Goal: Task Accomplishment & Management: Use online tool/utility

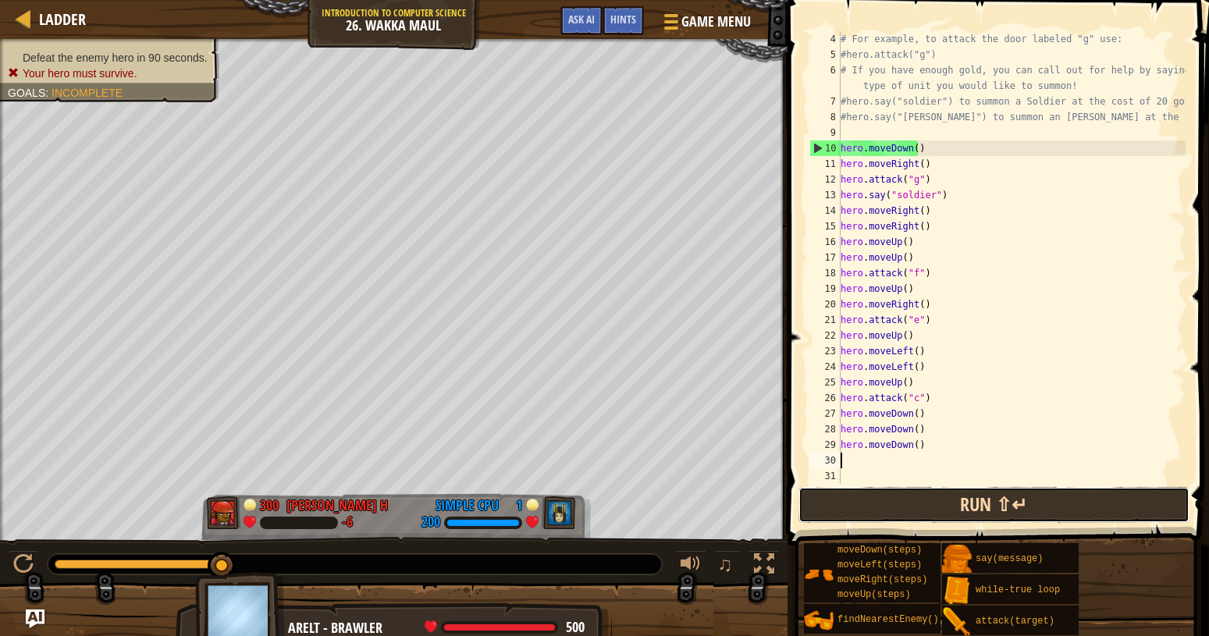
click at [867, 507] on button "Run ⇧↵" at bounding box center [994, 505] width 391 height 36
click at [867, 506] on button "Run ⇧↵" at bounding box center [994, 505] width 391 height 36
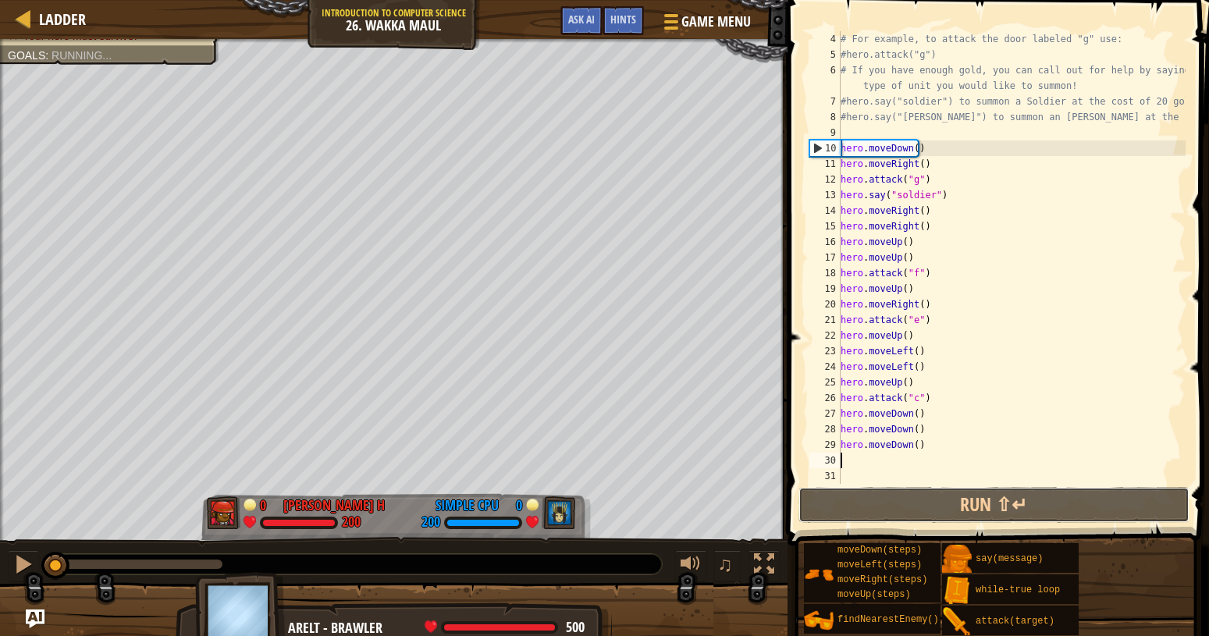
drag, startPoint x: 961, startPoint y: 510, endPoint x: 1119, endPoint y: 573, distance: 169.9
click at [963, 509] on button "Run ⇧↵" at bounding box center [994, 505] width 391 height 36
click at [1009, 499] on button "Run ⇧↵" at bounding box center [994, 505] width 391 height 36
click at [1095, 443] on div "# For example, to attack the door labeled "g" use: #hero.attack("g") # If you h…" at bounding box center [1012, 273] width 348 height 484
click at [1119, 573] on div "moveDown(steps) moveLeft(steps) moveRight(steps) moveUp(steps) findNearestEnemy…" at bounding box center [1000, 590] width 395 height 94
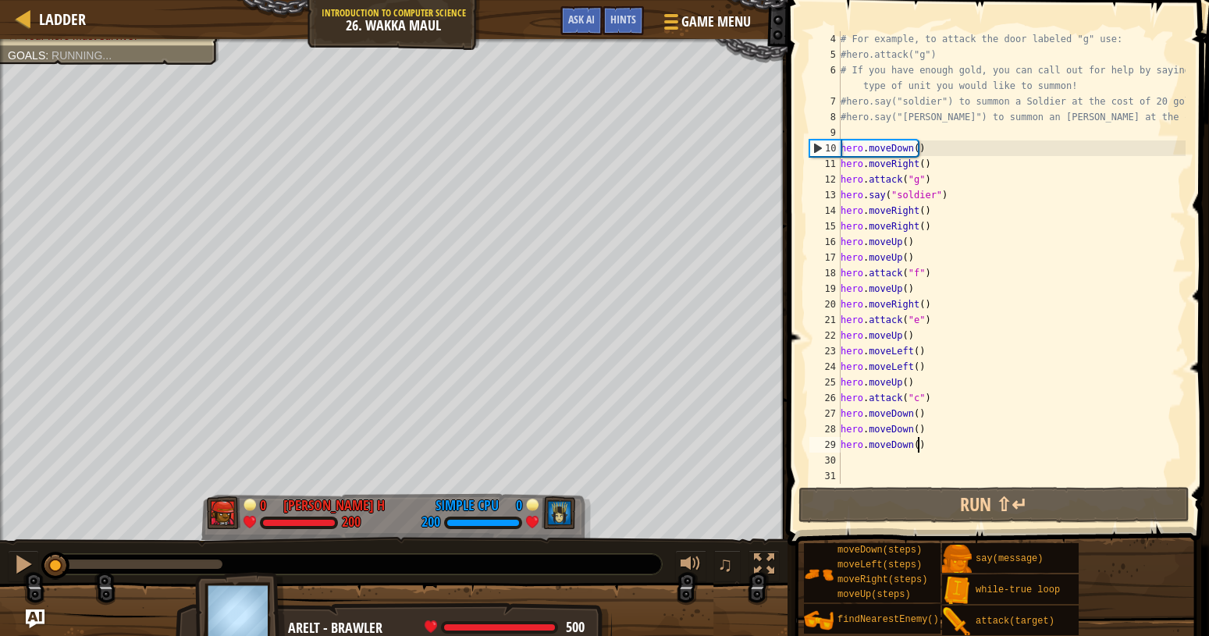
type textarea "hero.moveDown()"
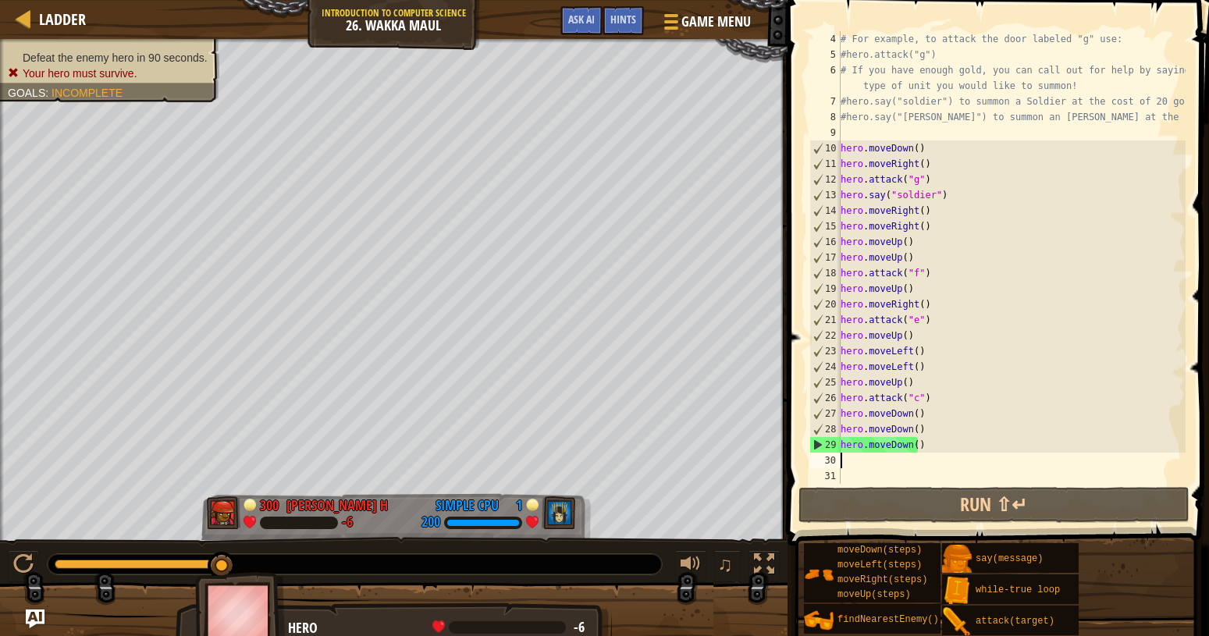
click at [884, 460] on div "# For example, to attack the door labeled "g" use: #hero.attack("g") # If you h…" at bounding box center [1012, 273] width 348 height 484
click at [932, 407] on div "# For example, to attack the door labeled "g" use: #hero.attack("g") # If you h…" at bounding box center [1012, 273] width 348 height 484
click at [931, 396] on div "# For example, to attack the door labeled "g" use: #hero.attack("g") # If you h…" at bounding box center [1012, 273] width 348 height 484
type textarea "hero.attack("c")"
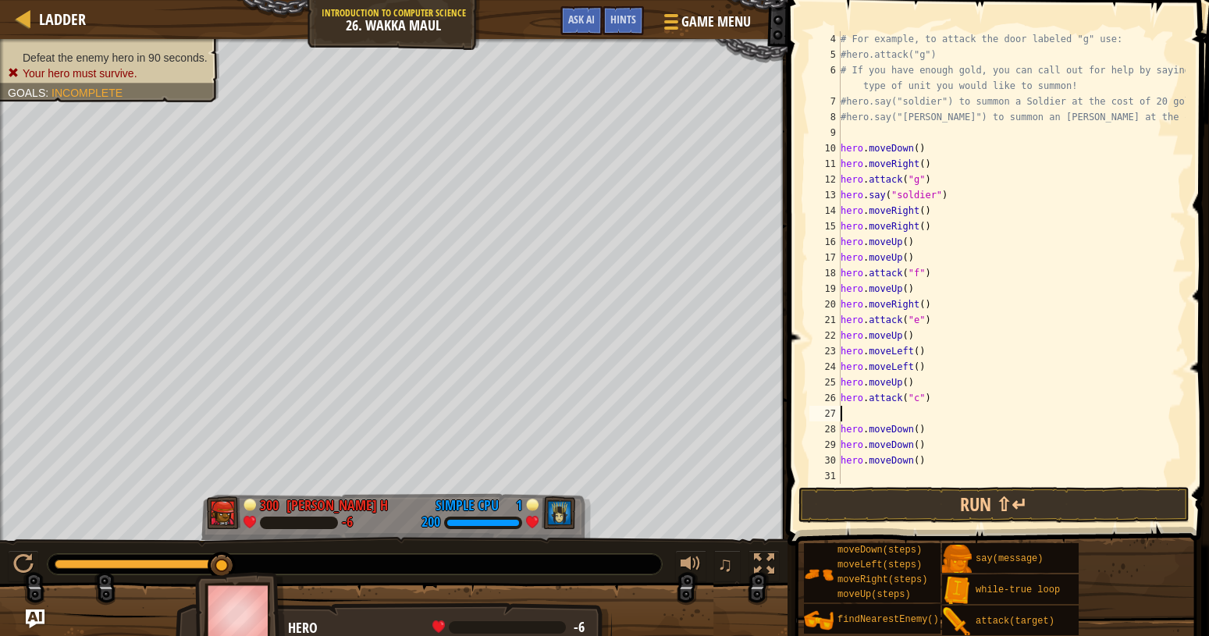
type textarea "w"
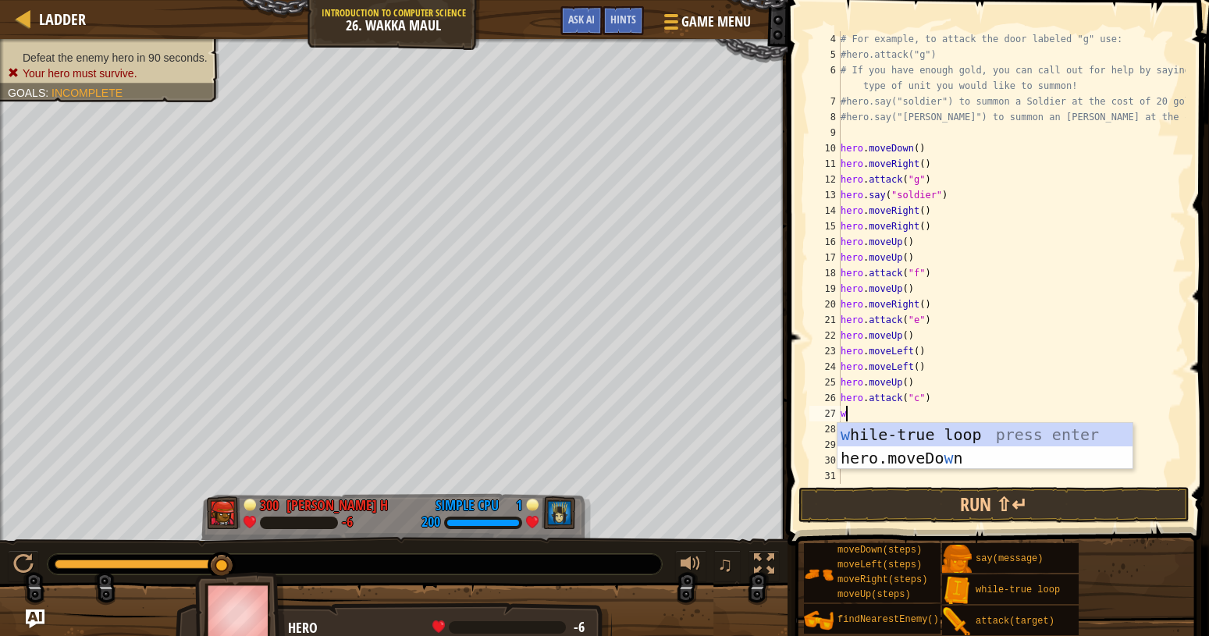
scroll to position [7, 0]
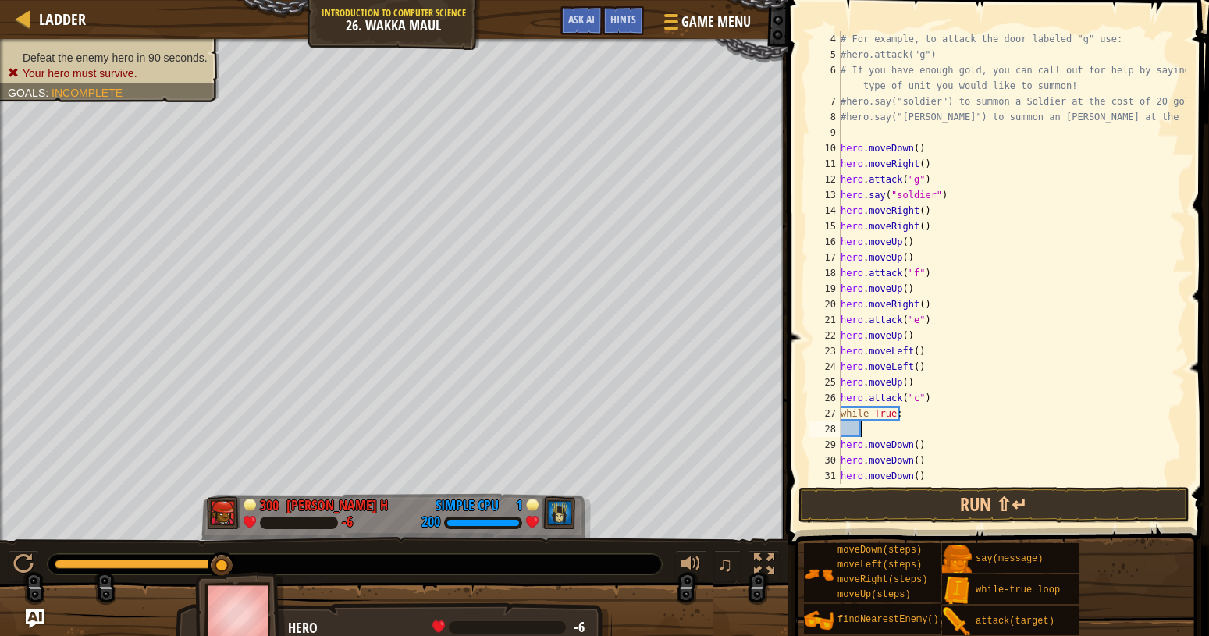
type textarea "while True:"
click at [859, 425] on div "# For example, to attack the door labeled "g" use: #hero.attack("g") # If you h…" at bounding box center [1012, 273] width 348 height 484
drag, startPoint x: 852, startPoint y: 425, endPoint x: 861, endPoint y: 426, distance: 9.4
click at [853, 425] on div "# For example, to attack the door labeled "g" use: #hero.attack("g") # If you h…" at bounding box center [1012, 273] width 348 height 484
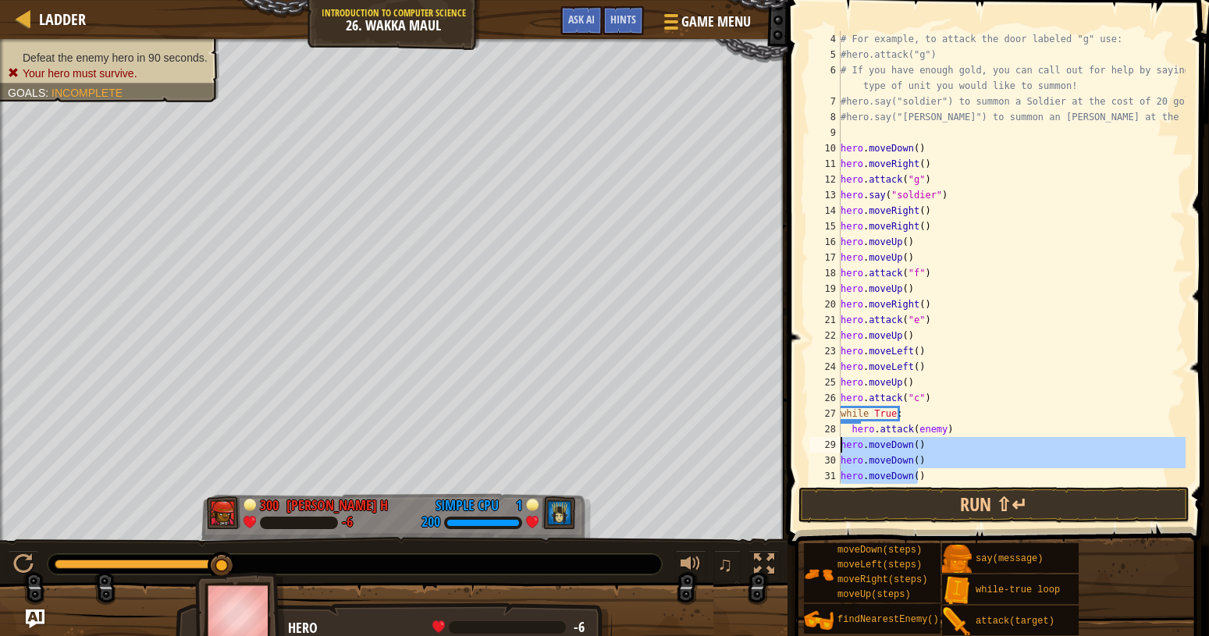
drag, startPoint x: 929, startPoint y: 470, endPoint x: 817, endPoint y: 443, distance: 115.7
click at [838, 443] on div "# For example, to attack the door labeled "g" use: #hero.attack("g") # If you h…" at bounding box center [1012, 257] width 348 height 453
type textarea "hero.moveDown() hero.moveDown()"
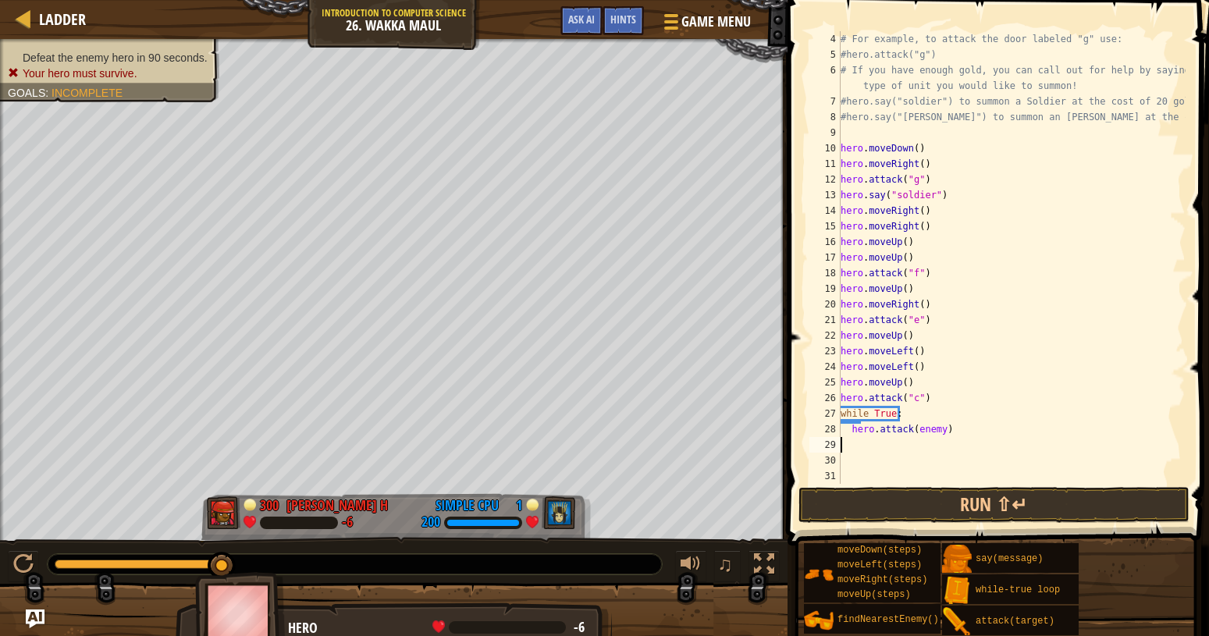
type textarea "hero.attack(enemy)"
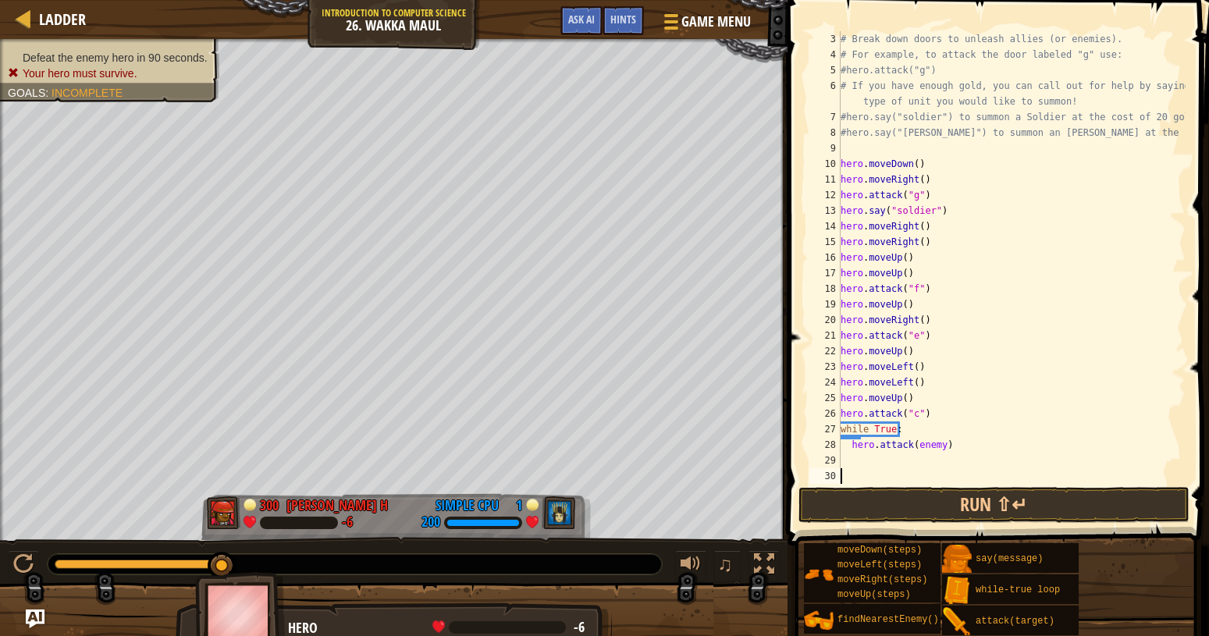
click at [864, 475] on div "# Break down doors to unleash allies (or enemies). # For example, to attack the…" at bounding box center [1012, 273] width 348 height 484
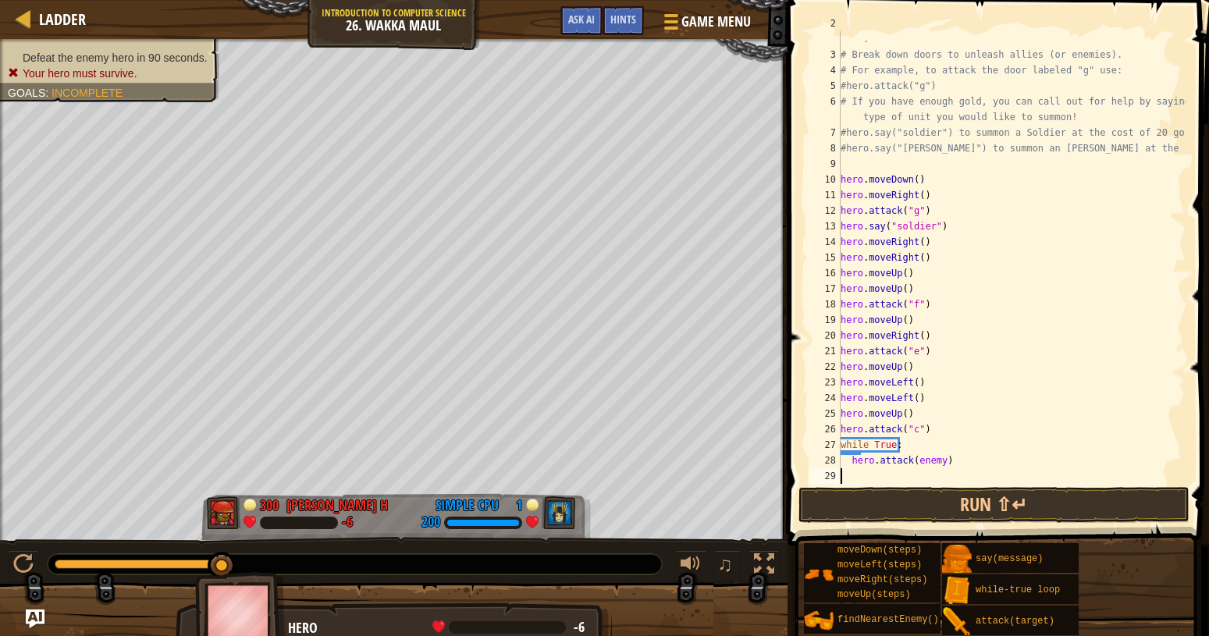
scroll to position [31, 0]
click at [931, 467] on div "# Venture through the maze and pick up gems to fund your war-chest . # Break do…" at bounding box center [1012, 266] width 348 height 500
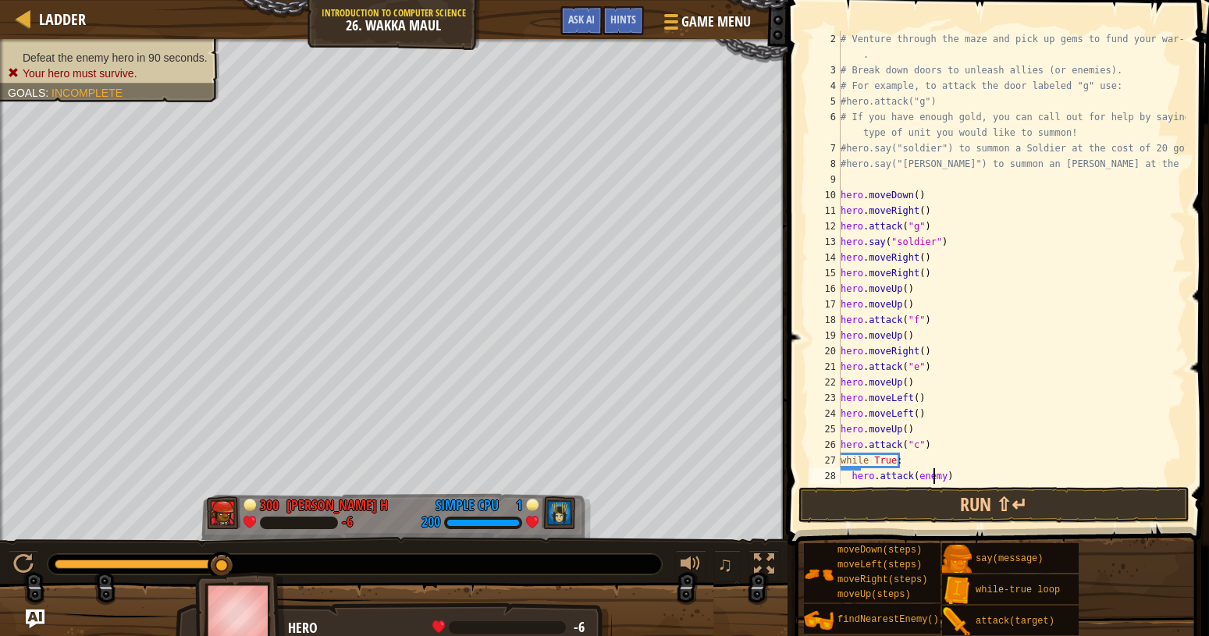
scroll to position [16, 0]
click at [866, 505] on button "Run ⇧↵" at bounding box center [994, 505] width 391 height 36
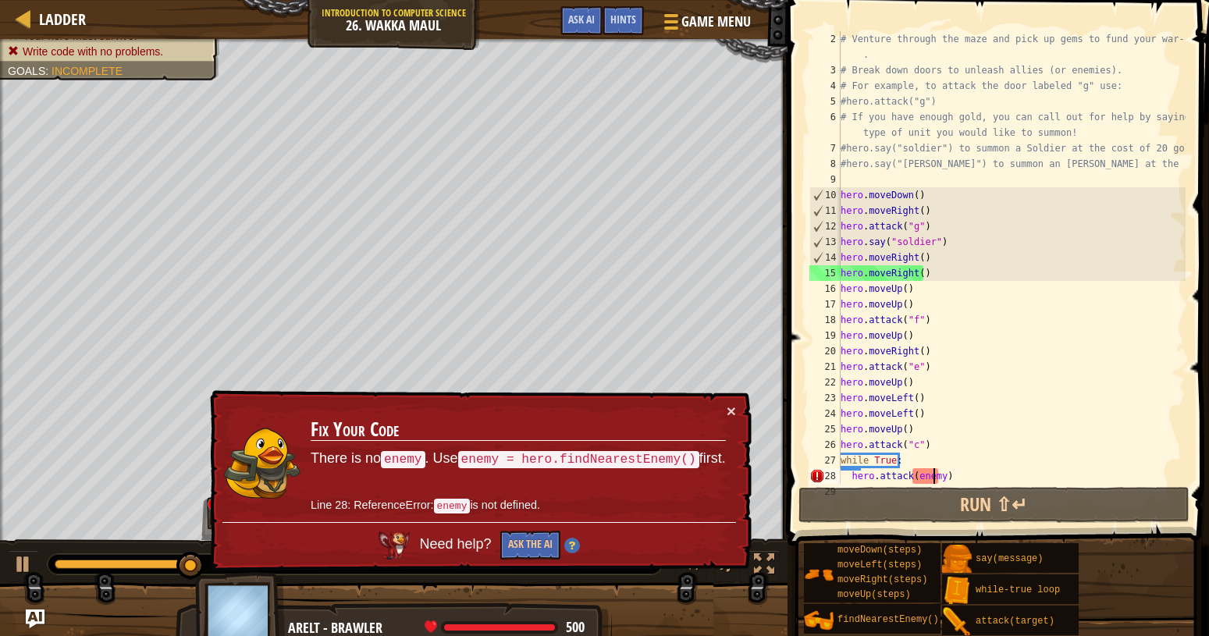
click at [938, 477] on div "# Venture through the maze and pick up gems to fund your war-chest . # Break do…" at bounding box center [1012, 281] width 348 height 500
click at [931, 477] on div "# Venture through the maze and pick up gems to fund your war-chest . # Break do…" at bounding box center [1012, 281] width 348 height 500
click at [938, 478] on div "# Venture through the maze and pick up gems to fund your war-chest . # Break do…" at bounding box center [1012, 281] width 348 height 500
click at [935, 478] on div "# Venture through the maze and pick up gems to fund your war-chest . # Break do…" at bounding box center [1012, 281] width 348 height 500
click at [911, 476] on div "# Venture through the maze and pick up gems to fund your war-chest . # Break do…" at bounding box center [1012, 281] width 348 height 500
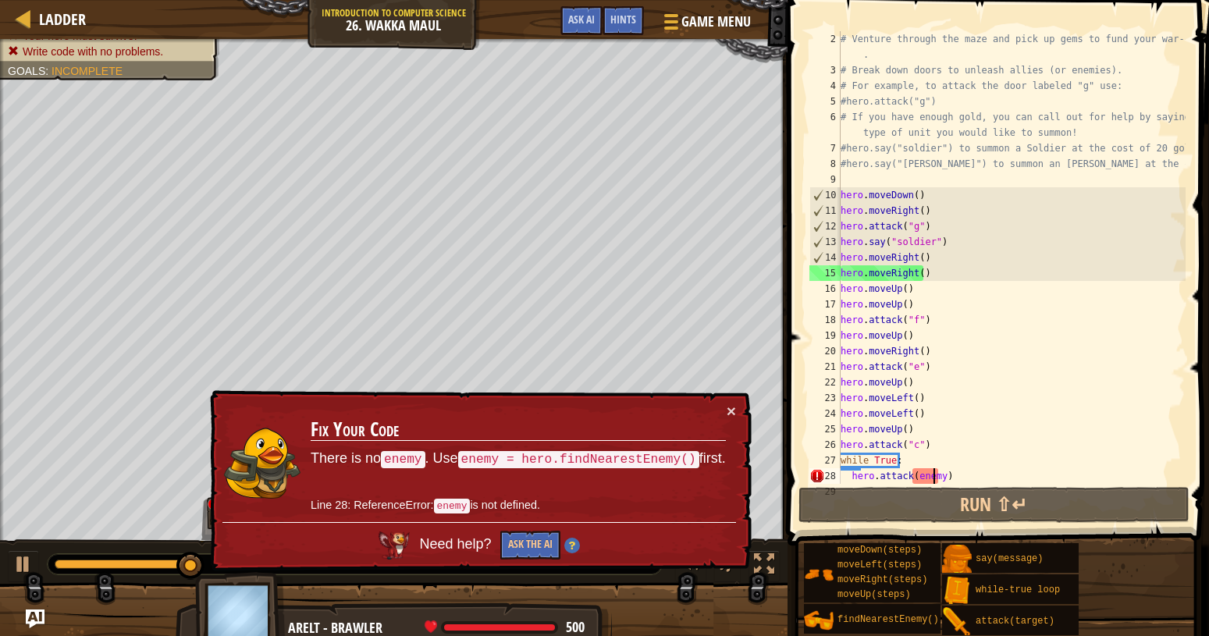
click at [912, 470] on div "# Venture through the maze and pick up gems to fund your war-chest . # Break do…" at bounding box center [1012, 257] width 348 height 453
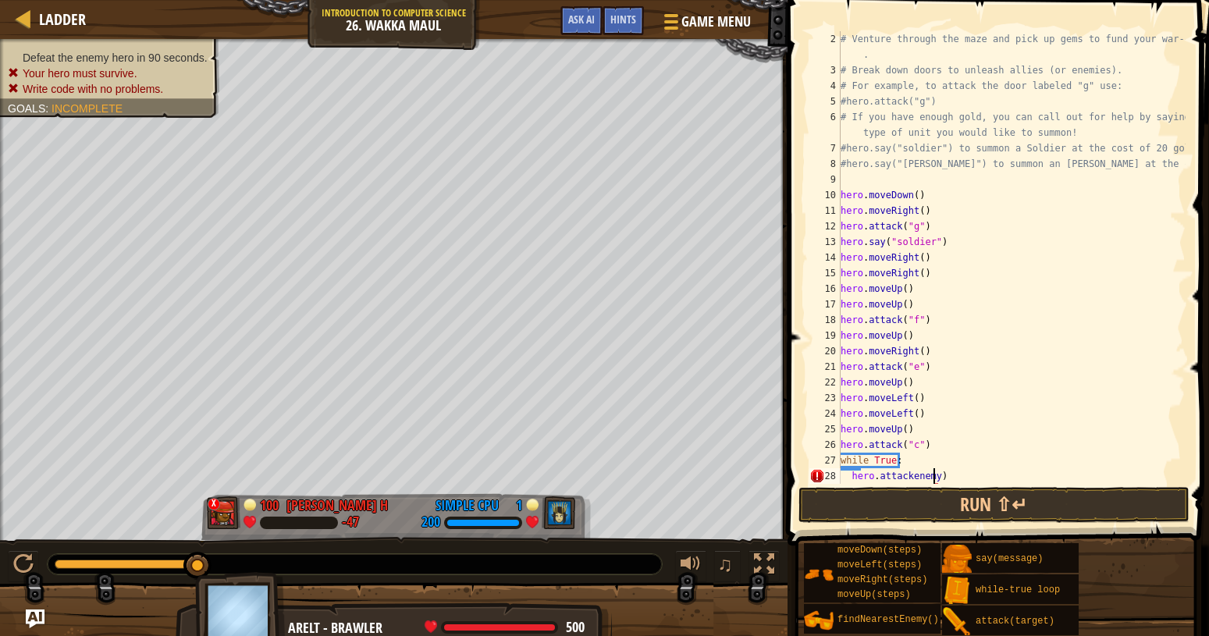
click at [934, 479] on div "# Venture through the maze and pick up gems to fund your war-chest . # Break do…" at bounding box center [1012, 281] width 348 height 500
click at [978, 496] on button "Run ⇧↵" at bounding box center [994, 505] width 391 height 36
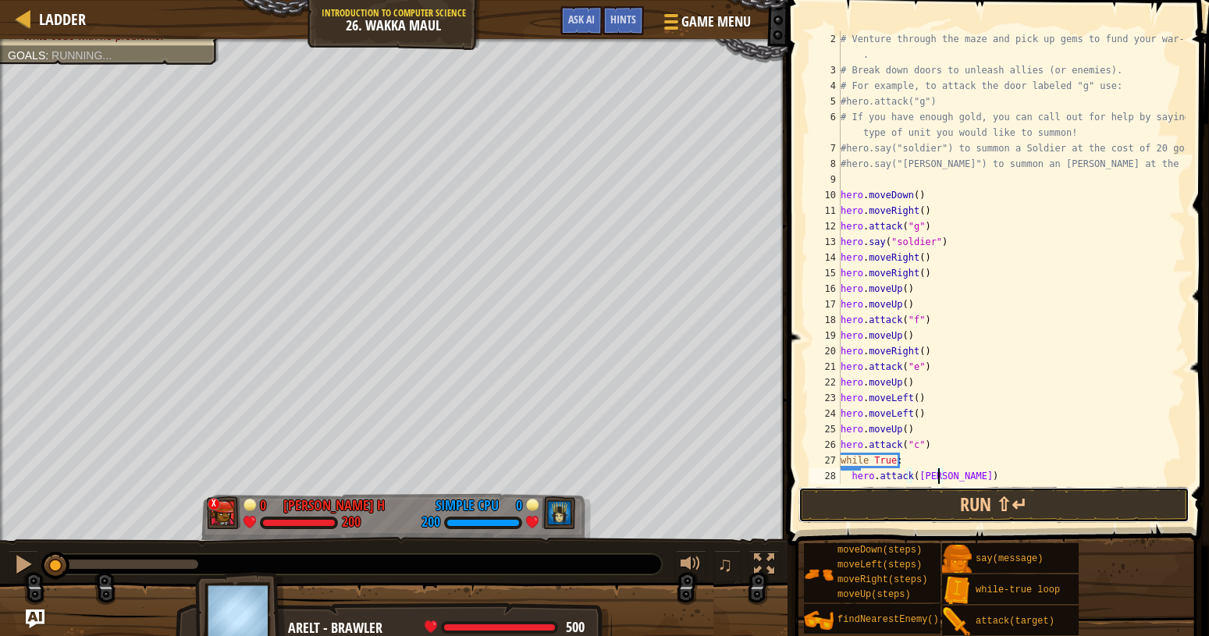
drag, startPoint x: 980, startPoint y: 506, endPoint x: 936, endPoint y: 462, distance: 61.8
click at [981, 511] on button "Run ⇧↵" at bounding box center [994, 505] width 391 height 36
click at [986, 508] on button "Run ⇧↵" at bounding box center [994, 505] width 391 height 36
click at [995, 508] on button "Run ⇧↵" at bounding box center [994, 505] width 391 height 36
click at [1007, 557] on div "Hints Videos hero.attack([PERSON_NAME]) 2 3 4 5 6 7 8 9 10 11 12 13 14 15 16 17…" at bounding box center [996, 314] width 426 height 628
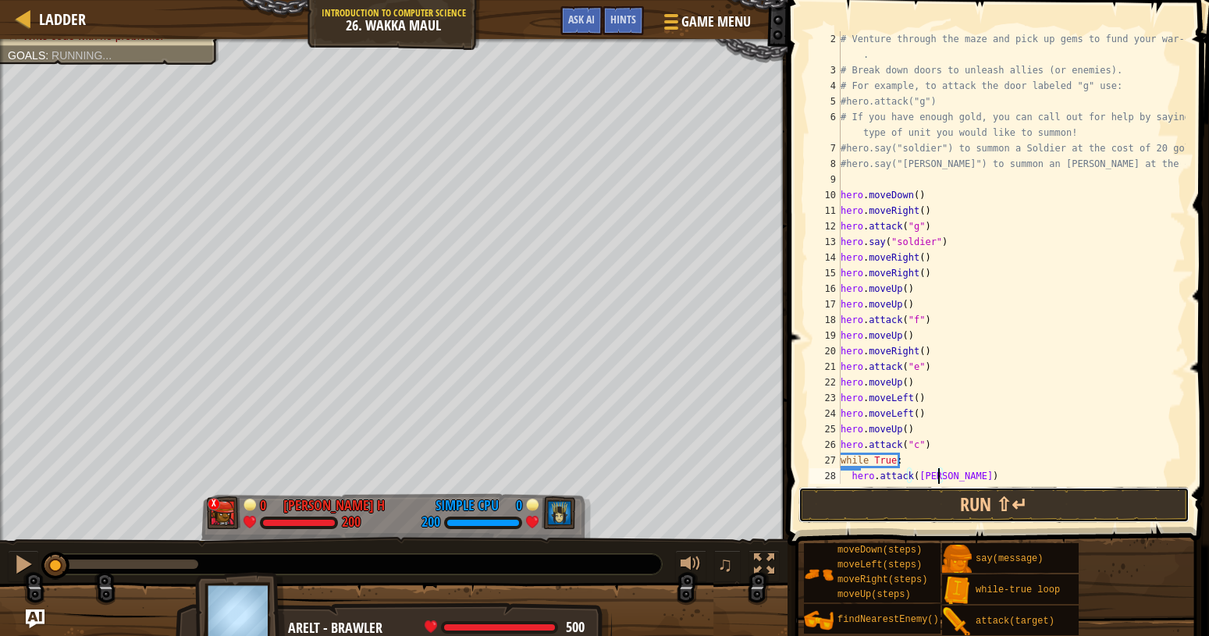
click at [956, 490] on button "Run ⇧↵" at bounding box center [994, 505] width 391 height 36
drag, startPoint x: 936, startPoint y: 462, endPoint x: 915, endPoint y: 479, distance: 26.7
click at [915, 479] on div "# Venture through the maze and pick up gems to fund your war-chest . # Break do…" at bounding box center [1012, 281] width 348 height 500
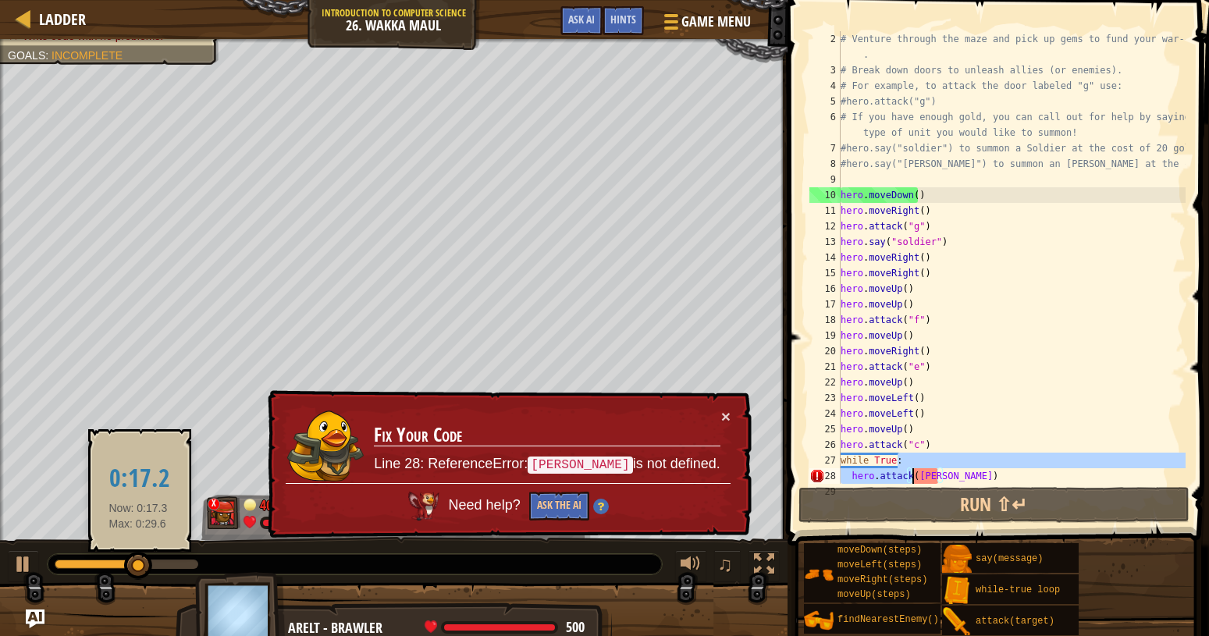
click at [156, 532] on div "0:17.2 Now: 0:17.3 Max: 0:29.6" at bounding box center [139, 490] width 103 height 123
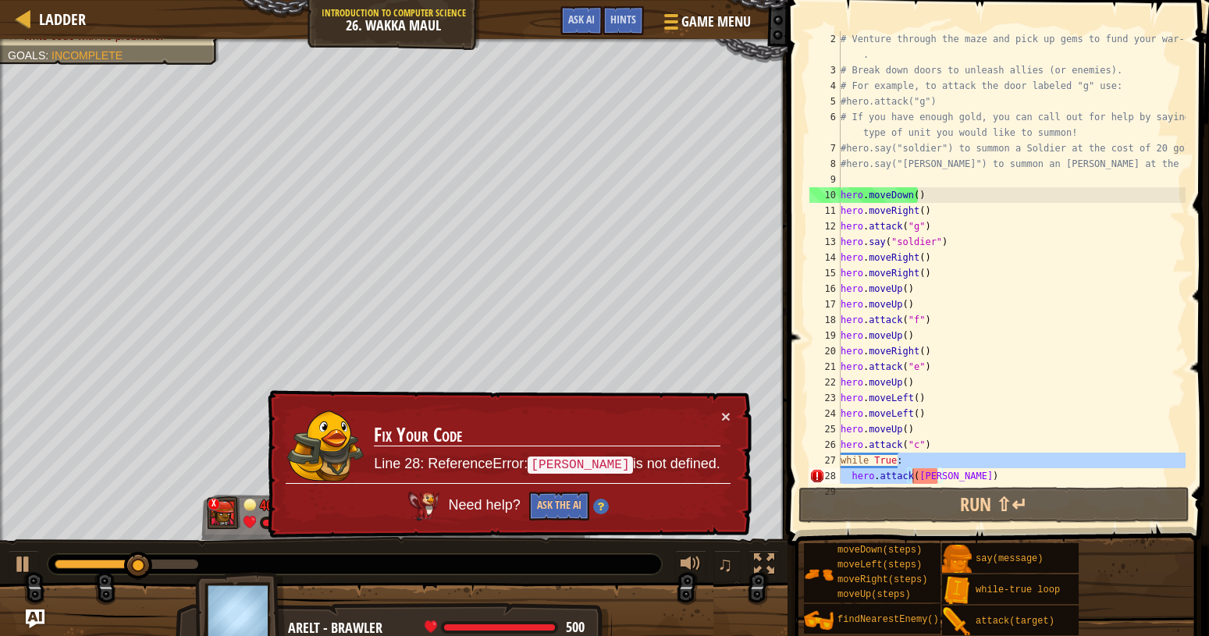
click at [723, 406] on div "× Fix Your Code Line 28: ReferenceError: [PERSON_NAME] is not defined. Need hel…" at bounding box center [508, 464] width 487 height 148
click at [724, 407] on div "× Fix Your Code Line 28: ReferenceError: [PERSON_NAME] is not defined. Need hel…" at bounding box center [508, 464] width 487 height 148
click at [725, 409] on button "×" at bounding box center [725, 416] width 9 height 16
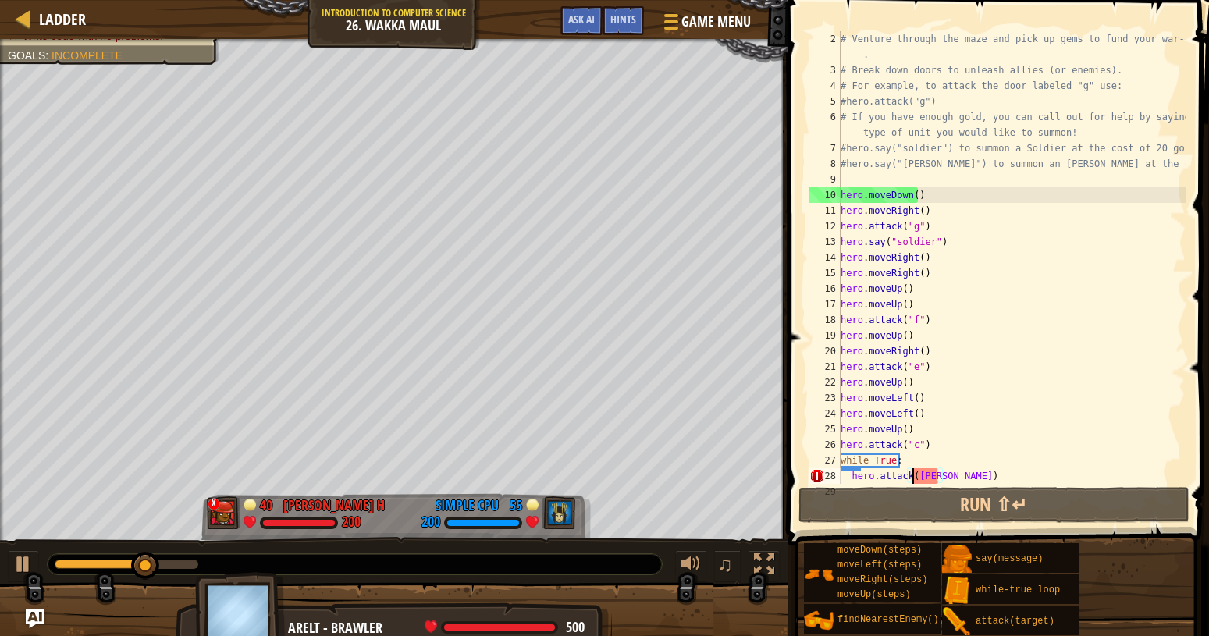
click at [939, 479] on div "# Venture through the maze and pick up gems to fund your war-chest . # Break do…" at bounding box center [1012, 281] width 348 height 500
click at [916, 472] on div "# Venture through the maze and pick up gems to fund your war-chest . # Break do…" at bounding box center [1012, 281] width 348 height 500
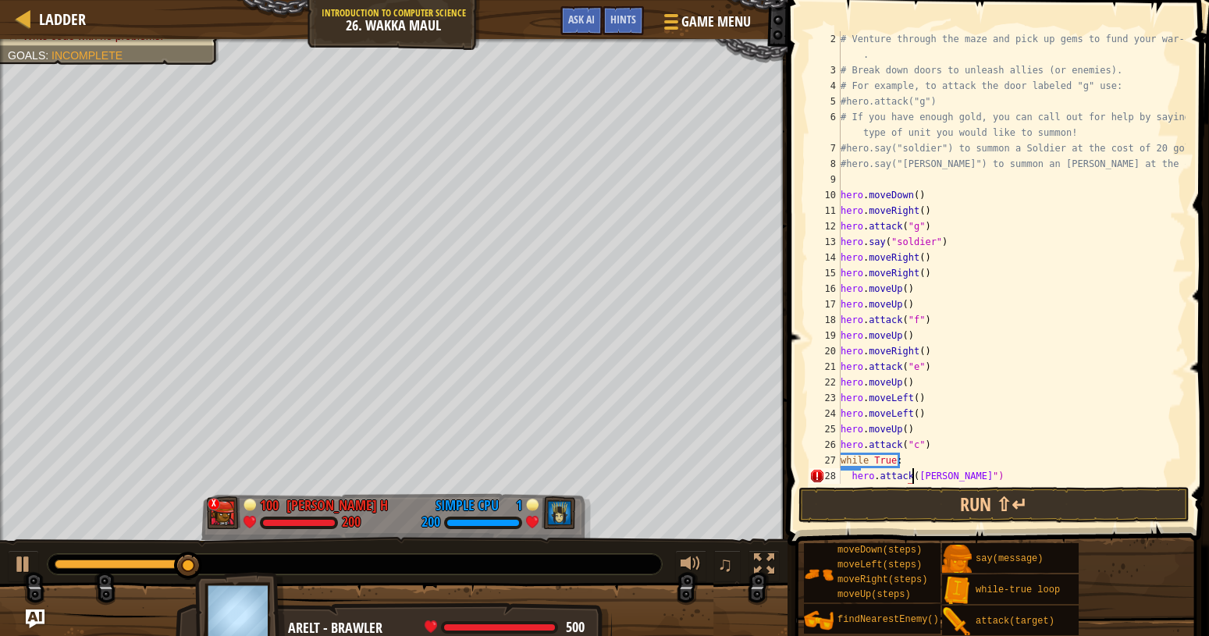
scroll to position [7, 6]
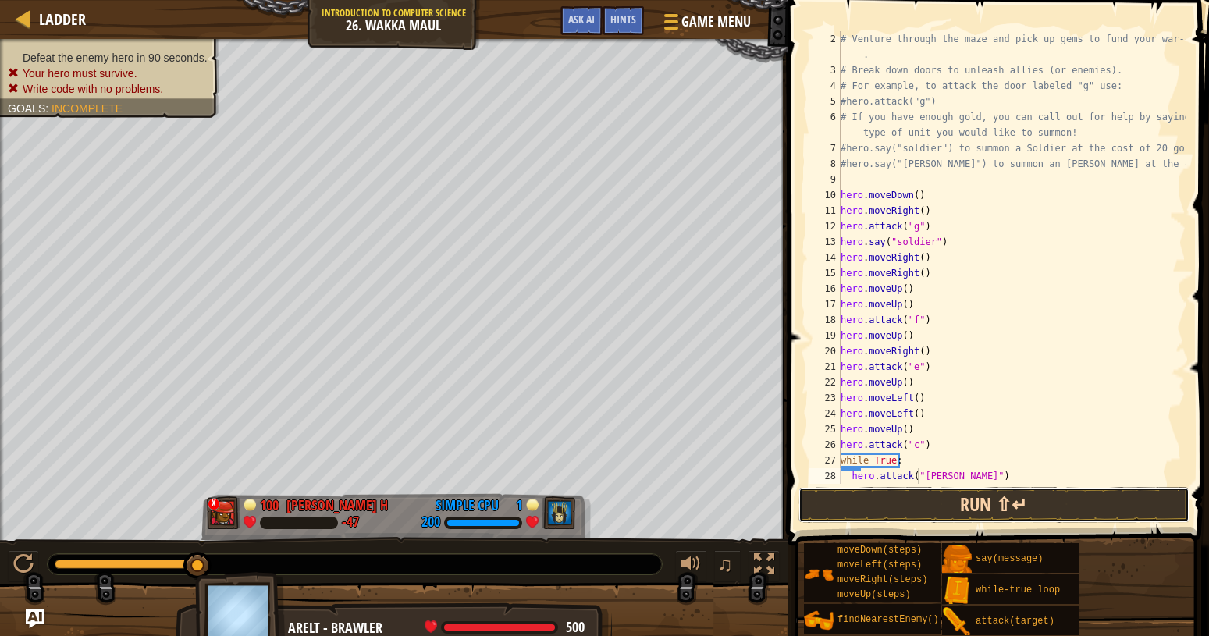
click at [1020, 503] on button "Run ⇧↵" at bounding box center [994, 505] width 391 height 36
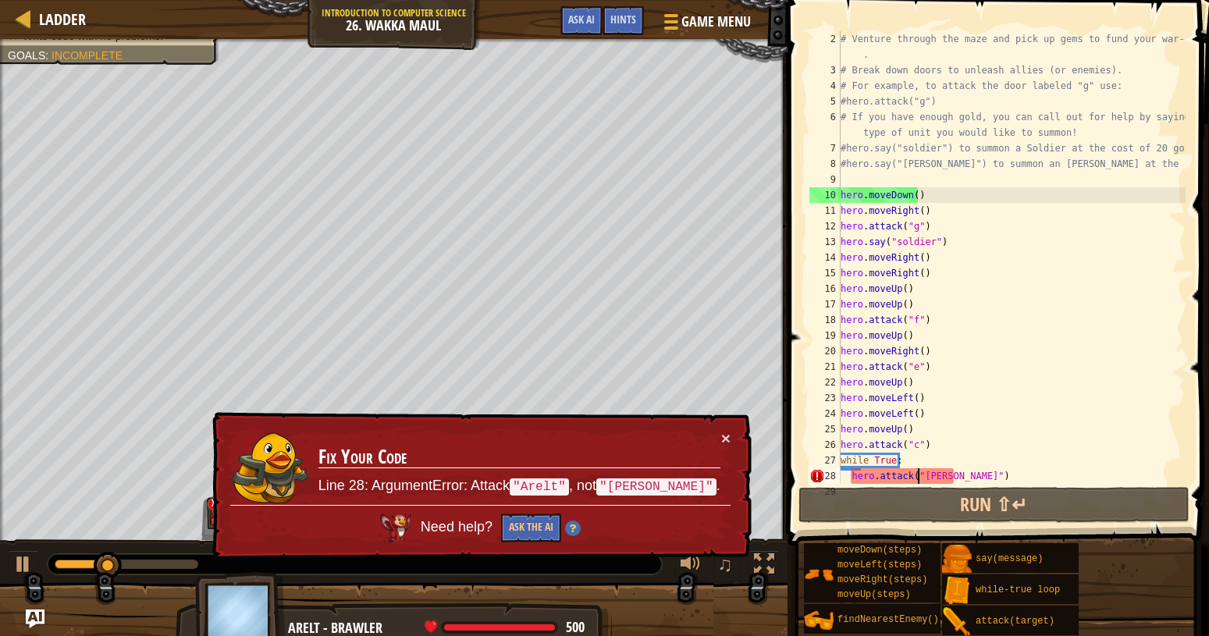
click at [936, 479] on div "# Venture through the maze and pick up gems to fund your war-chest . # Break do…" at bounding box center [1012, 281] width 348 height 500
click at [938, 479] on div "# Venture through the maze and pick up gems to fund your war-chest . # Break do…" at bounding box center [1012, 281] width 348 height 500
click at [938, 476] on div "# Venture through the maze and pick up gems to fund your war-chest . # Break do…" at bounding box center [1012, 281] width 348 height 500
click at [936, 468] on div "# Venture through the maze and pick up gems to fund your war-chest . # Break do…" at bounding box center [1012, 257] width 348 height 453
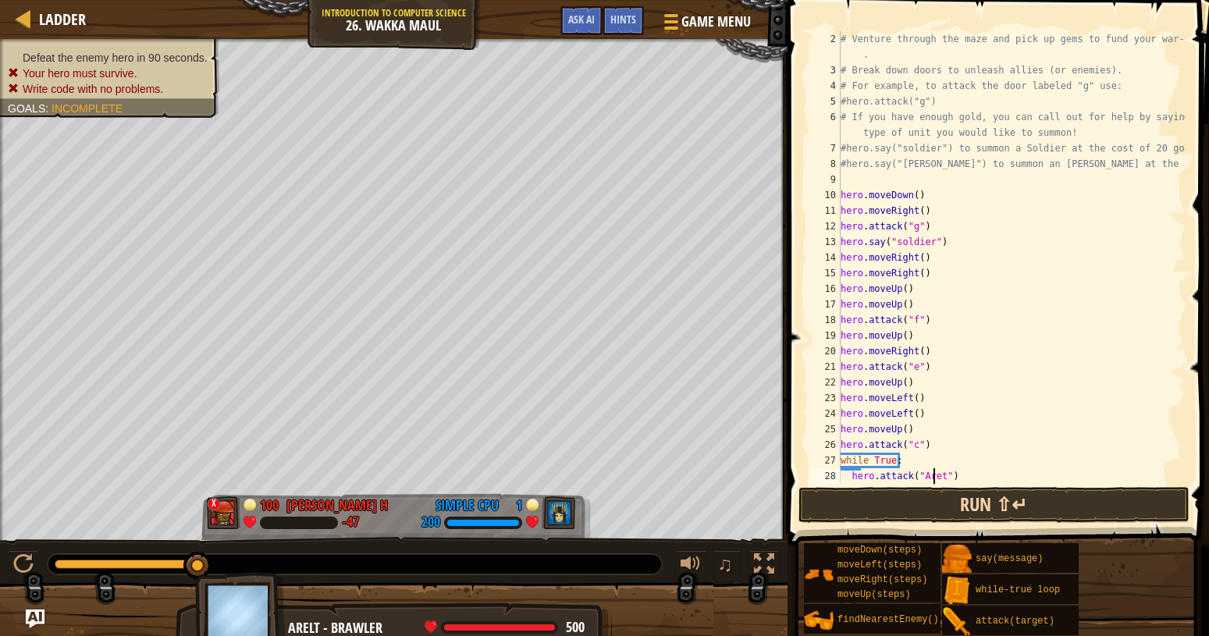
scroll to position [7, 8]
click at [981, 498] on button "Run ⇧↵" at bounding box center [994, 505] width 391 height 36
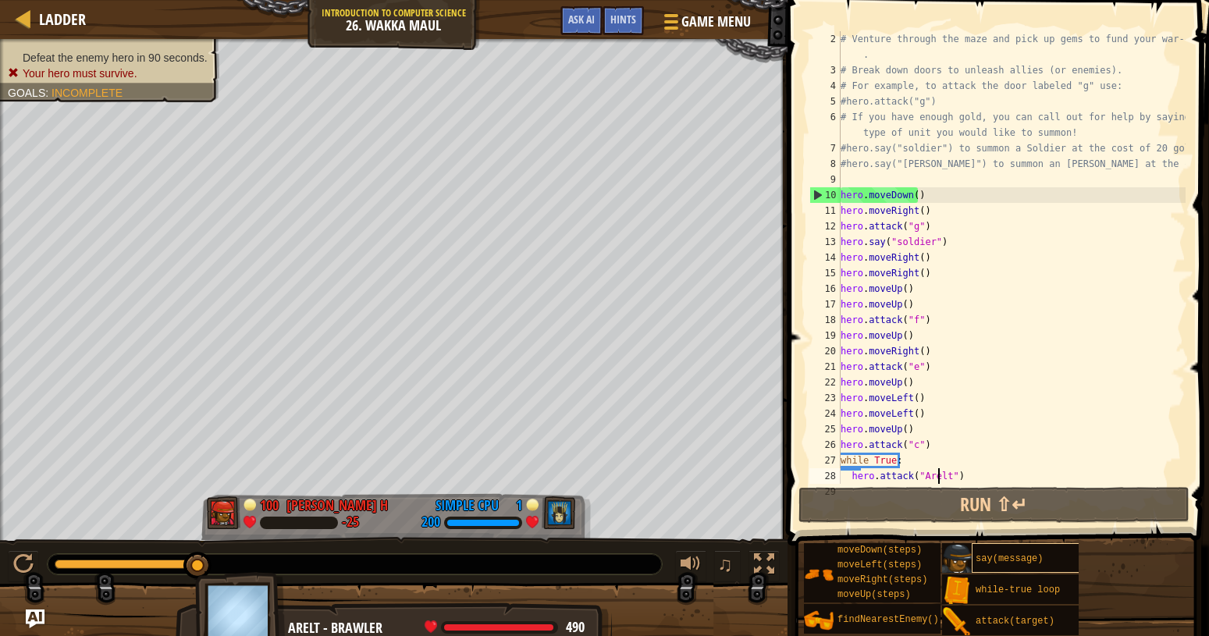
click at [258, 498] on div "100" at bounding box center [263, 503] width 39 height 14
click at [1020, 561] on span "say(message)" at bounding box center [1009, 559] width 67 height 11
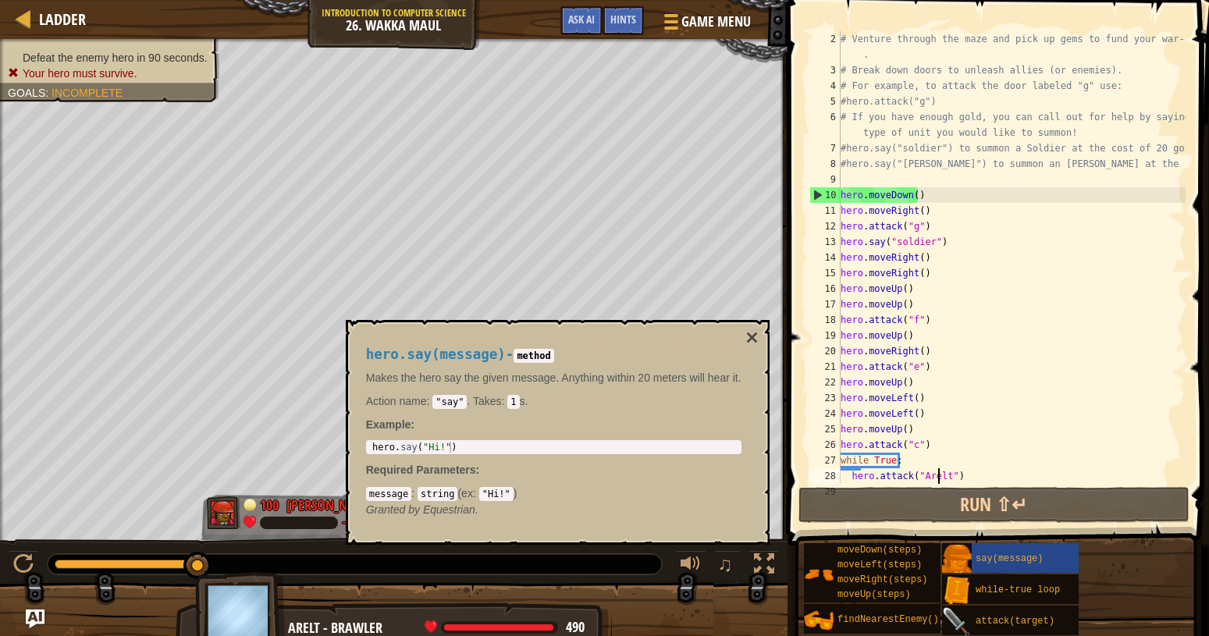
click at [960, 590] on img at bounding box center [957, 591] width 30 height 30
click at [947, 618] on img at bounding box center [957, 622] width 30 height 30
click at [1035, 558] on span "say(message)" at bounding box center [1009, 559] width 67 height 11
click at [970, 558] on img at bounding box center [957, 560] width 30 height 30
click at [956, 562] on img at bounding box center [957, 560] width 30 height 30
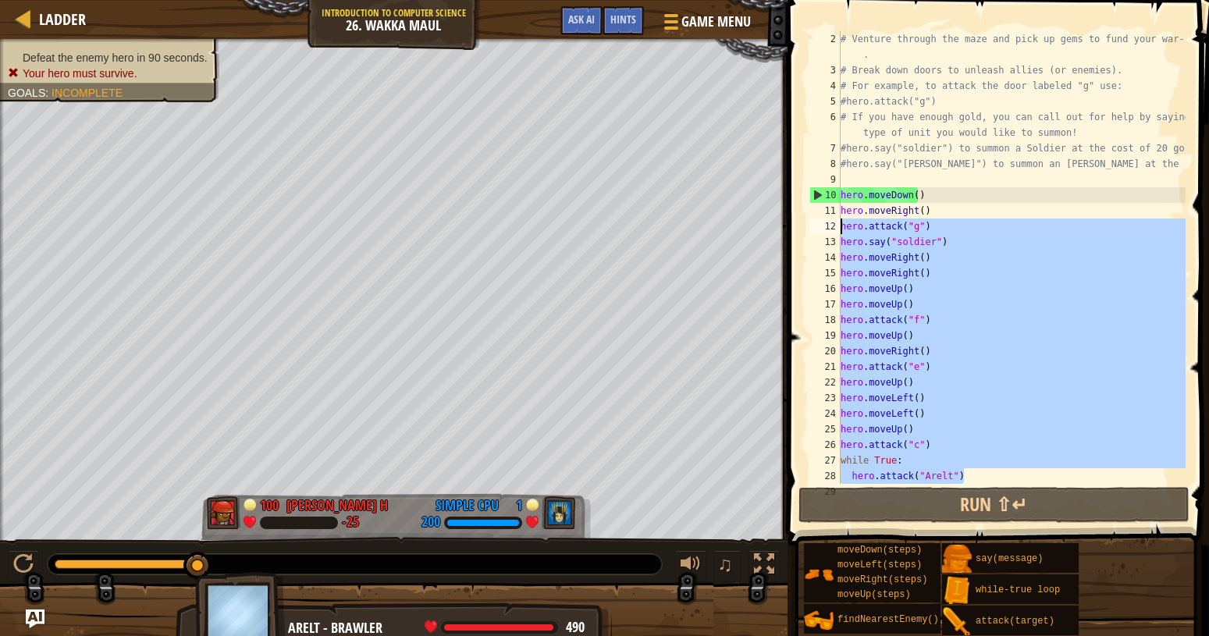
drag, startPoint x: 989, startPoint y: 473, endPoint x: 869, endPoint y: 135, distance: 358.8
click at [838, 144] on div "# Venture through the maze and pick up gems to fund your war-chest . # Break do…" at bounding box center [1012, 257] width 348 height 453
type textarea "#hero.say("soldier") to summon a Soldier at the cost of 20 gold! #hero.say("[PE…"
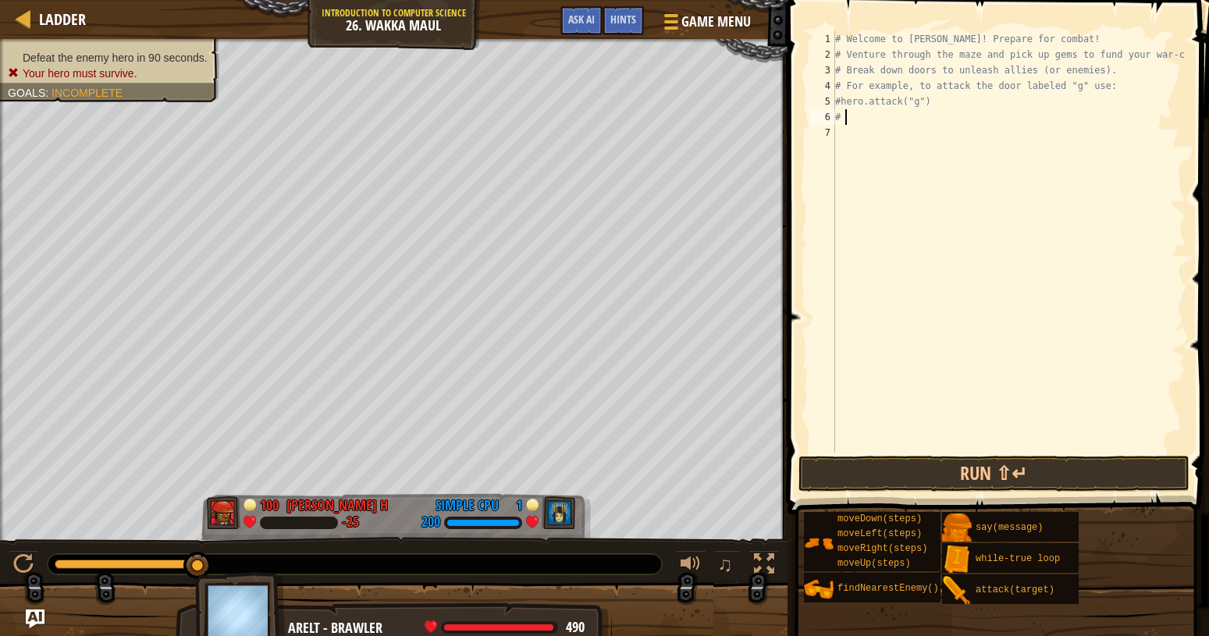
type textarea "#"
click at [15, 557] on div at bounding box center [23, 564] width 20 height 20
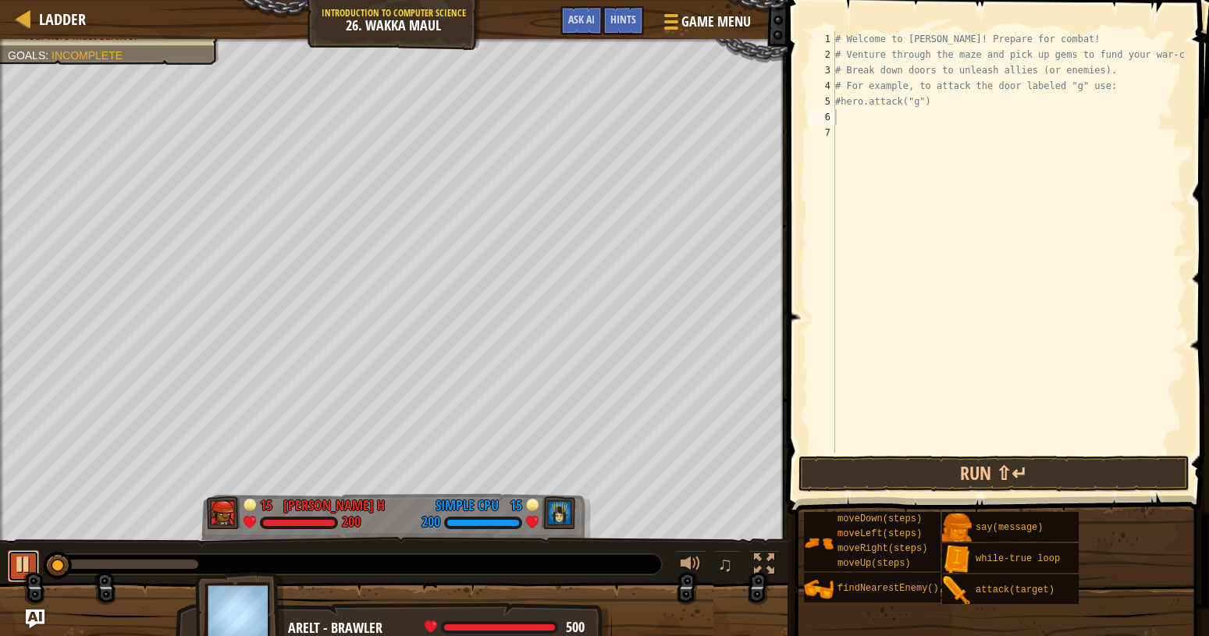
click at [15, 560] on div at bounding box center [23, 564] width 20 height 20
type textarea "h"
type textarea "mr"
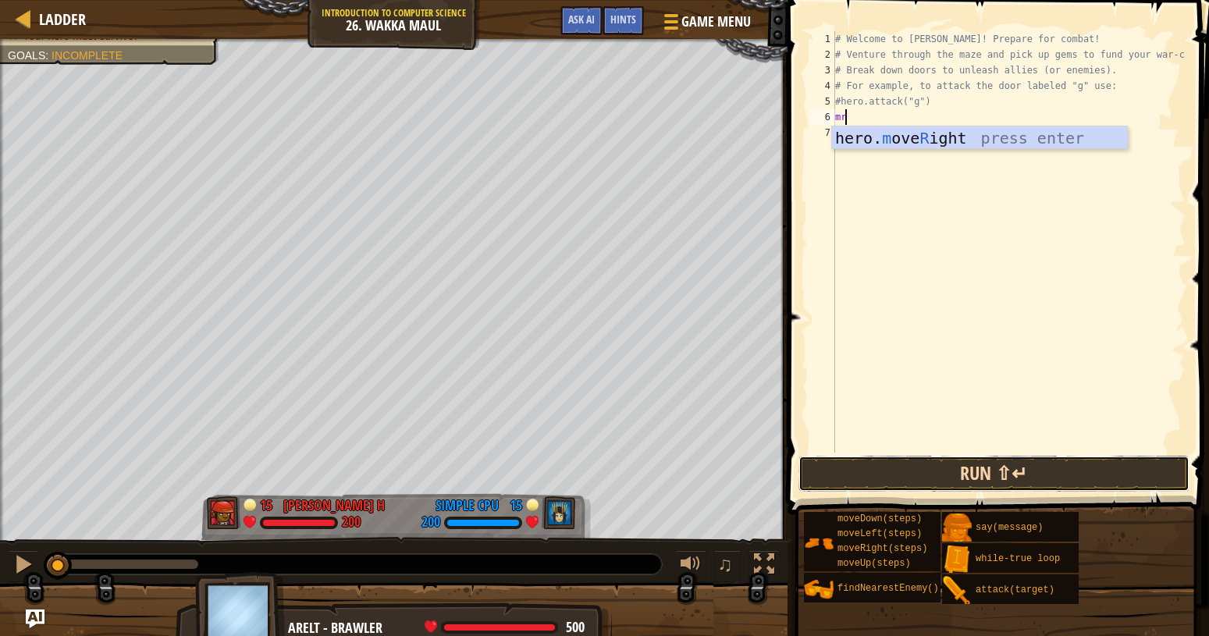
click at [868, 487] on button "Run ⇧↵" at bounding box center [994, 474] width 391 height 36
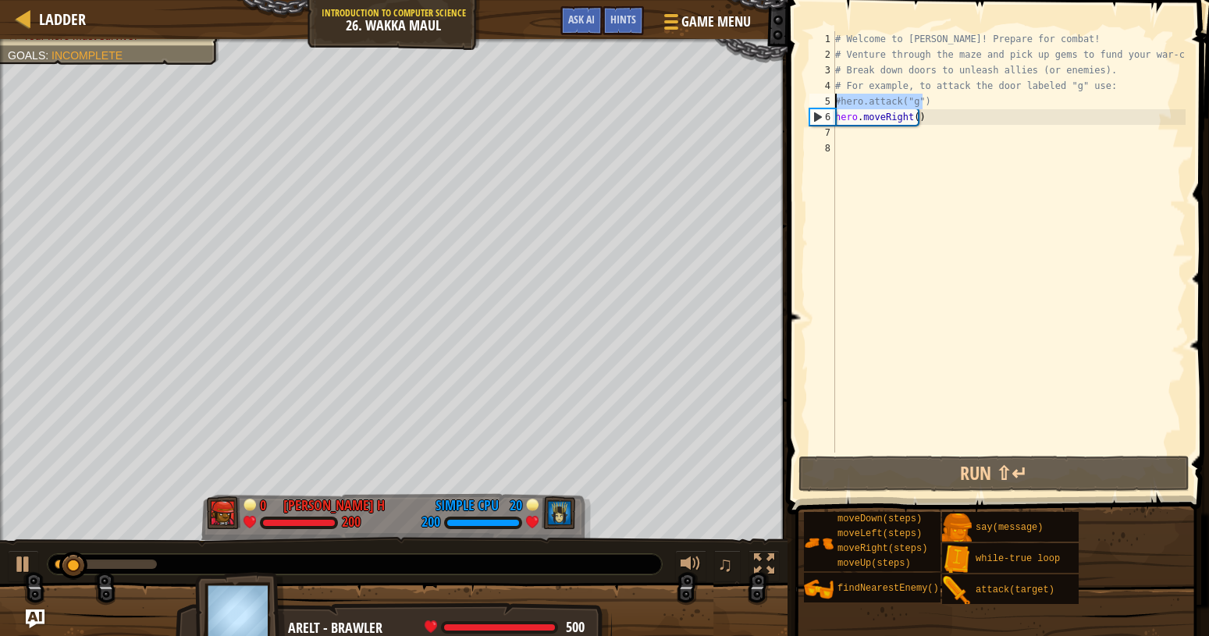
drag, startPoint x: 938, startPoint y: 101, endPoint x: 800, endPoint y: 108, distance: 138.3
click at [832, 108] on div "# Welcome to [PERSON_NAME]! Prepare for combat! # Venture through the maze and …" at bounding box center [1009, 242] width 354 height 422
type textarea "#hero.attack("g")"
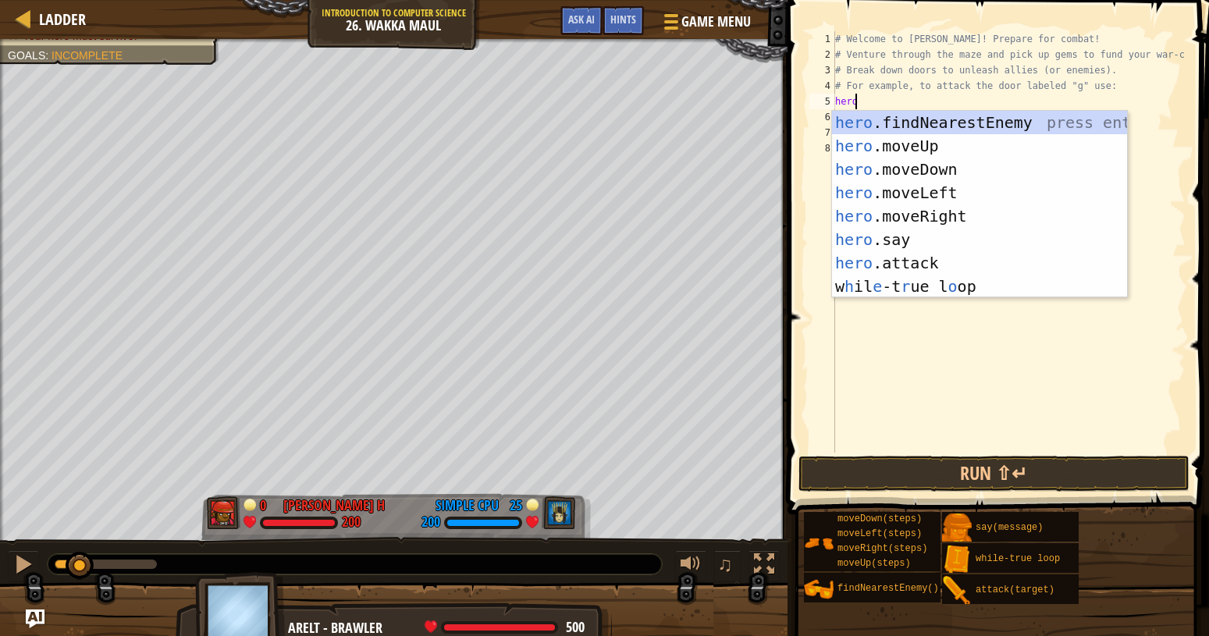
scroll to position [7, 0]
type textarea "hed"
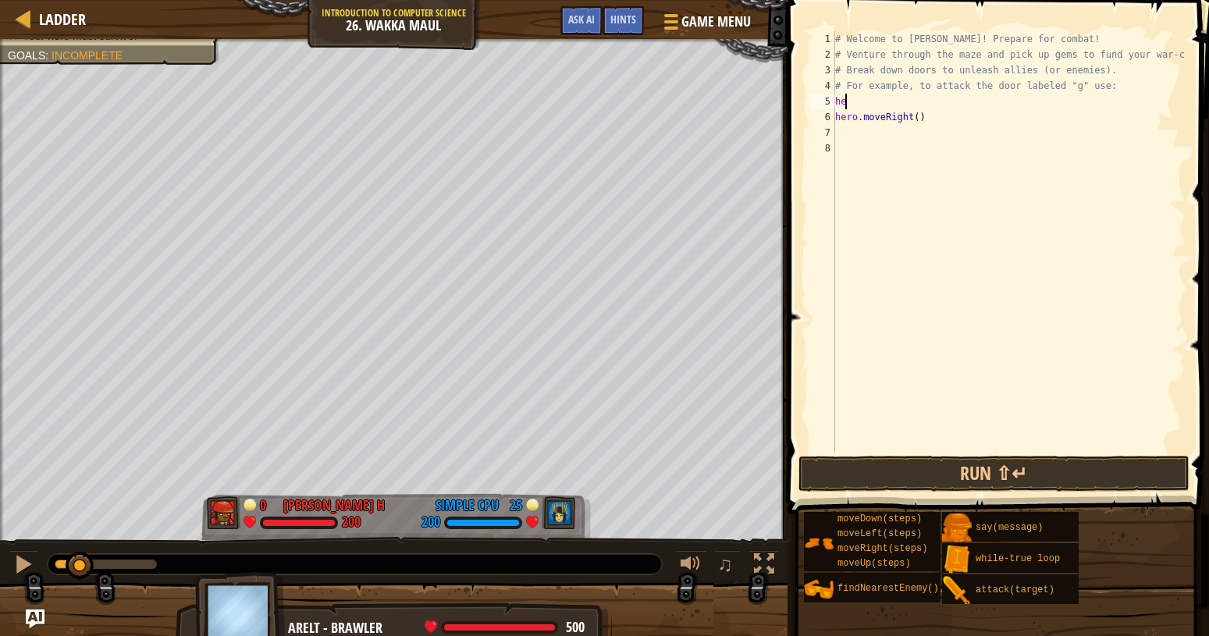
type textarea "hed"
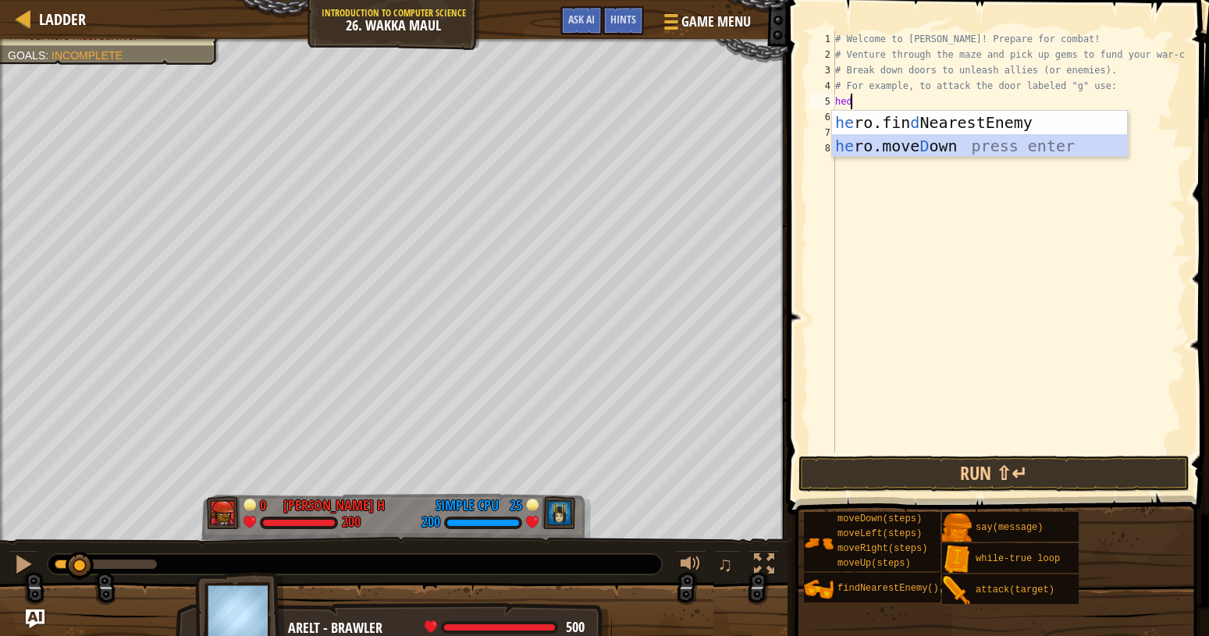
click at [878, 148] on div "he ro.fin d NearestEnemy press enter he ro.[PERSON_NAME] own press enter" at bounding box center [979, 158] width 295 height 94
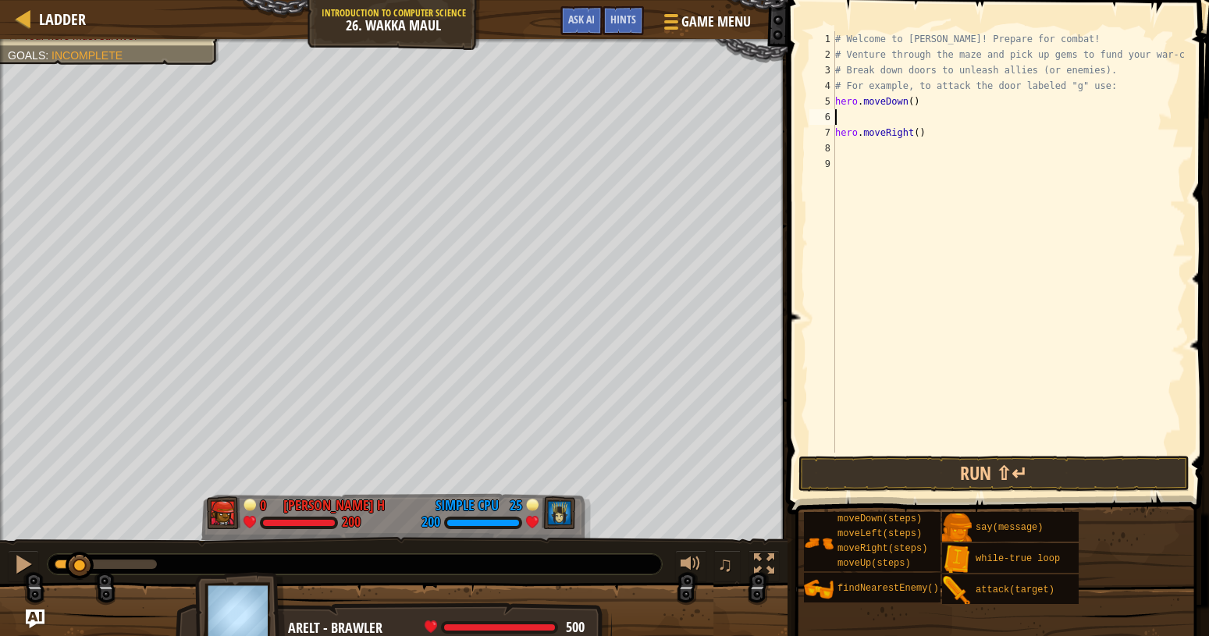
type textarea "hero.moveDown()"
click at [899, 130] on div "# Welcome to [PERSON_NAME]! Prepare for combat! # Venture through the maze and …" at bounding box center [1009, 257] width 354 height 453
type textarea "hero.attack("g")"
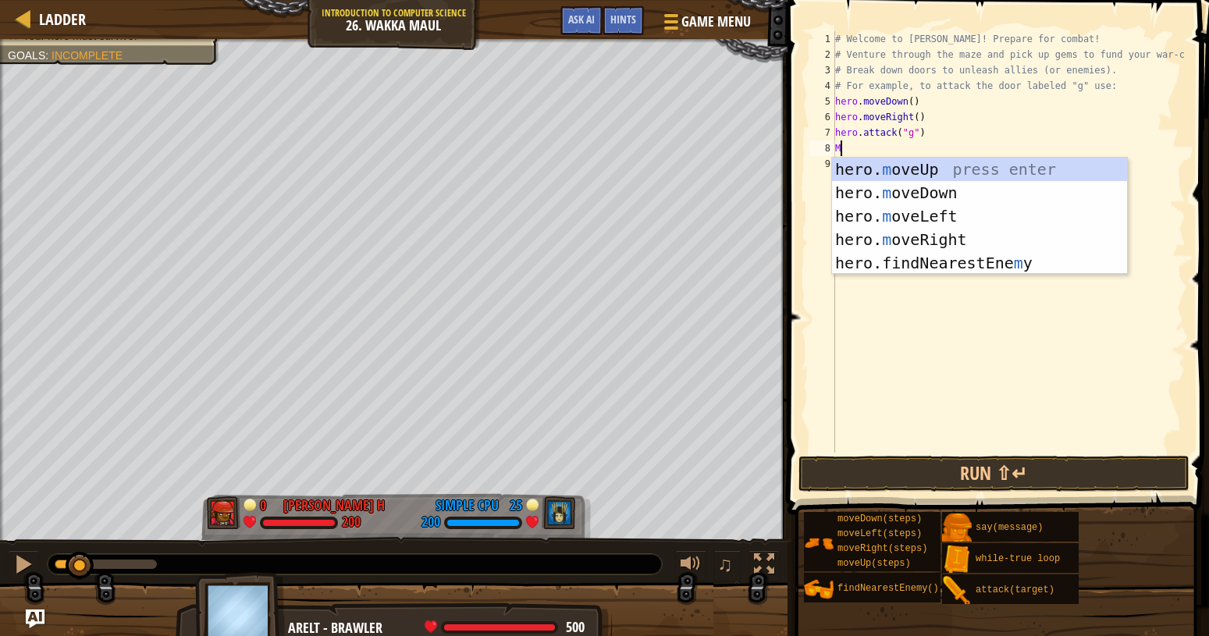
scroll to position [7, 0]
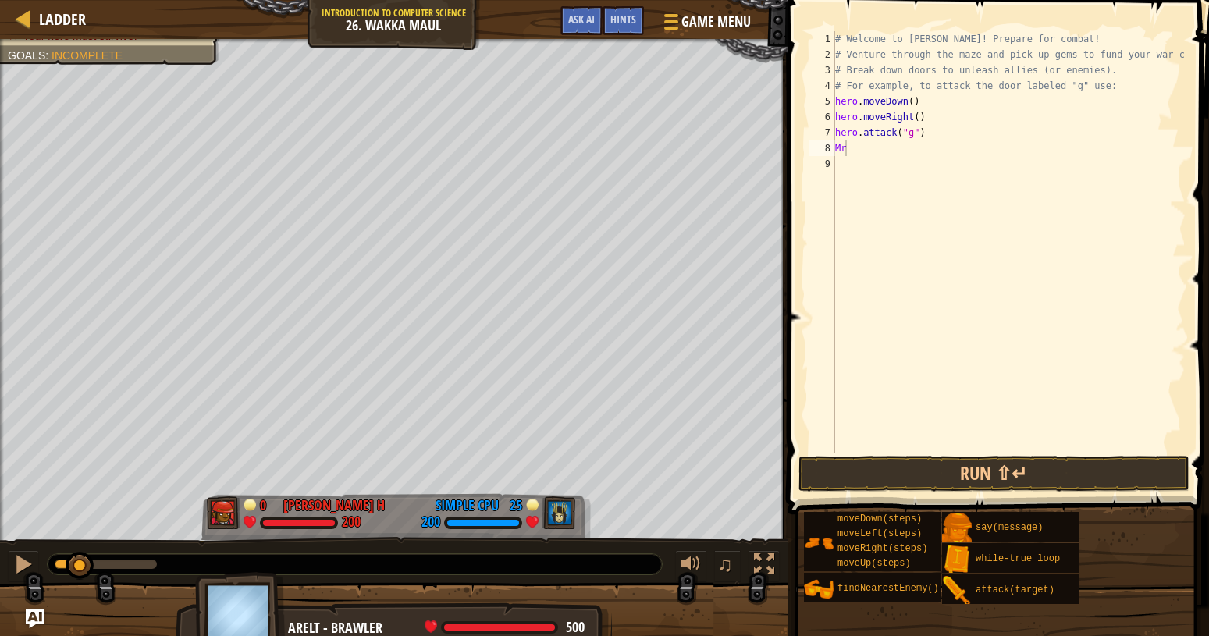
click at [1033, 0] on body "Ladder Introduction to Computer Science 26. Wakka Maul Game Menu Done Hints Ask…" at bounding box center [604, 0] width 1209 height 0
click at [879, 148] on div "# Welcome to [PERSON_NAME]! Prepare for combat! # Venture through the maze and …" at bounding box center [1009, 257] width 354 height 453
type textarea "Mr"
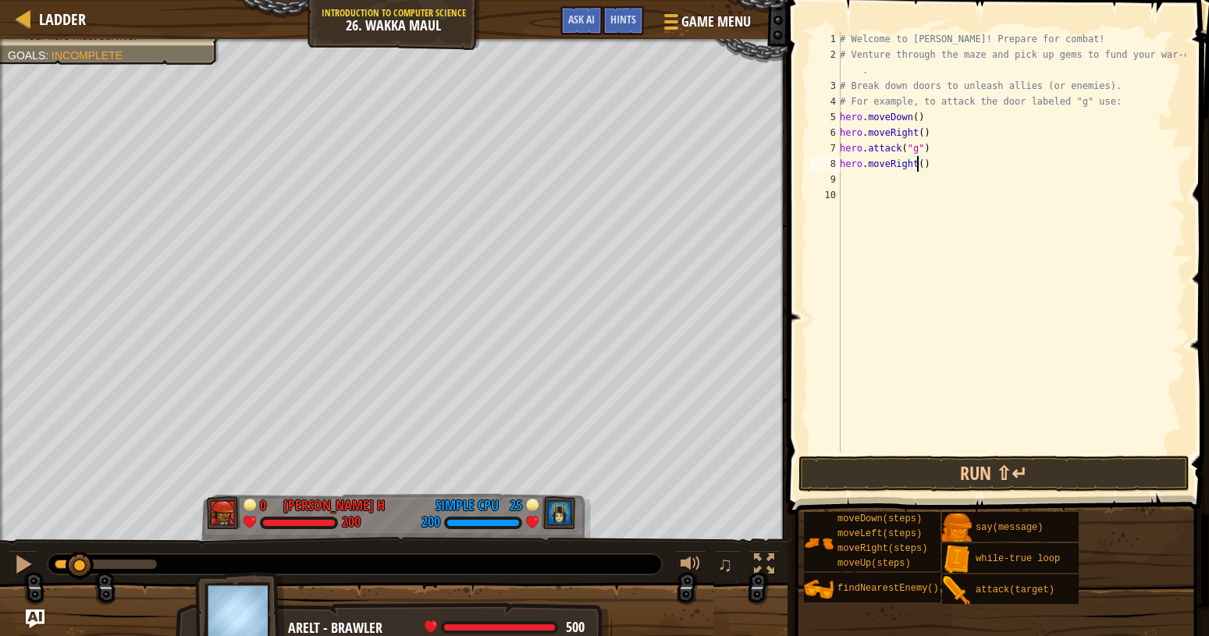
type textarea "hero.moveRight(4)"
click at [851, 194] on div "# Welcome to [PERSON_NAME]! Prepare for combat! # Venture through the maze and …" at bounding box center [1011, 257] width 349 height 453
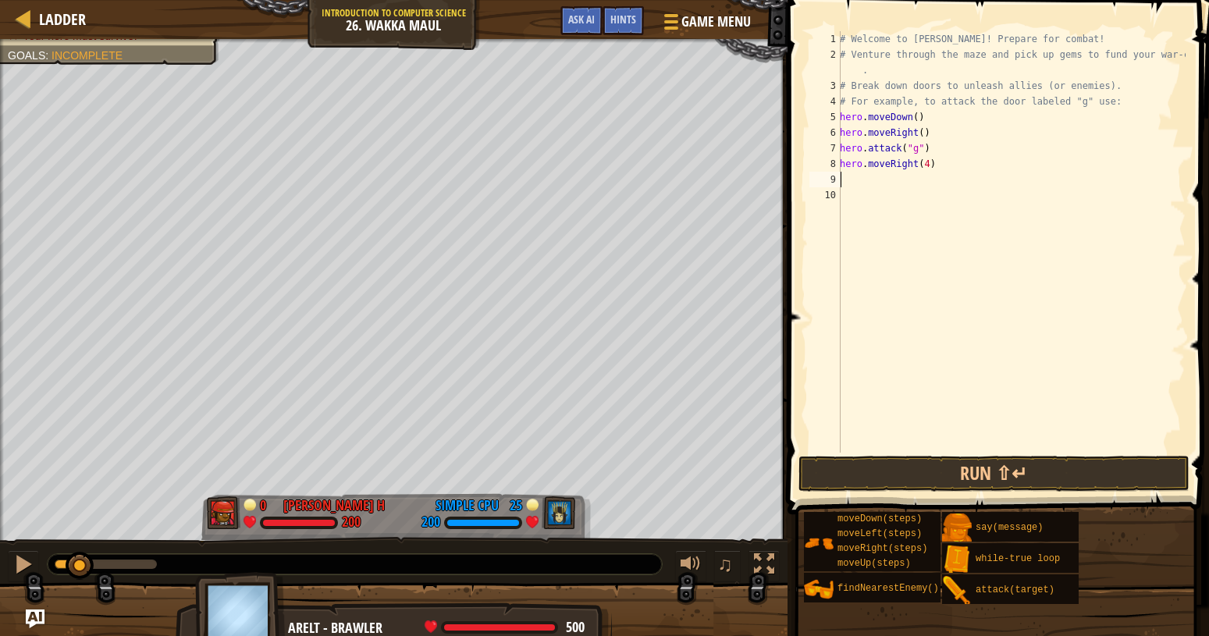
click at [855, 183] on div "# Welcome to [PERSON_NAME]! Prepare for combat! # Venture through the maze and …" at bounding box center [1011, 257] width 349 height 453
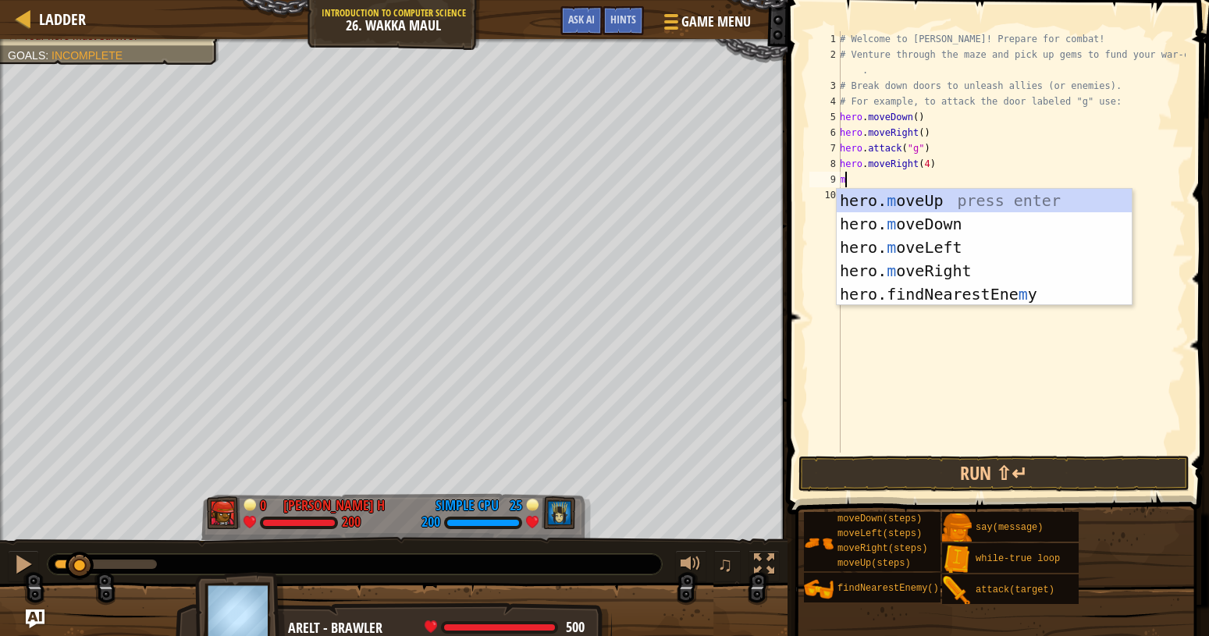
type textarea "mu"
click at [851, 201] on div "# Welcome to [PERSON_NAME]! Prepare for combat! # Venture through the maze and …" at bounding box center [1011, 257] width 349 height 453
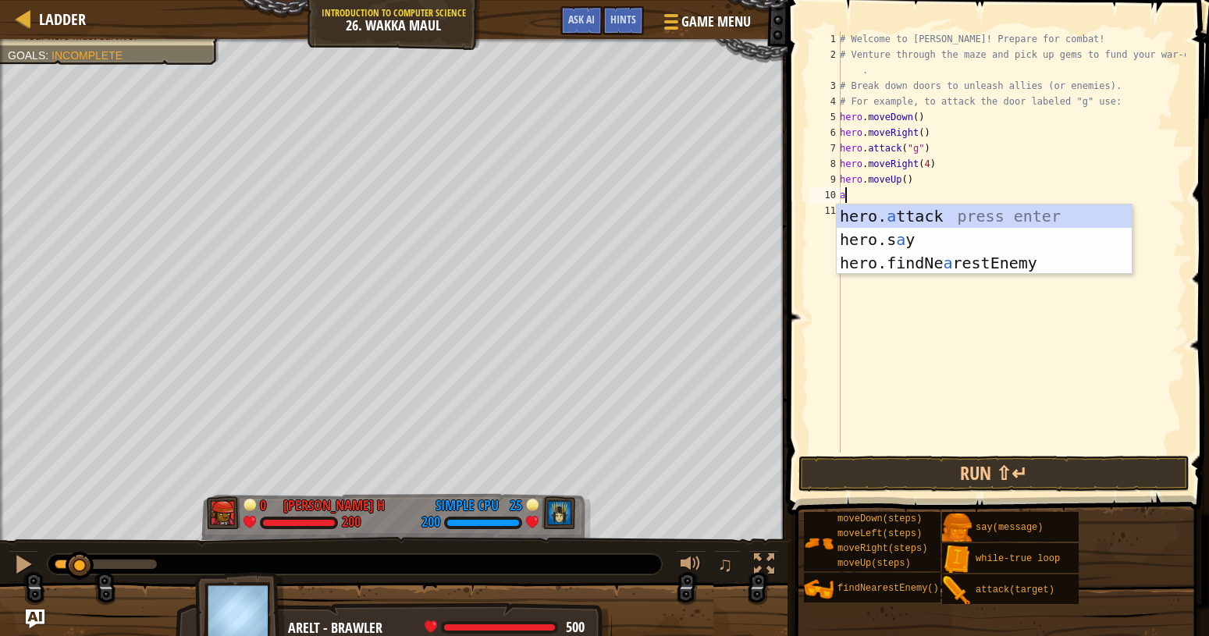
scroll to position [7, 0]
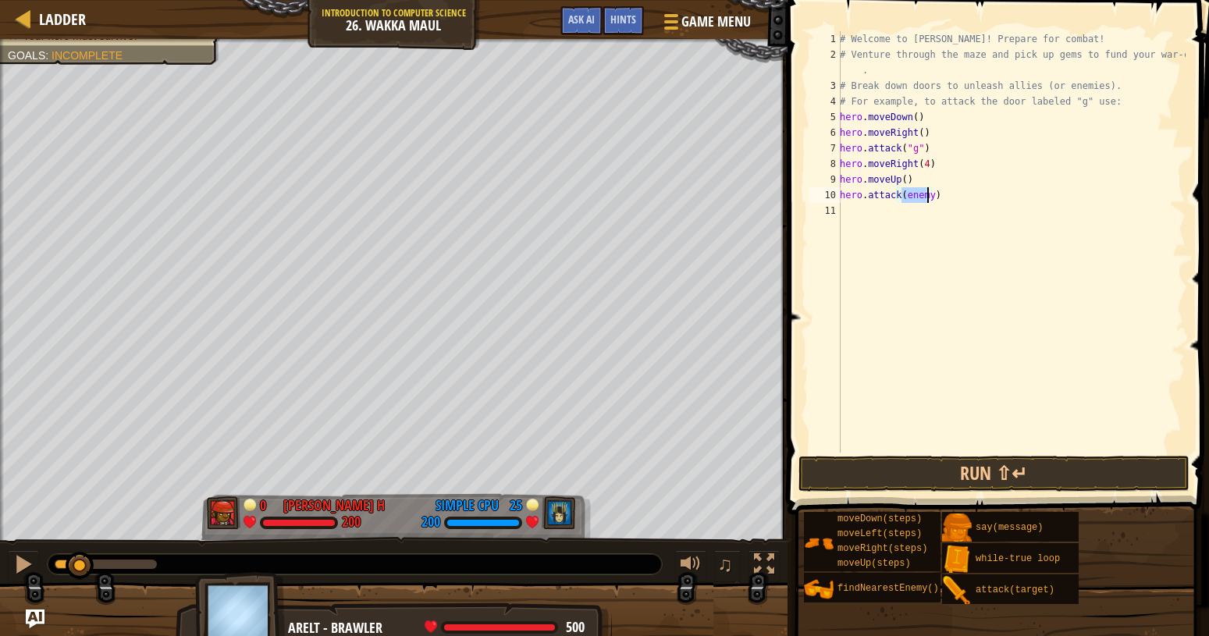
type textarea "hero.attack("h")"
click at [853, 213] on div "# Welcome to [PERSON_NAME]! Prepare for combat! # Venture through the maze and …" at bounding box center [1011, 257] width 349 height 453
type textarea "hero.attack("i")"
click at [1030, 490] on button "Run ⇧↵" at bounding box center [994, 474] width 391 height 36
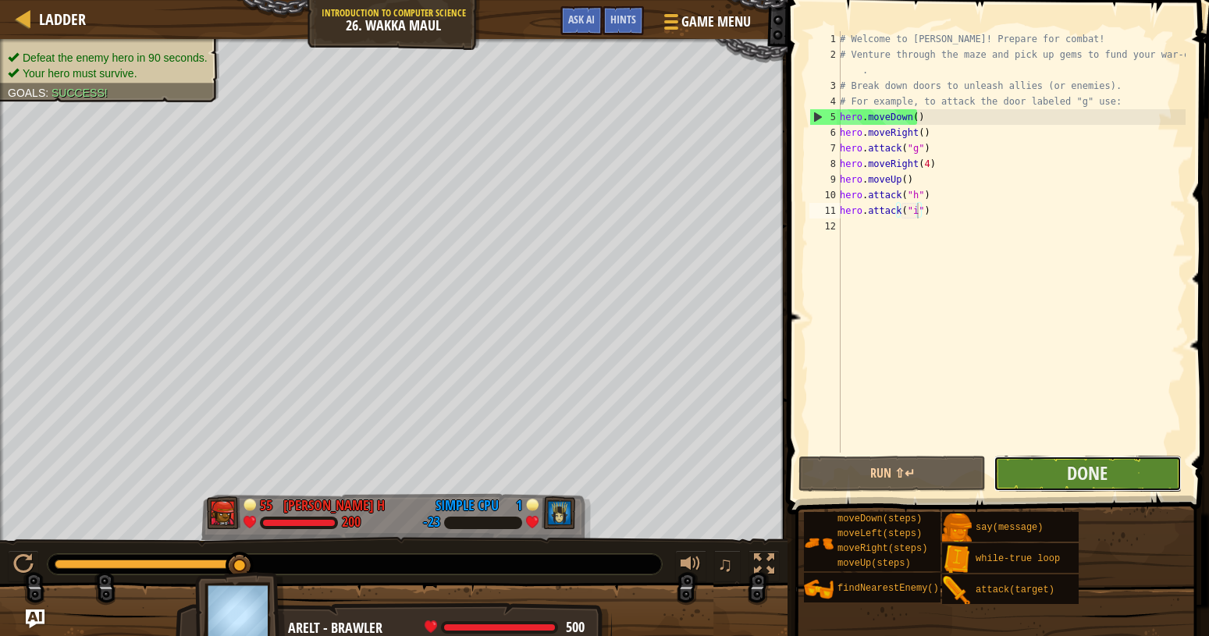
click at [1092, 486] on button "Done" at bounding box center [1087, 474] width 187 height 36
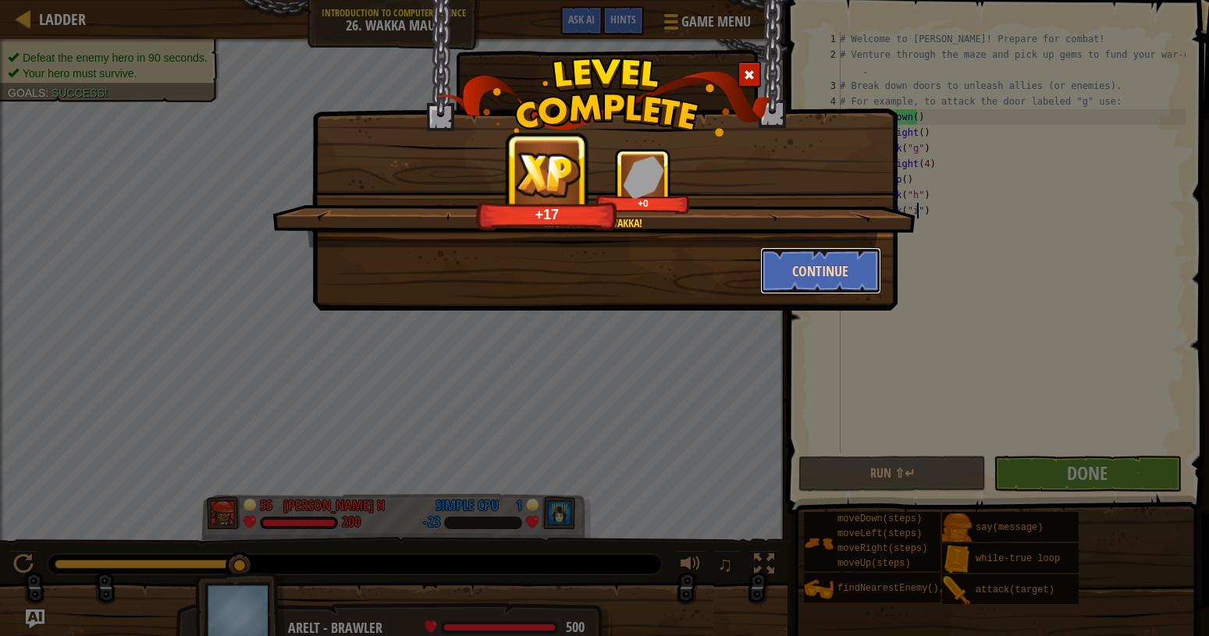
click at [812, 277] on button "Continue" at bounding box center [820, 270] width 121 height 47
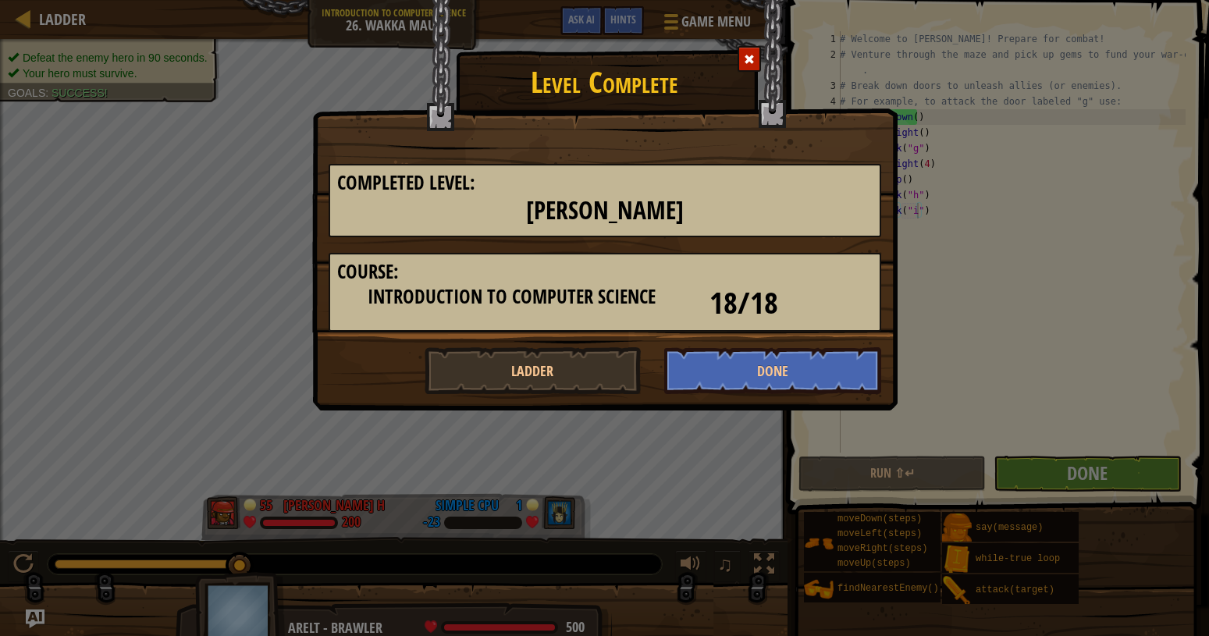
click at [813, 271] on h3 "Course:" at bounding box center [605, 272] width 536 height 21
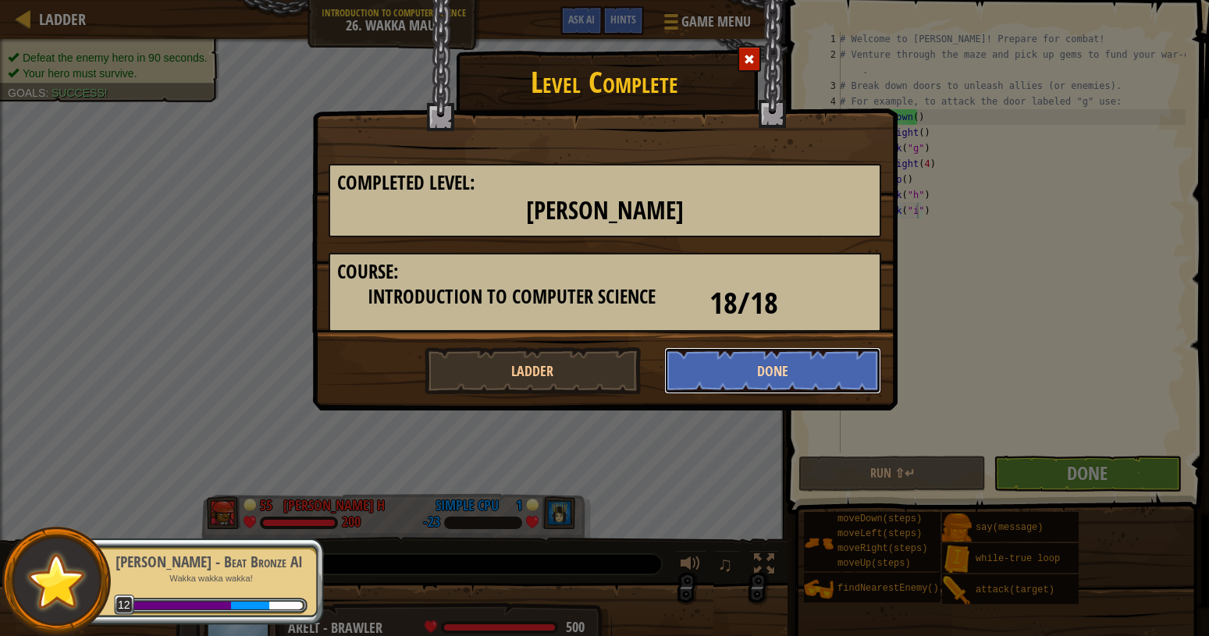
click at [806, 374] on button "Done" at bounding box center [772, 370] width 217 height 47
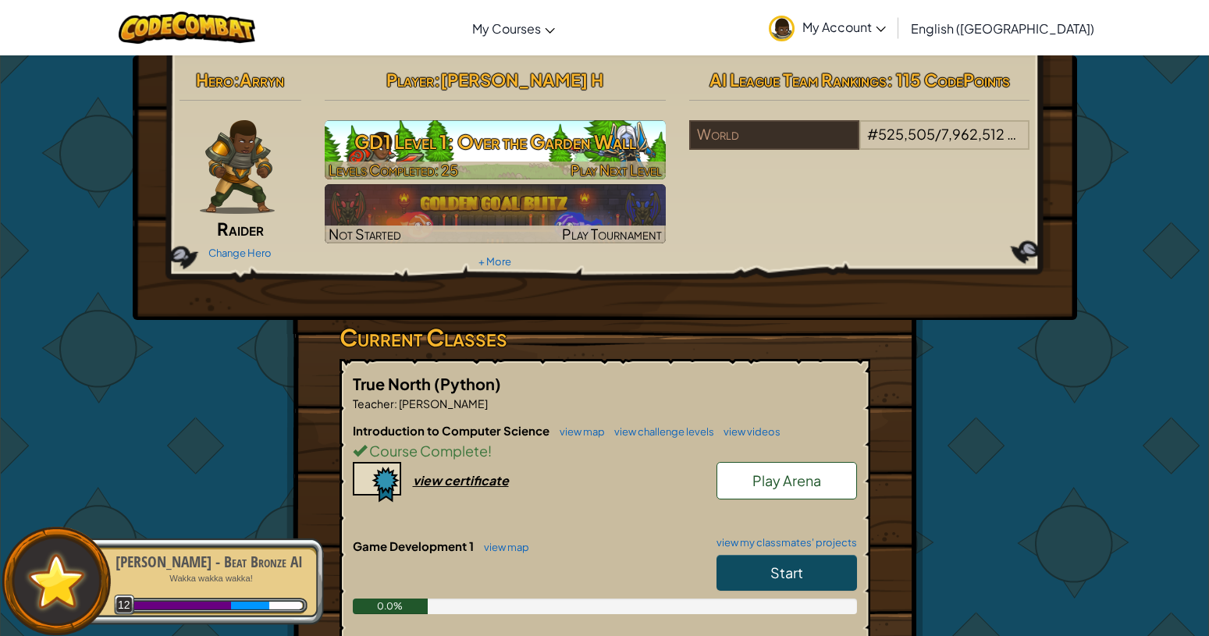
click at [422, 169] on span "Levels Completed: 25" at bounding box center [394, 170] width 130 height 18
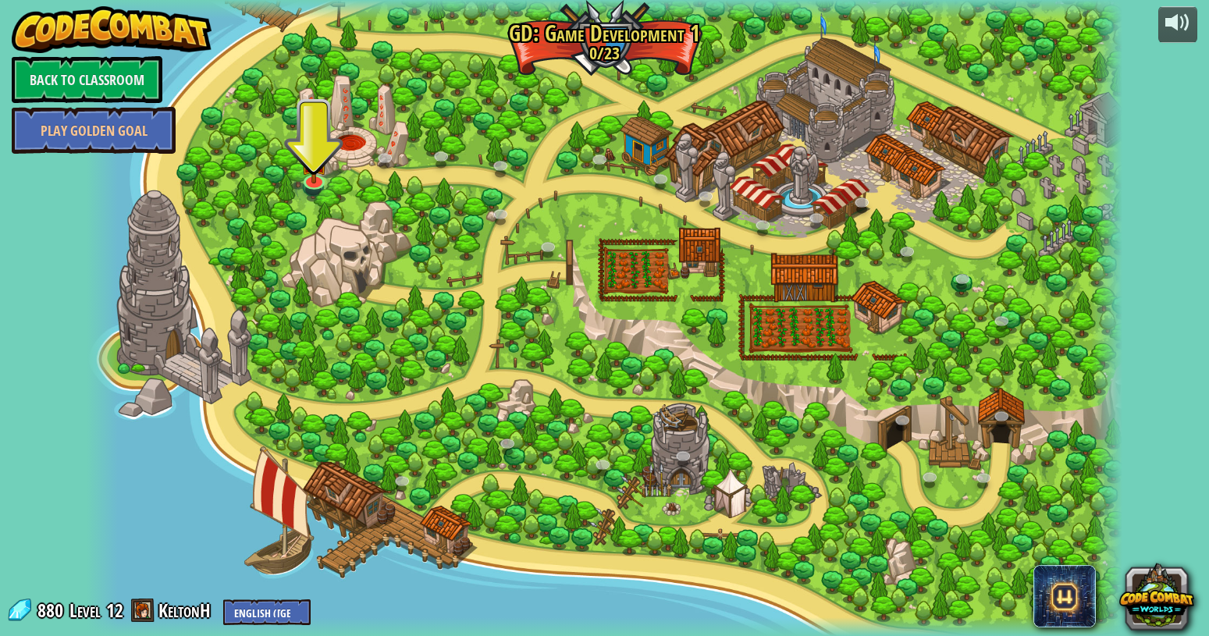
click at [330, 251] on div at bounding box center [605, 318] width 1036 height 636
click at [332, 252] on div at bounding box center [605, 318] width 1036 height 636
click at [326, 158] on img at bounding box center [314, 148] width 27 height 62
click at [312, 173] on img at bounding box center [314, 148] width 27 height 62
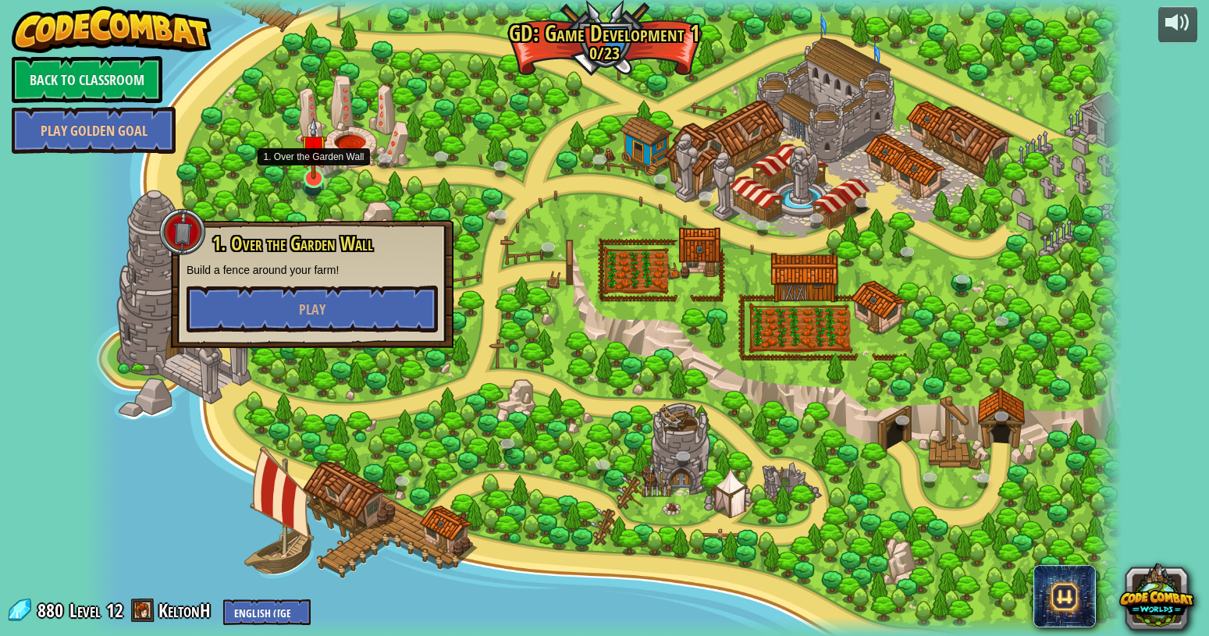
drag, startPoint x: 312, startPoint y: 173, endPoint x: 351, endPoint y: 242, distance: 79.0
click at [312, 173] on img at bounding box center [314, 160] width 27 height 47
click at [234, 323] on button "Play" at bounding box center [311, 309] width 251 height 47
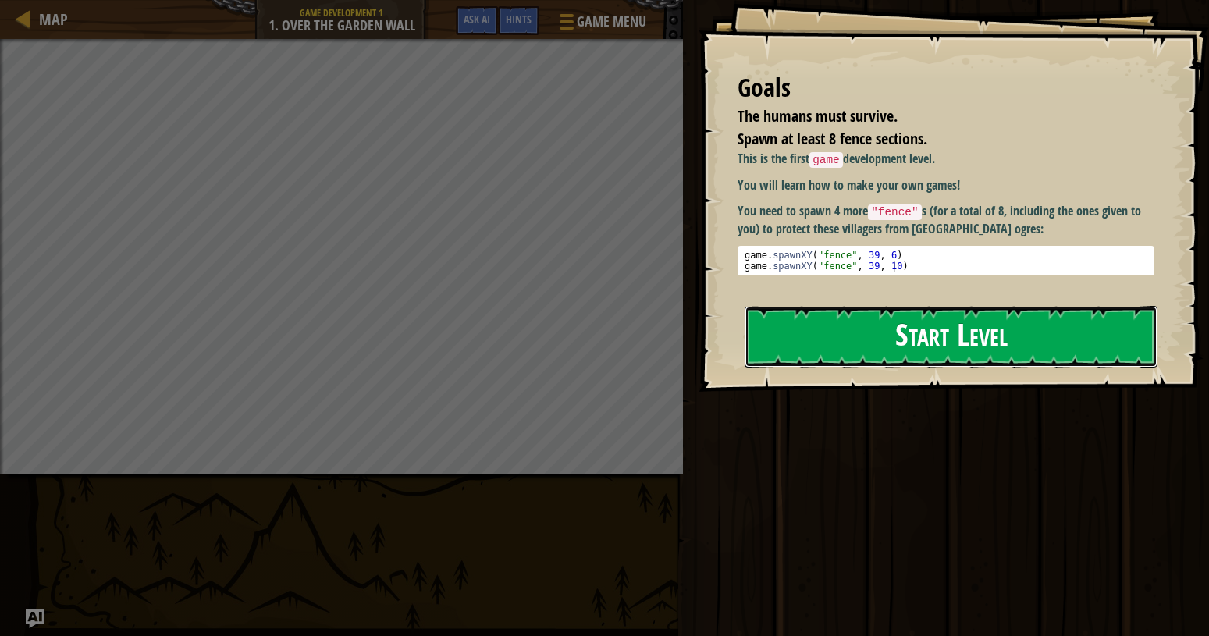
click at [847, 319] on button "Start Level" at bounding box center [951, 337] width 413 height 62
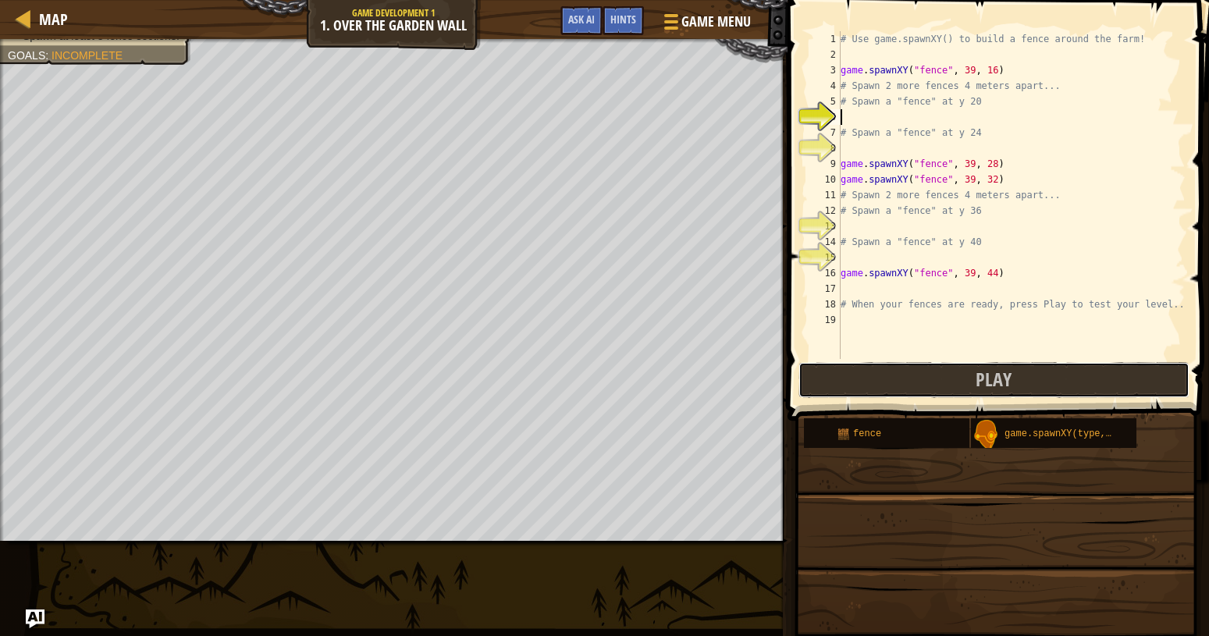
click at [881, 391] on button "Play" at bounding box center [994, 380] width 391 height 36
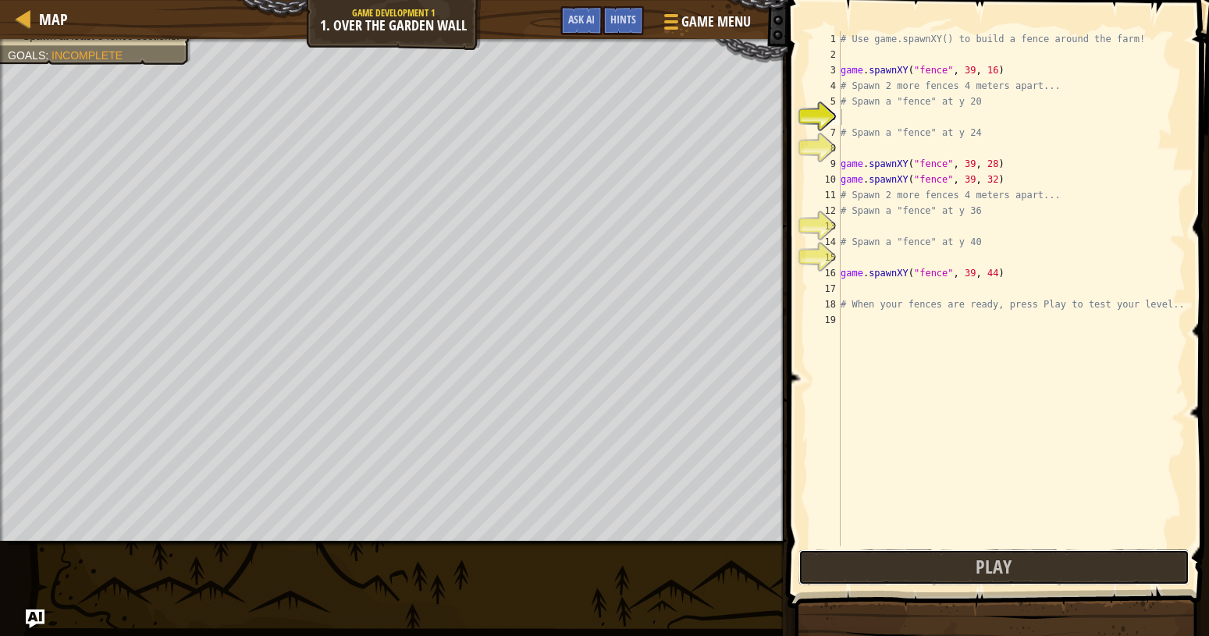
click at [840, 550] on button "Play" at bounding box center [994, 568] width 391 height 36
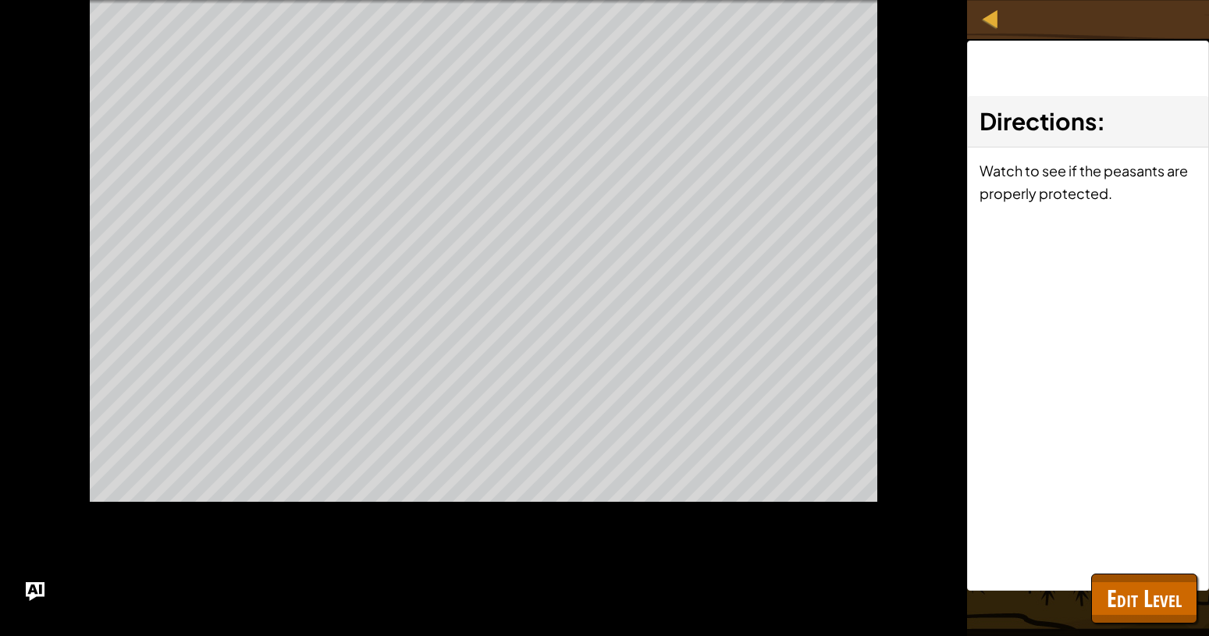
click at [840, 550] on div "The humans must survive. Spawn at least 8 fence sections. Goals : Running..." at bounding box center [483, 318] width 967 height 636
click at [839, 548] on div "The humans must survive. Spawn at least 8 fence sections. Goals : Running..." at bounding box center [483, 318] width 967 height 636
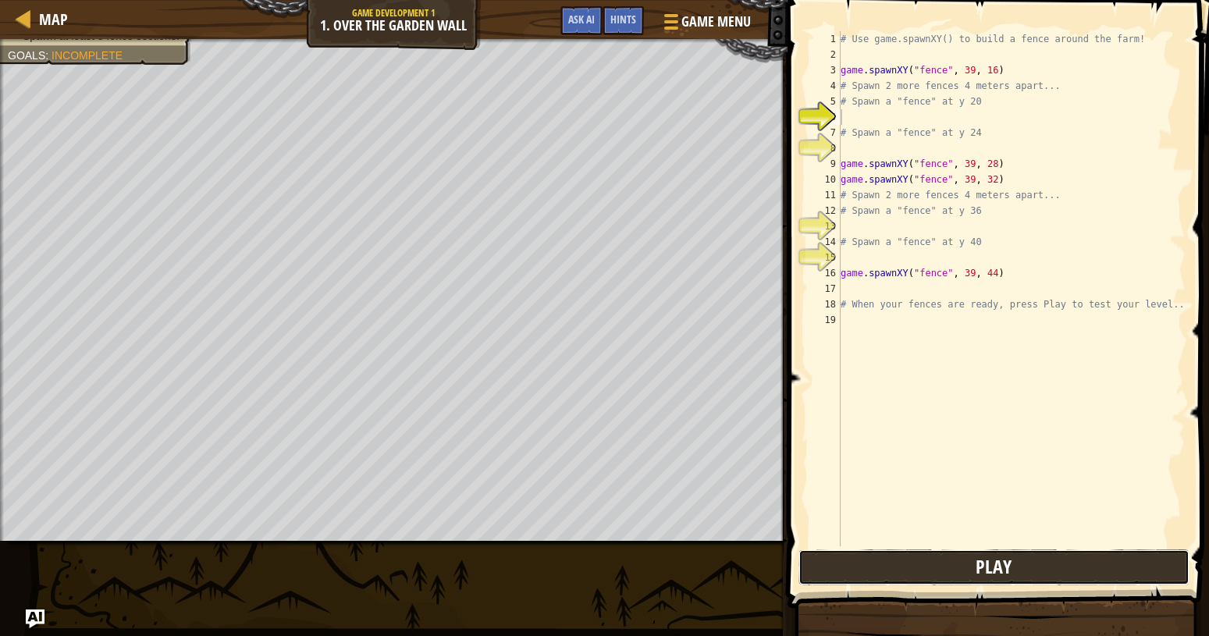
click at [913, 564] on button "Play" at bounding box center [994, 568] width 391 height 36
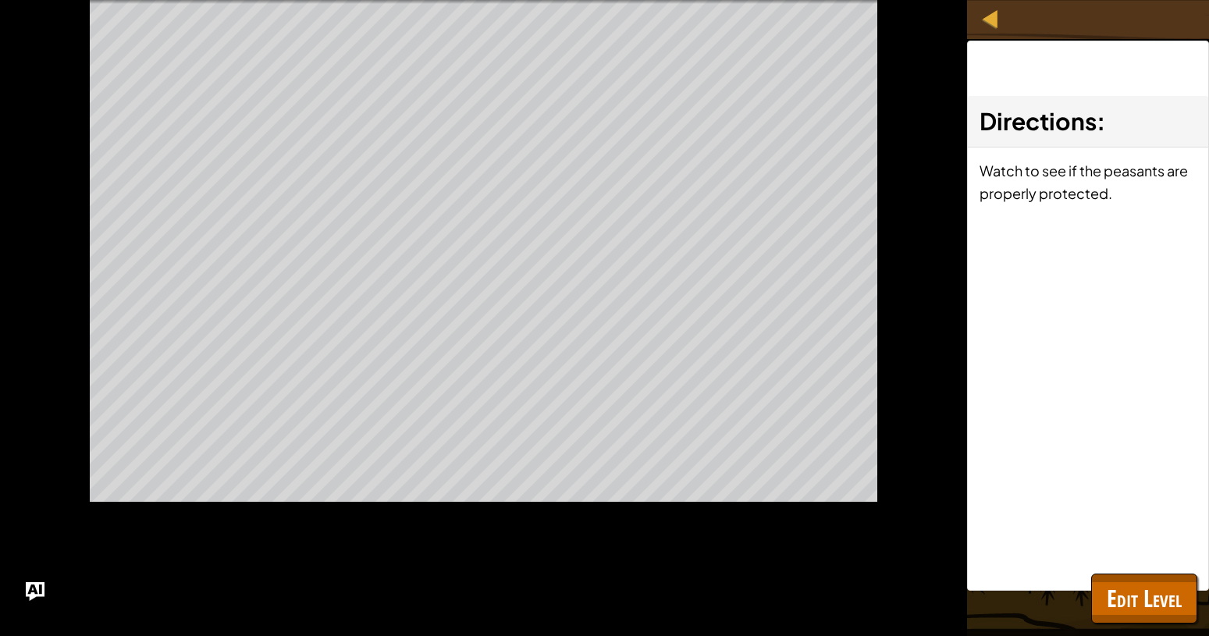
click at [895, 213] on div "The humans must survive. Spawn at least 8 fence sections. Goals : Running..." at bounding box center [483, 318] width 967 height 636
click at [895, 142] on div "The humans must survive. Spawn at least 8 fence sections. Goals : Running..." at bounding box center [483, 318] width 967 height 636
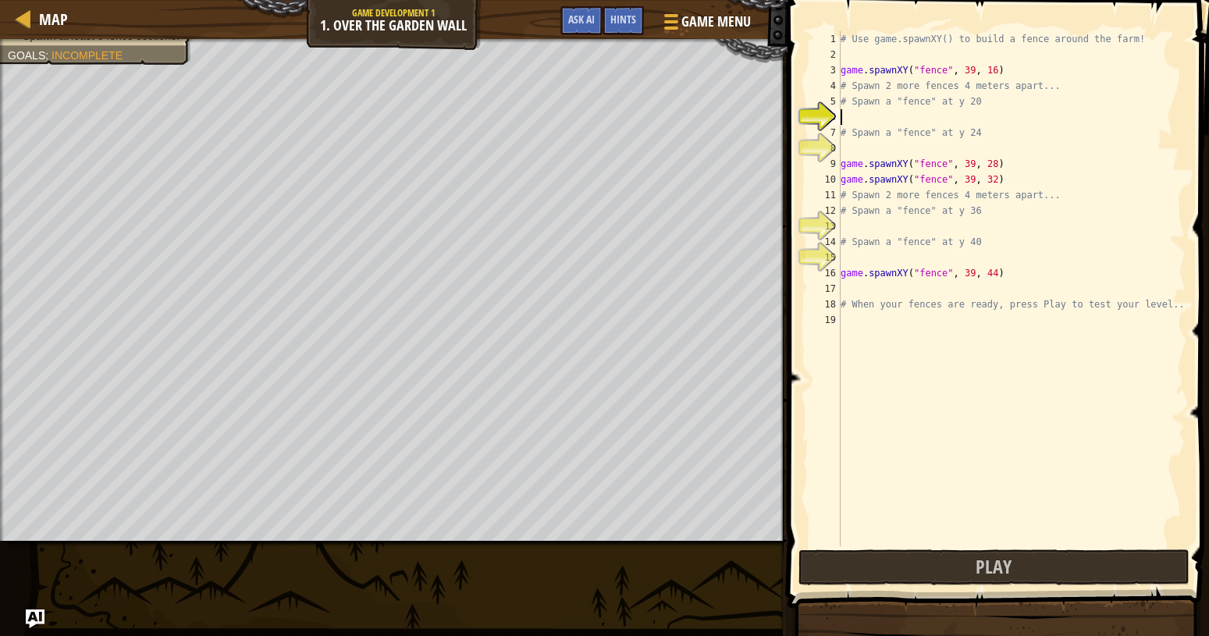
click at [897, 109] on div "# Use game.spawnXY() to build a fence around the farm! game . spawnXY ( "fence"…" at bounding box center [1012, 304] width 348 height 547
type textarea "# Spawn a "ffence" at y 20"
click at [895, 119] on div "# Use game.spawnXY() to build a fence around the farm! game . spawnXY ( "fence"…" at bounding box center [1012, 304] width 348 height 547
type textarea "f"
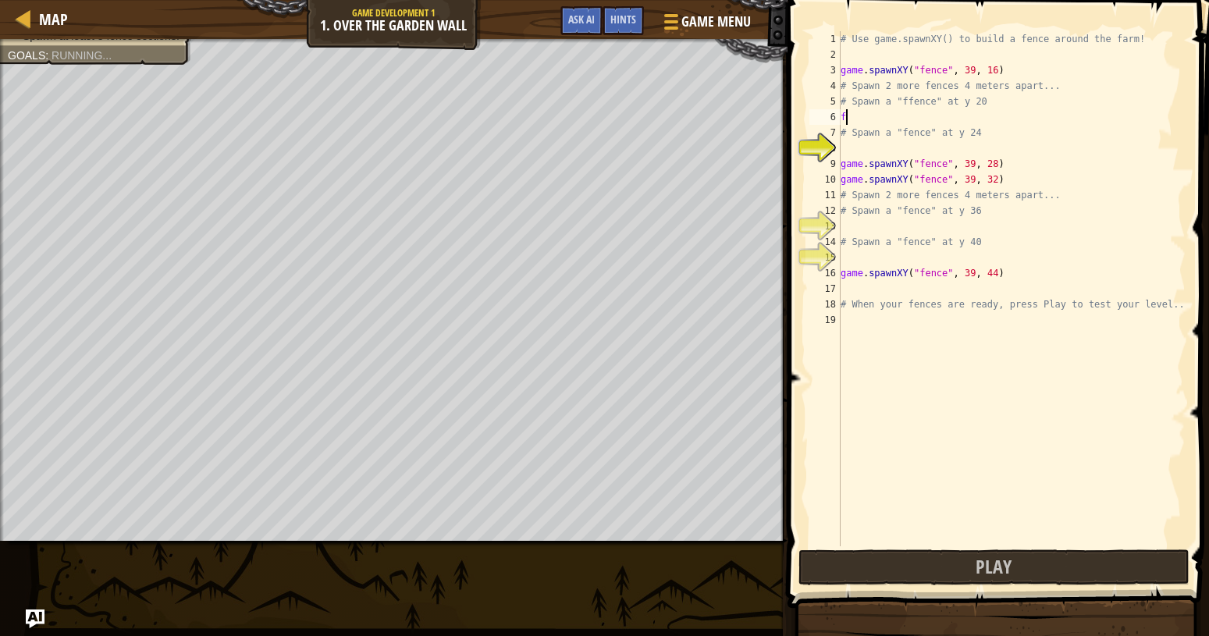
scroll to position [7, 0]
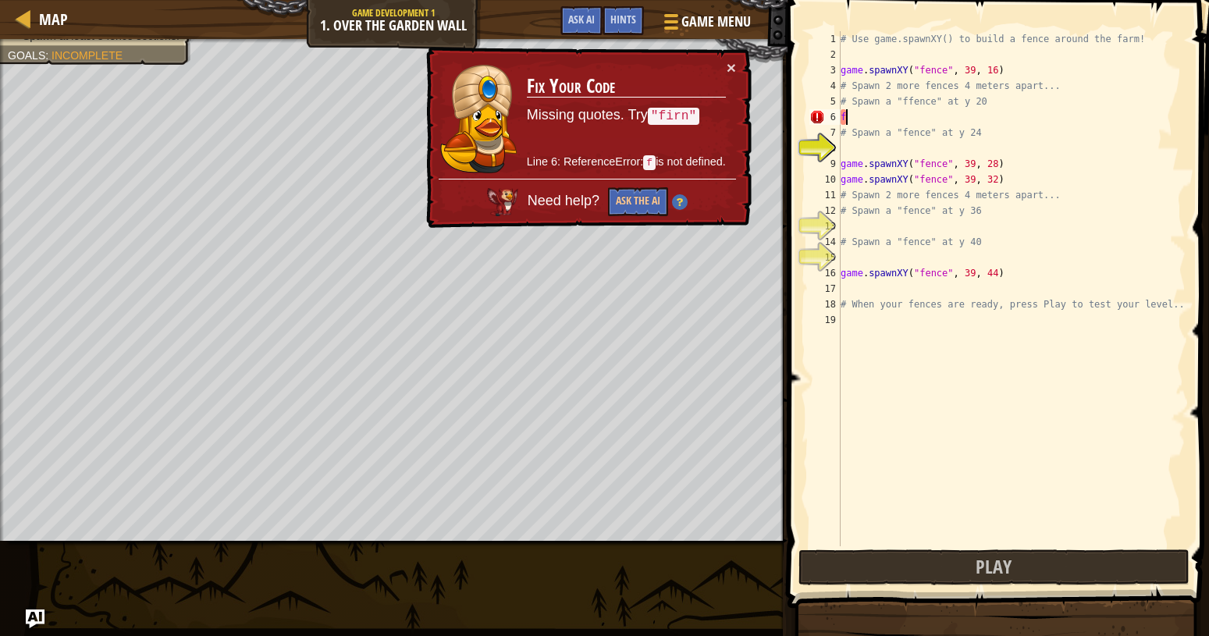
type textarea "s"
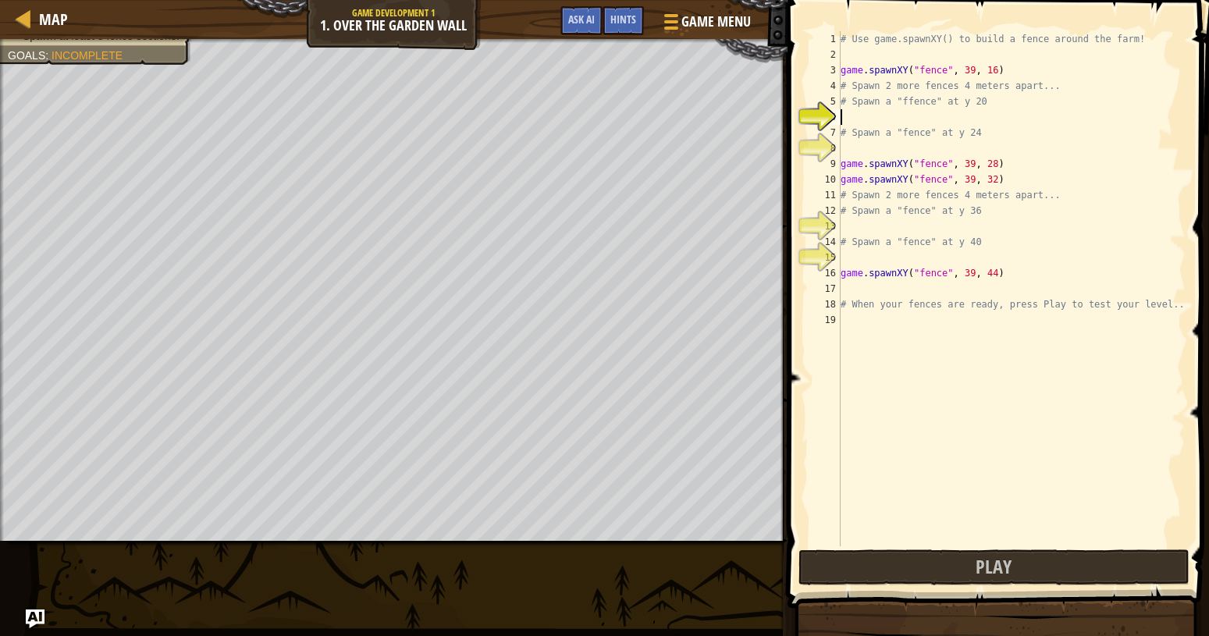
type textarea "s"
type textarea "hb"
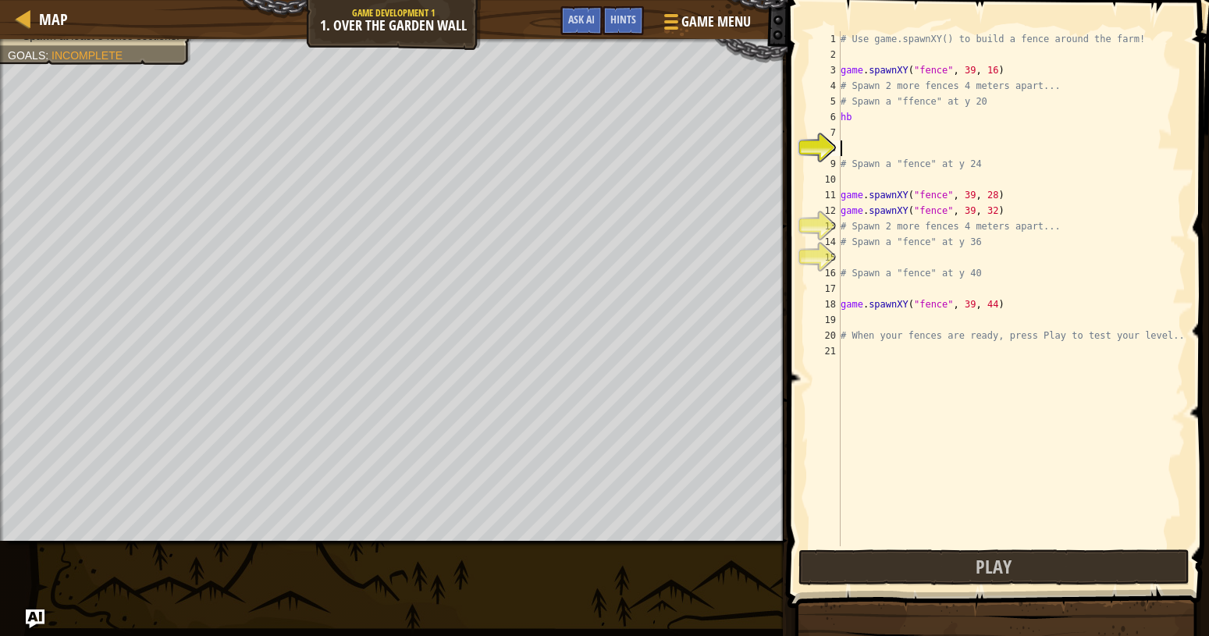
scroll to position [0, 0]
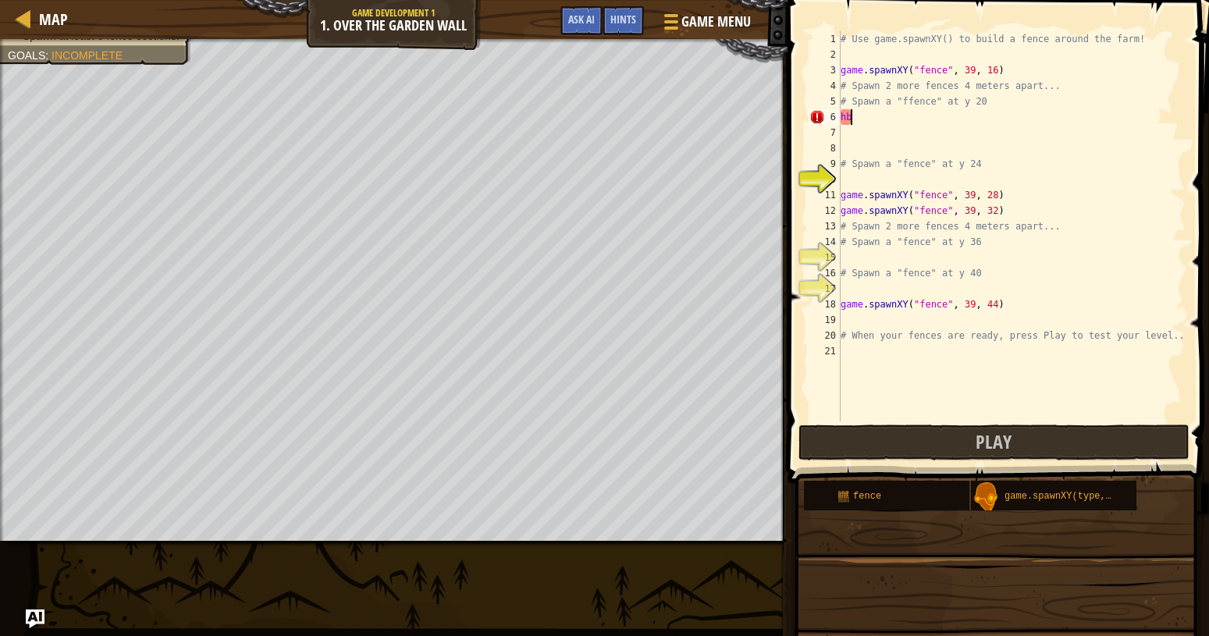
click at [895, 118] on div "# Use game.spawnXY() to build a fence around the farm! game . spawnXY ( "fence"…" at bounding box center [1012, 242] width 348 height 422
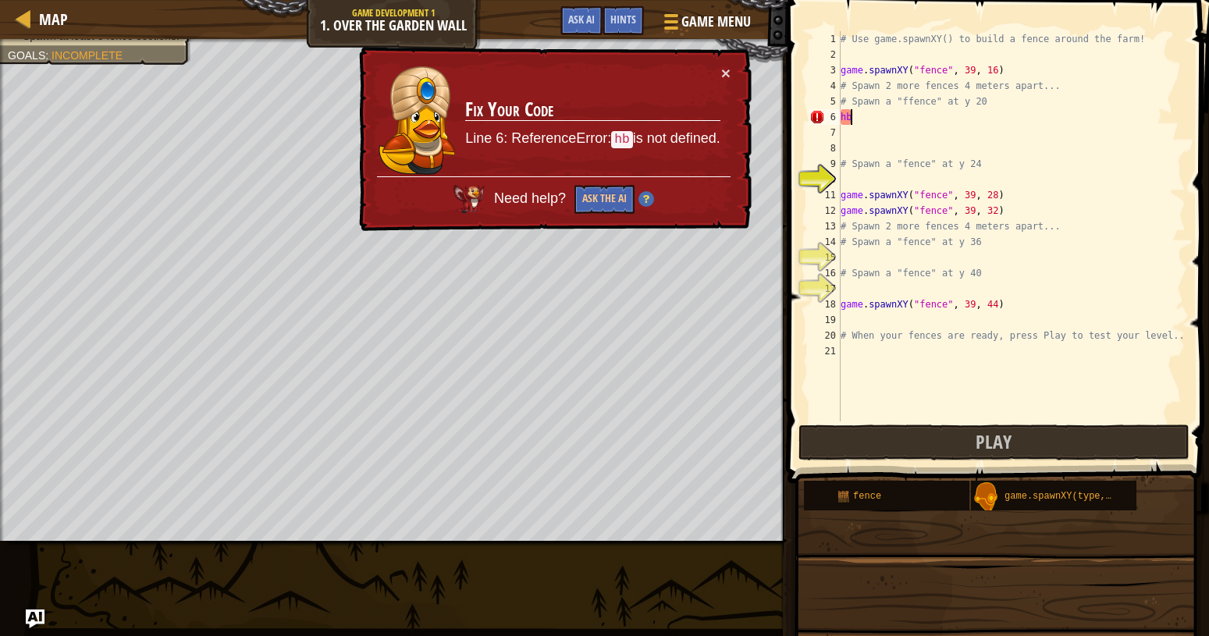
type textarea "h"
type textarea "# Spawn a "ffence" at y 20"
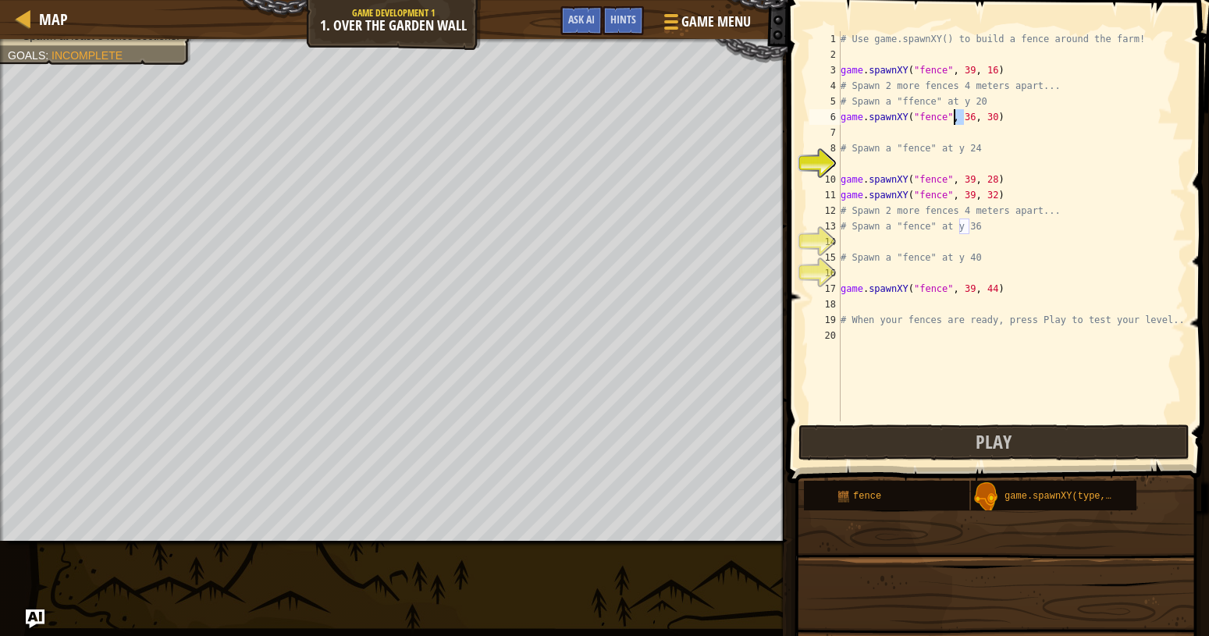
drag, startPoint x: 963, startPoint y: 123, endPoint x: 953, endPoint y: 123, distance: 9.4
click at [953, 123] on div "# Use game.spawnXY() to build a fence around the farm! game . spawnXY ( "fence"…" at bounding box center [1012, 242] width 348 height 422
click at [963, 117] on div "# Use game.spawnXY() to build a fence around the farm! game . spawnXY ( "fence"…" at bounding box center [1012, 226] width 348 height 390
click at [963, 117] on div "# Use game.spawnXY() to build a fence around the farm! game . spawnXY ( "fence"…" at bounding box center [1012, 242] width 348 height 422
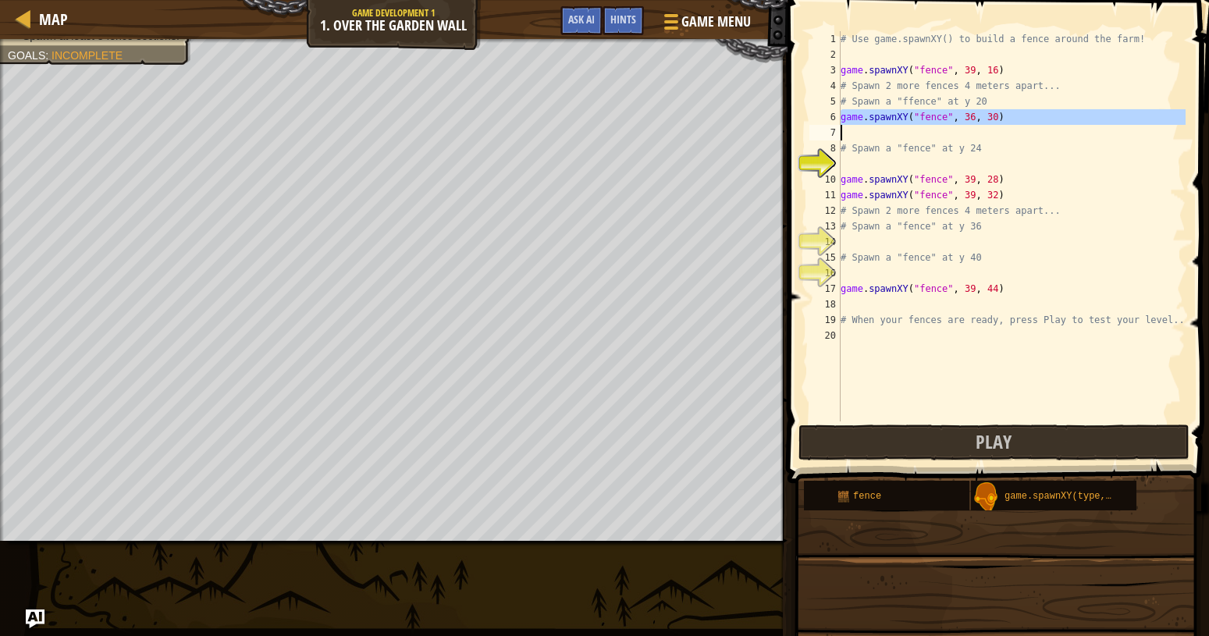
click at [963, 117] on div "# Use game.spawnXY() to build a fence around the farm! game . spawnXY ( "fence"…" at bounding box center [1012, 242] width 348 height 422
type textarea "# When your fences are ready, press Play to test your level.."
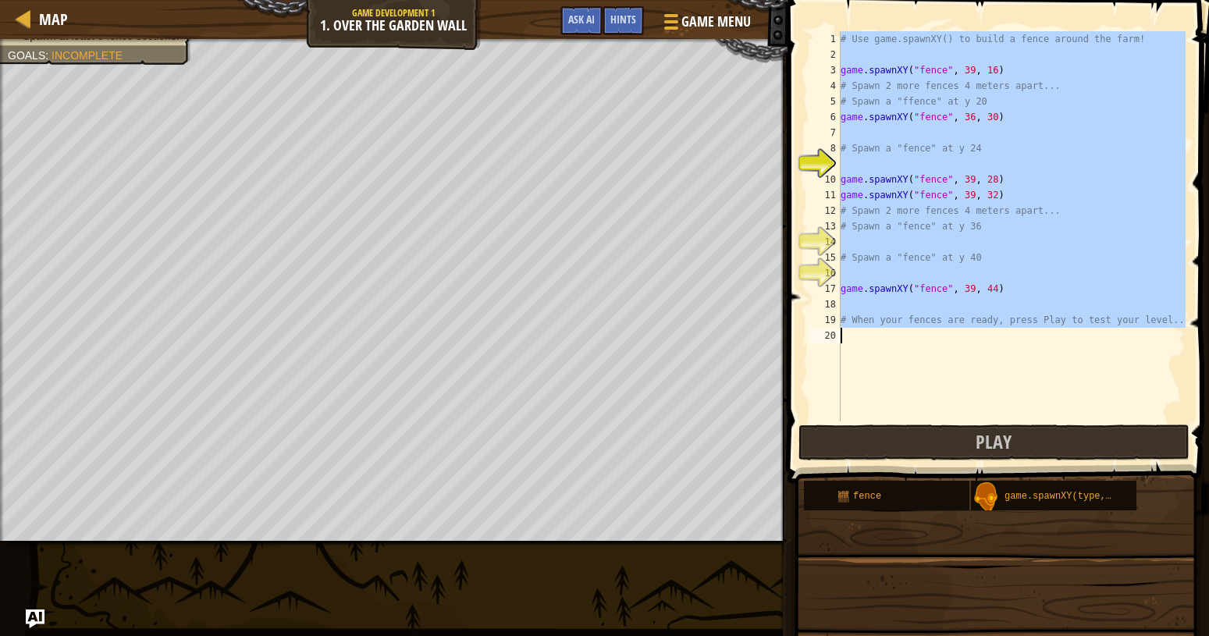
click at [960, 126] on div "# Use game.spawnXY() to build a fence around the farm! game . spawnXY ( "fence"…" at bounding box center [1012, 226] width 348 height 390
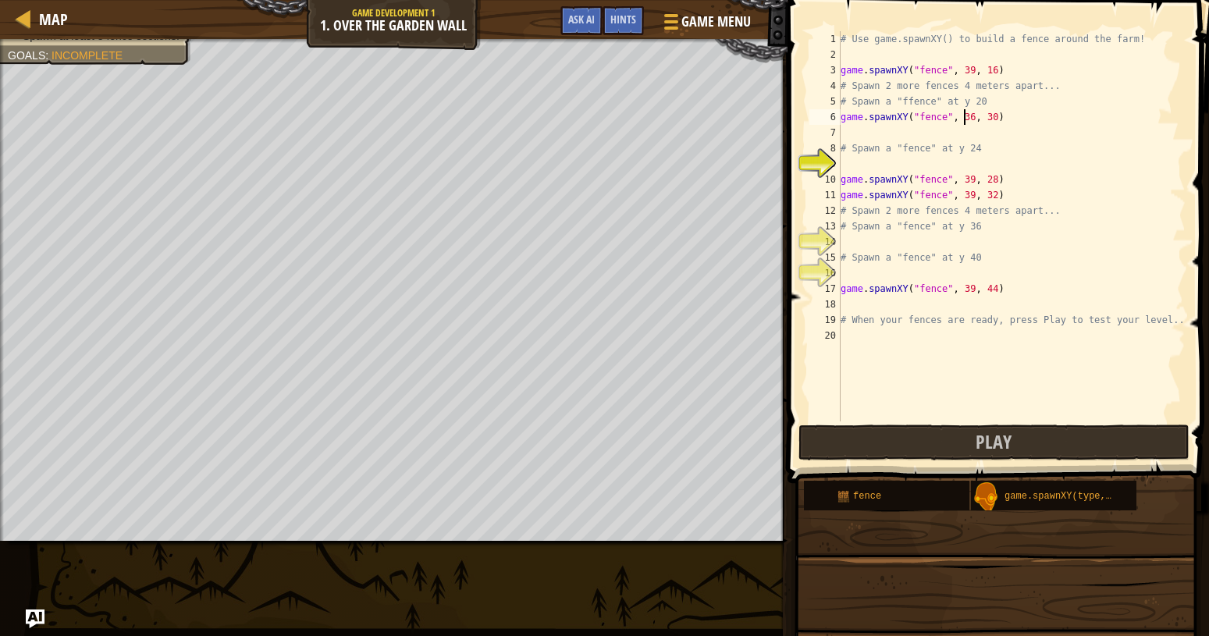
click at [964, 120] on div "# Use game.spawnXY() to build a fence around the farm! game . spawnXY ( "fence"…" at bounding box center [1012, 242] width 348 height 422
click at [1012, 173] on div "# Use game.spawnXY() to build a fence around the farm! game . spawnXY ( "fence"…" at bounding box center [1012, 242] width 348 height 422
click at [980, 116] on div "# Use game.spawnXY() to build a fence around the farm! game . spawnXY ( "fence"…" at bounding box center [1012, 242] width 348 height 422
click at [983, 121] on div "# Use game.spawnXY() to build a fence around the farm! game . spawnXY ( "fence"…" at bounding box center [1012, 242] width 348 height 422
type textarea "game.spawnXY("fence", 39, 22)"
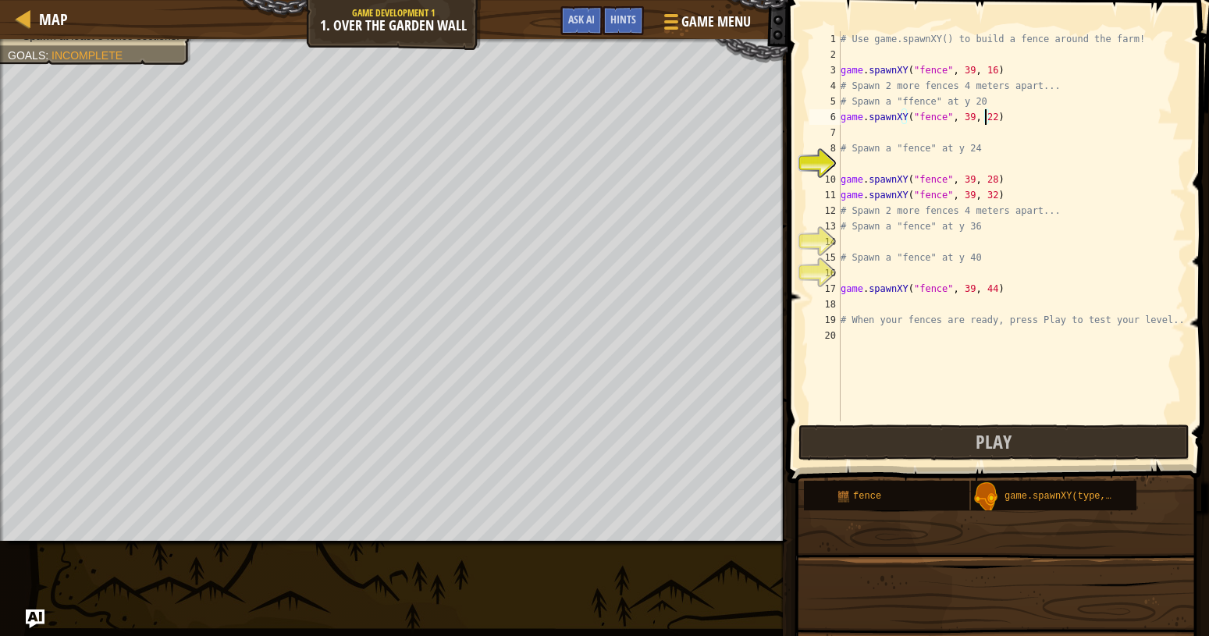
scroll to position [7, 12]
click at [881, 244] on div "# Use game.spawnXY() to build a fence around the farm! game . spawnXY ( "fence"…" at bounding box center [1012, 242] width 348 height 422
click at [960, 243] on div "# Use game.spawnXY() to build a fence around the farm! game . spawnXY ( "fence"…" at bounding box center [1012, 242] width 348 height 422
click at [963, 243] on div "# Use game.spawnXY() to build a fence around the farm! game . spawnXY ( "fence"…" at bounding box center [1012, 242] width 348 height 422
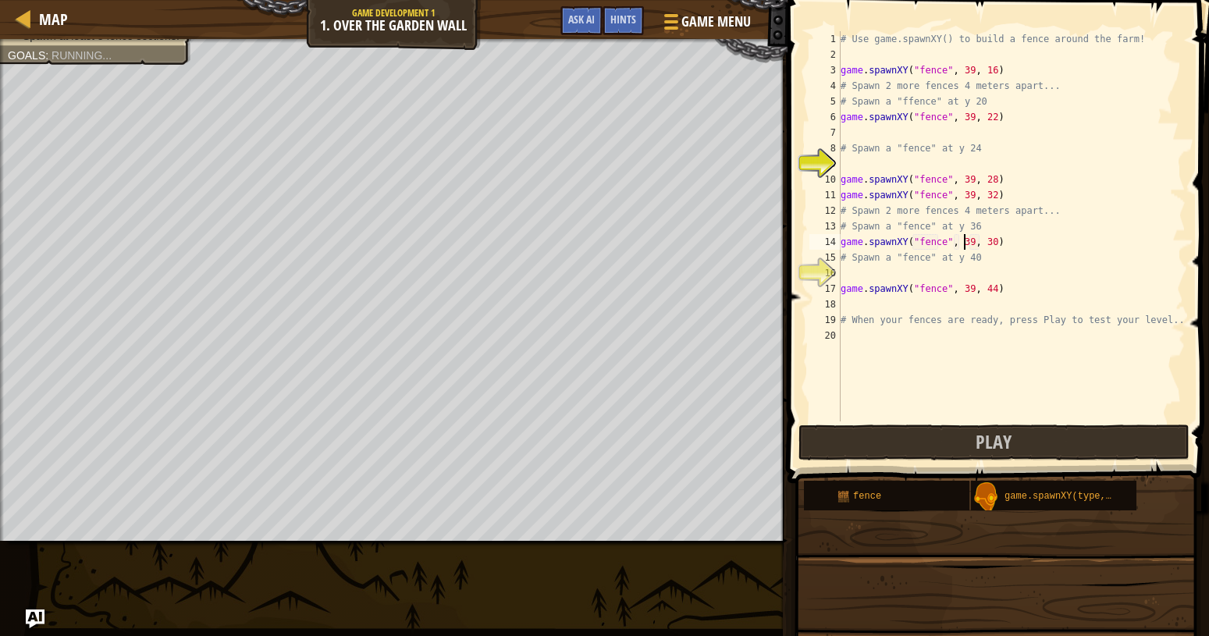
scroll to position [7, 10]
click at [984, 242] on div "# Use game.spawnXY() to build a fence around the farm! game . spawnXY ( "fence"…" at bounding box center [1012, 242] width 348 height 422
click at [856, 282] on div "# Use game.spawnXY() to build a fence around the farm! game . spawnXY ( "fence"…" at bounding box center [1012, 242] width 348 height 422
drag, startPoint x: 855, startPoint y: 254, endPoint x: 851, endPoint y: 265, distance: 12.3
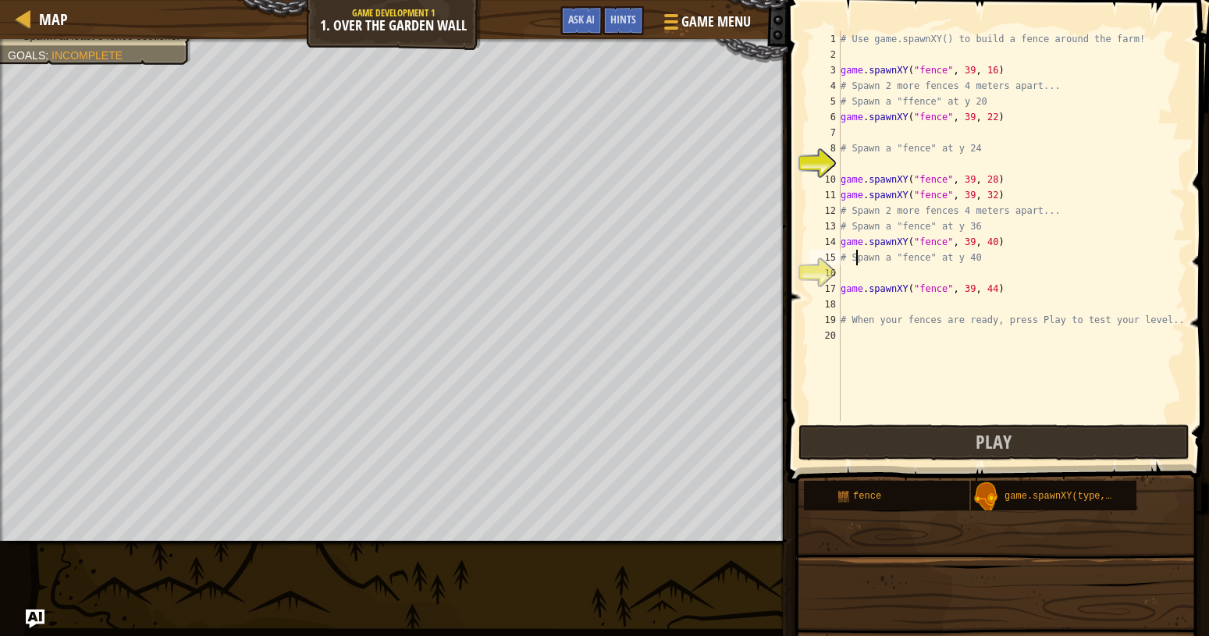
click at [853, 258] on div "# Use game.spawnXY() to build a fence around the farm! game . spawnXY ( "fence"…" at bounding box center [1012, 242] width 348 height 422
type textarea "# Spawn a "fence" at y 40"
click at [851, 265] on div "# Use game.spawnXY() to build a fence around the farm! game . spawnXY ( "fence"…" at bounding box center [1012, 242] width 348 height 422
click at [851, 274] on div "# Use game.spawnXY() to build a fence around the farm! game . spawnXY ( "fence"…" at bounding box center [1012, 242] width 348 height 422
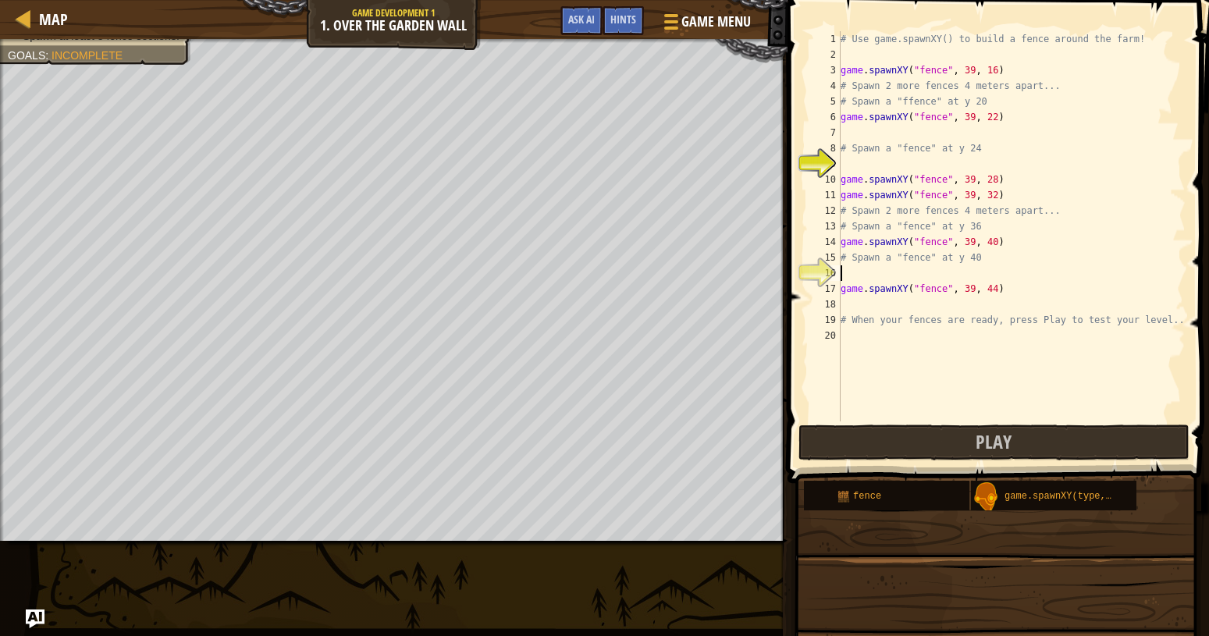
scroll to position [7, 0]
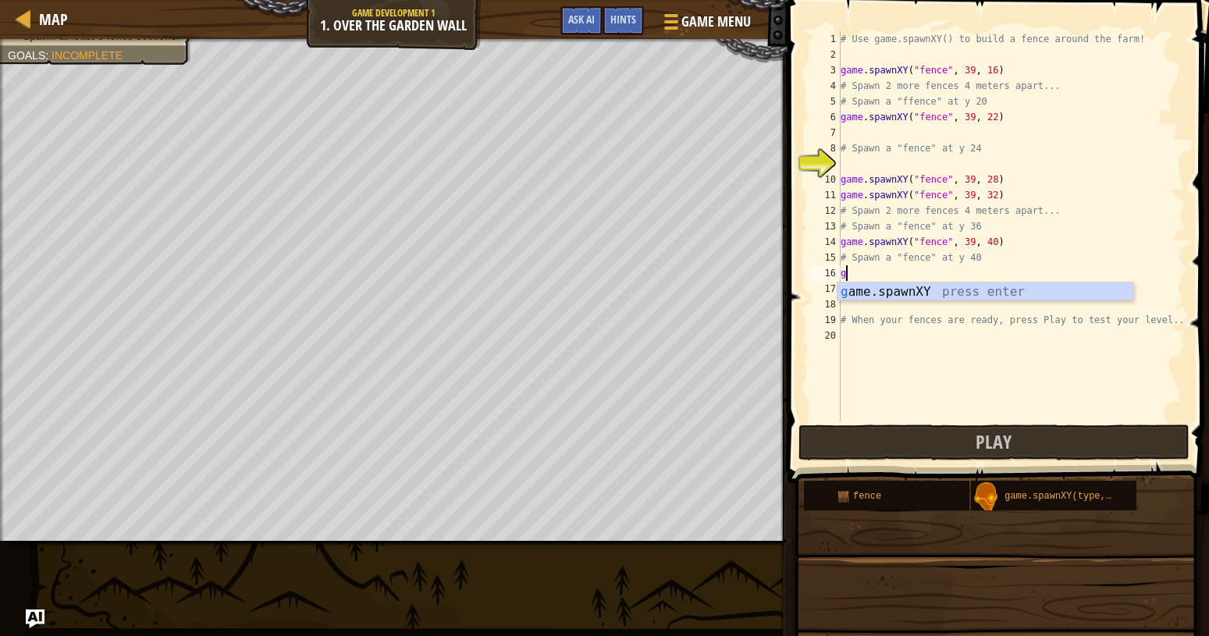
click at [949, 297] on div "g ame.spawnXY press enter" at bounding box center [985, 311] width 295 height 56
click at [945, 294] on div "# Use game.spawnXY() to build a fence around the farm! game . spawnXY ( "fence"…" at bounding box center [1012, 242] width 348 height 422
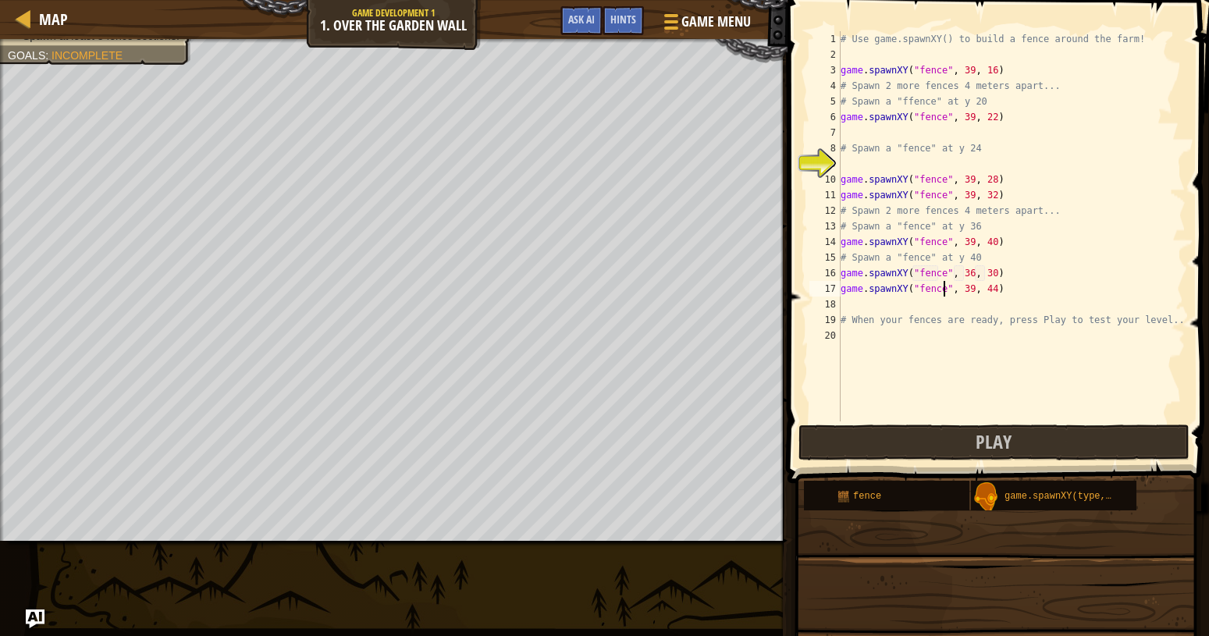
click at [920, 297] on div "# Use game.spawnXY() to build a fence around the farm! game . spawnXY ( "fence"…" at bounding box center [1012, 242] width 348 height 422
click at [923, 295] on div "# Use game.spawnXY() to build a fence around the farm! game . spawnXY ( "fence"…" at bounding box center [1012, 242] width 348 height 422
click at [924, 294] on div "# Use game.spawnXY() to build a fence around the farm! game . spawnXY ( "fence"…" at bounding box center [1012, 242] width 348 height 422
click at [982, 288] on div "# Use game.spawnXY() to build a fence around the farm! game . spawnXY ( "fence"…" at bounding box center [1012, 242] width 348 height 422
click at [960, 271] on div "# Use game.spawnXY() to build a fence around the farm! game . spawnXY ( "fence"…" at bounding box center [1012, 242] width 348 height 422
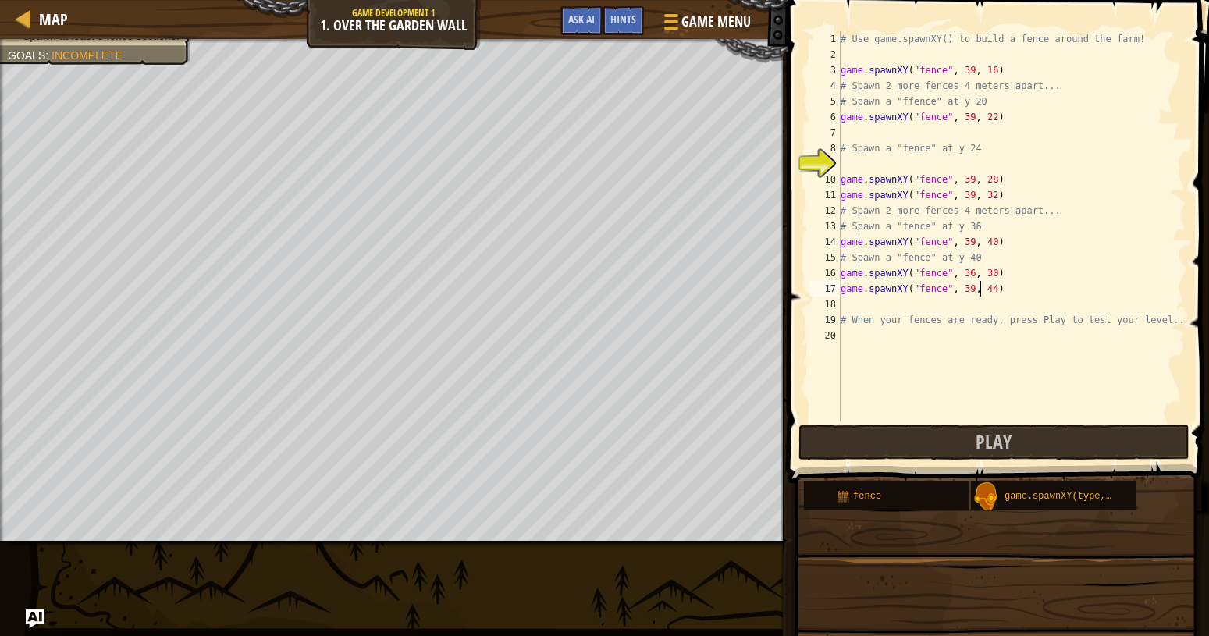
click at [961, 272] on div "# Use game.spawnXY() to build a fence around the farm! game . spawnXY ( "fence"…" at bounding box center [1012, 242] width 348 height 422
click at [982, 272] on div "# Use game.spawnXY() to build a fence around the farm! game . spawnXY ( "fence"…" at bounding box center [1012, 242] width 348 height 422
click at [986, 272] on div "# Use game.spawnXY() to build a fence around the farm! game . spawnXY ( "fence"…" at bounding box center [1012, 242] width 348 height 422
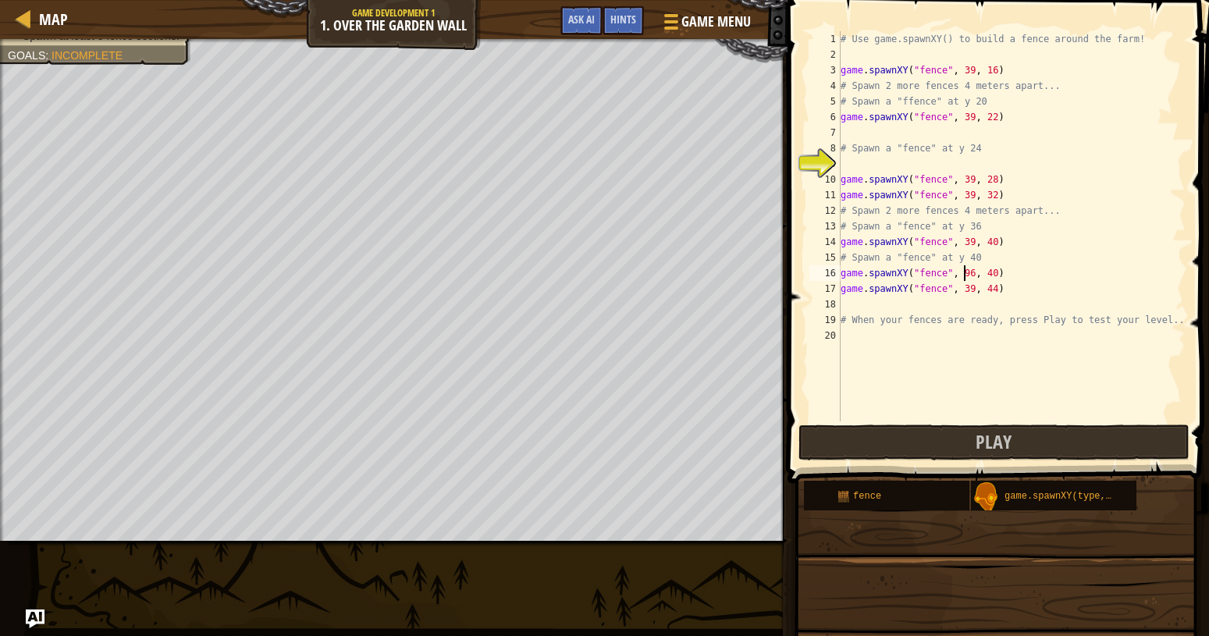
click at [963, 276] on div "# Use game.spawnXY() to build a fence around the farm! game . spawnXY ( "fence"…" at bounding box center [1012, 242] width 348 height 422
click at [983, 274] on div "# Use game.spawnXY() to build a fence around the farm! game . spawnXY ( "fence"…" at bounding box center [1012, 242] width 348 height 422
type textarea "game.spawnXY("fence", 39, 38)"
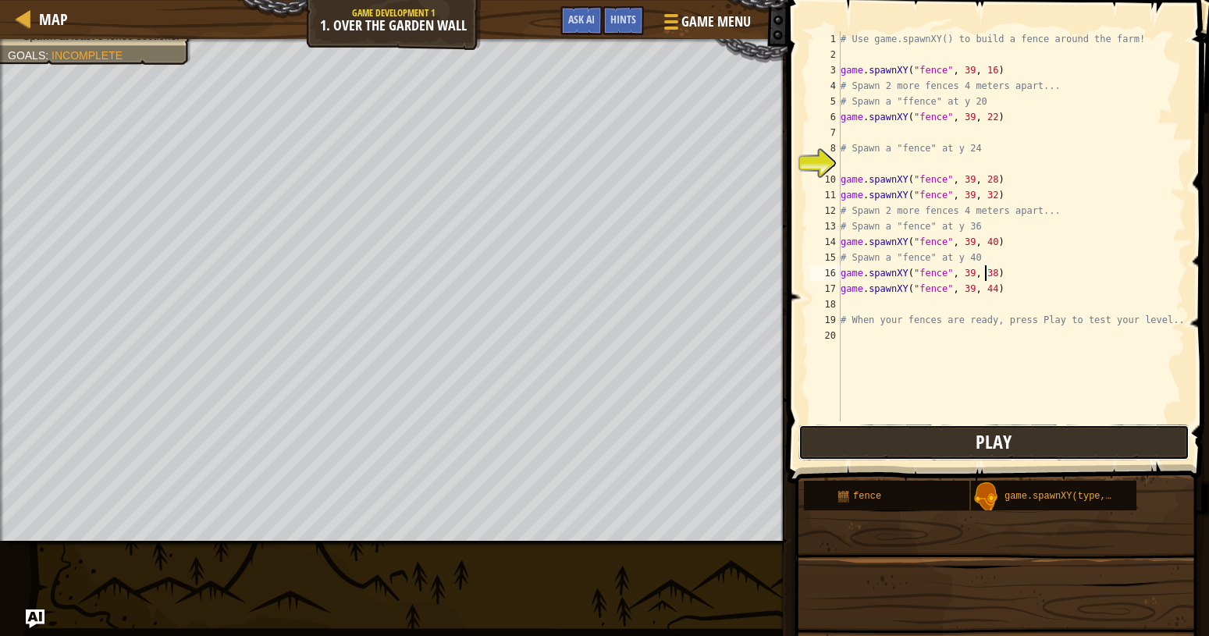
click at [1031, 435] on button "Play" at bounding box center [994, 443] width 391 height 36
click at [876, 162] on div "# Use game.spawnXY() to build a fence around the farm! game . spawnXY ( "fence"…" at bounding box center [1012, 242] width 348 height 422
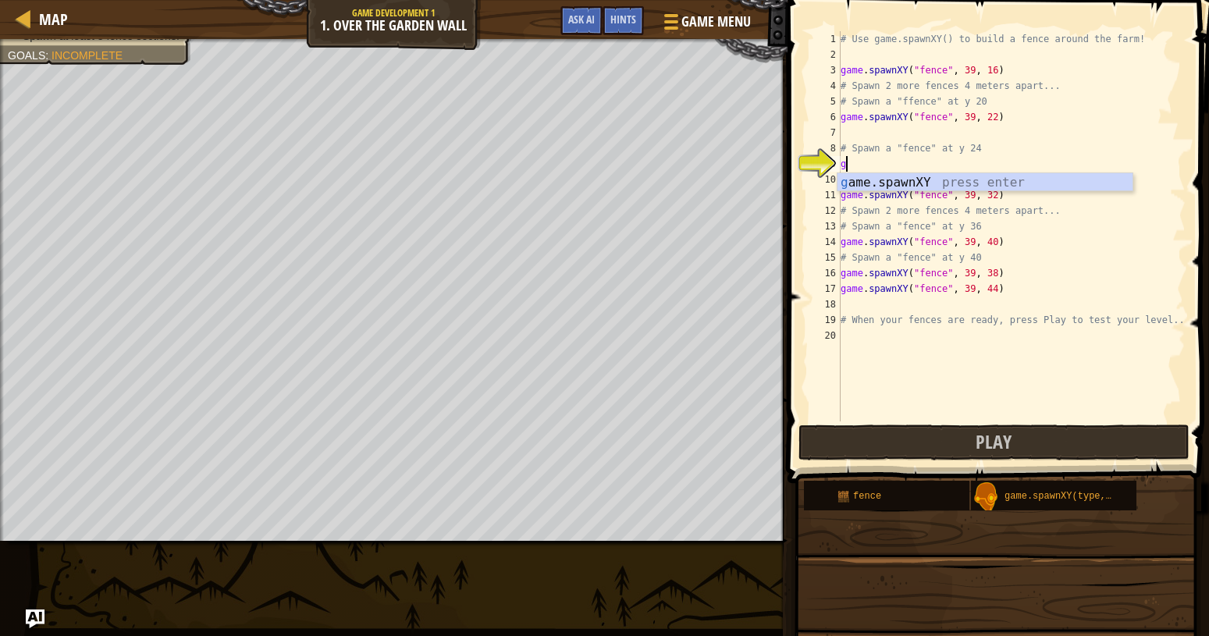
scroll to position [7, 0]
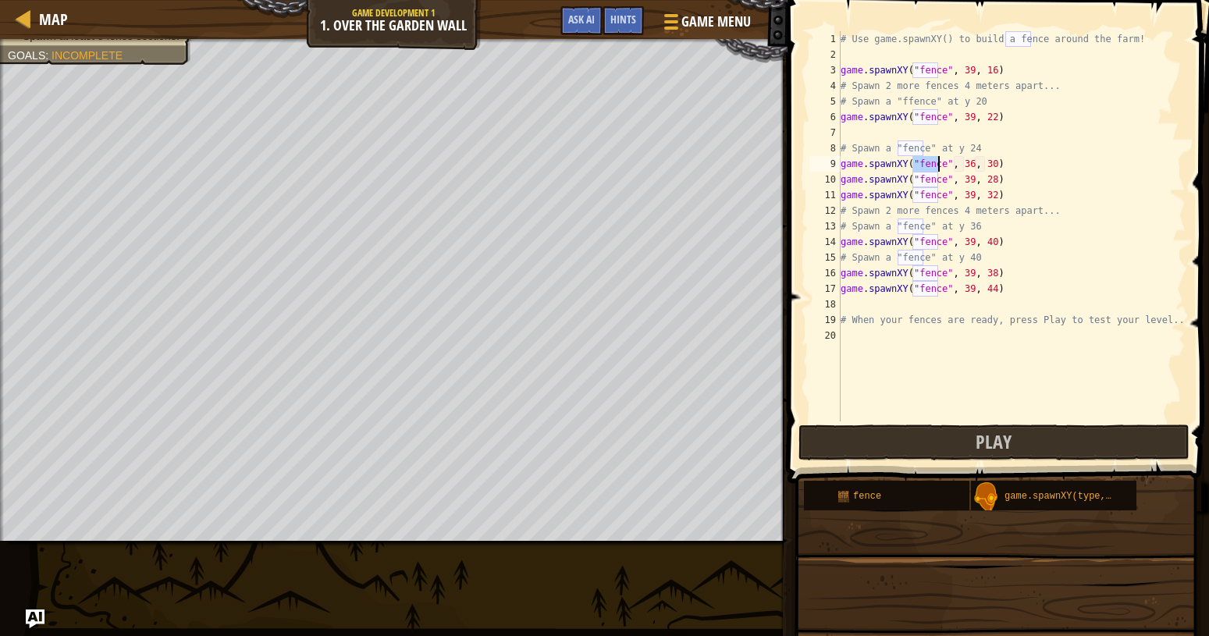
click at [964, 164] on div "# Use game.spawnXY() to build a fence around the farm! game . spawnXY ( "fence"…" at bounding box center [1012, 242] width 348 height 422
click at [981, 169] on div "# Use game.spawnXY() to build a fence around the farm! game . spawnXY ( "fence"…" at bounding box center [1012, 242] width 348 height 422
click at [984, 162] on div "# Use game.spawnXY() to build a fence around the farm! game . spawnXY ( "fence"…" at bounding box center [1012, 242] width 348 height 422
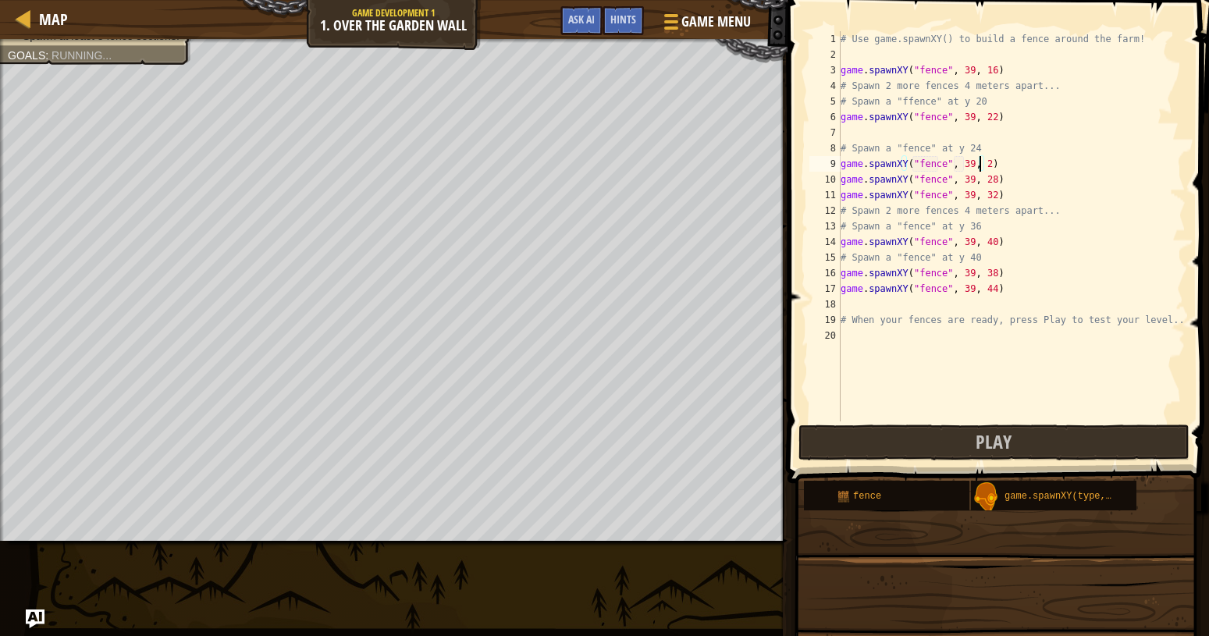
scroll to position [7, 11]
type textarea "game.spawnXY("fence", 39, 24)"
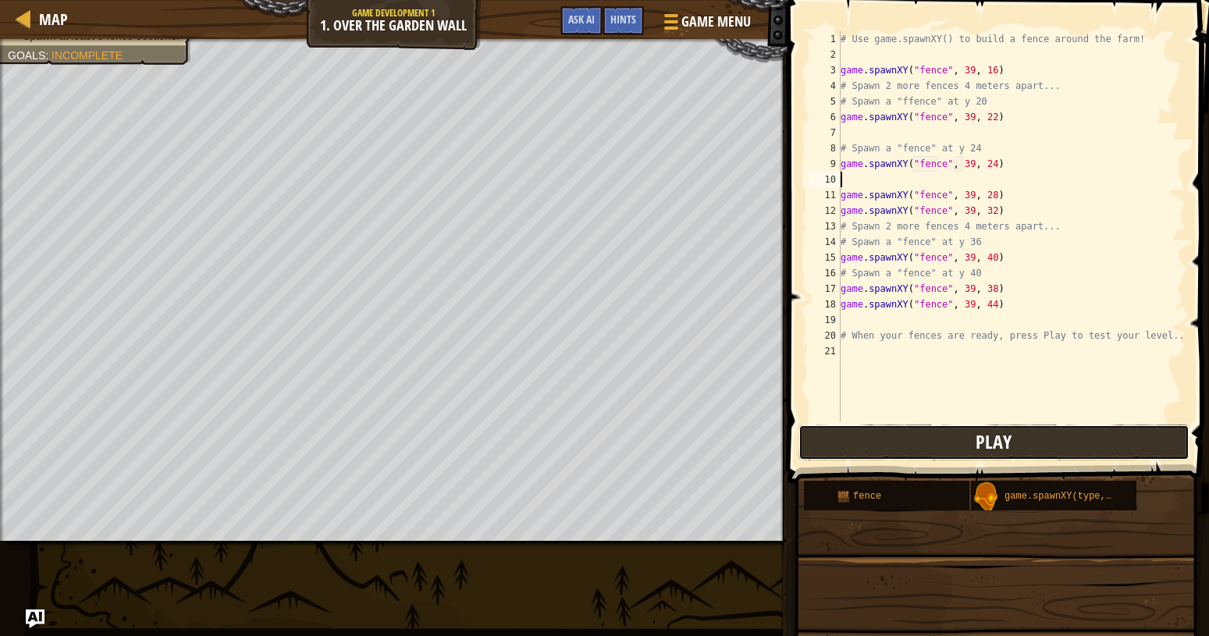
click at [1013, 444] on button "Play" at bounding box center [994, 443] width 391 height 36
click at [915, 312] on div "# Use game.spawnXY() to build a fence around the farm! game . spawnXY ( "fence"…" at bounding box center [1012, 242] width 348 height 422
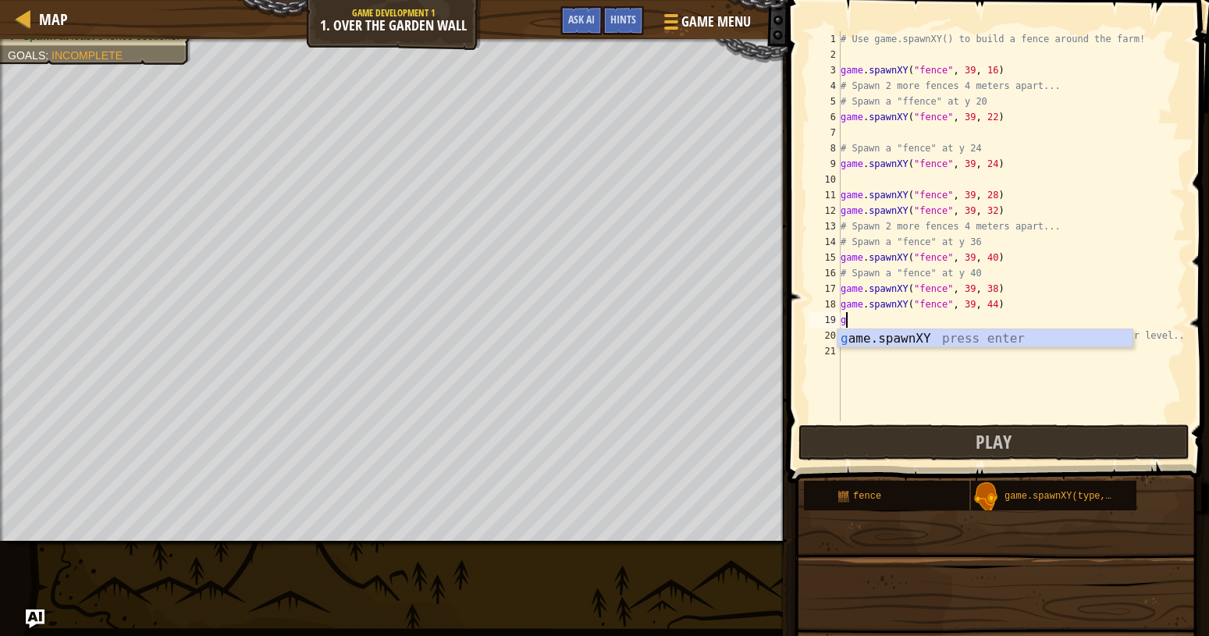
scroll to position [7, 0]
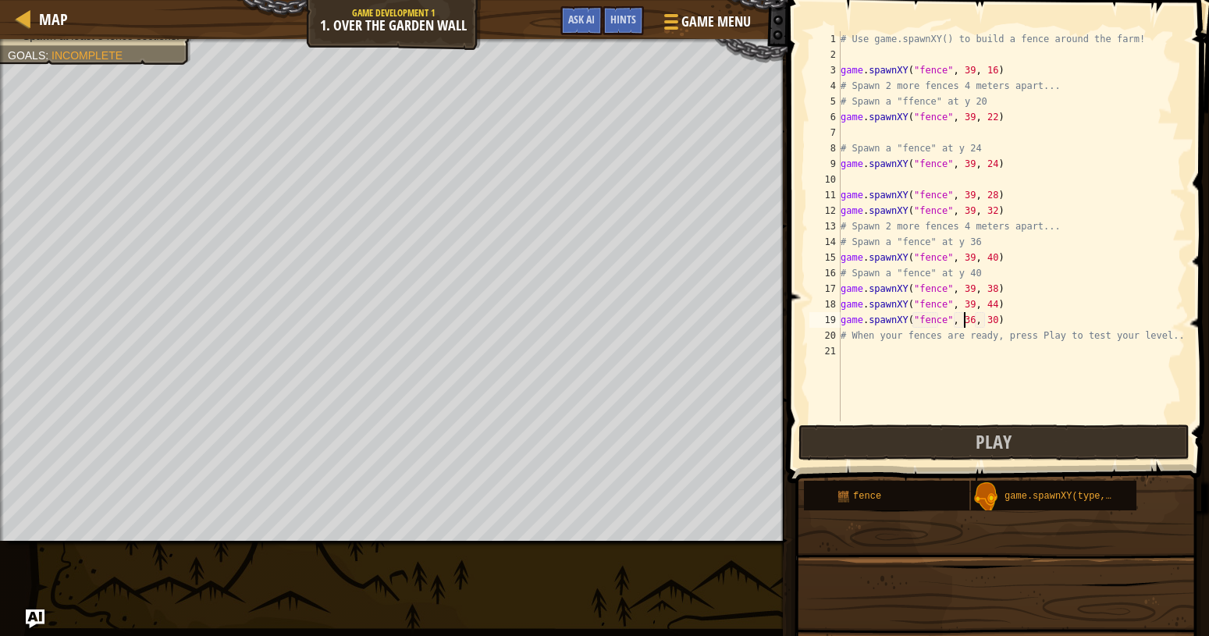
click at [965, 320] on div "# Use game.spawnXY() to build a fence around the farm! game . spawnXY ( "fence"…" at bounding box center [1012, 242] width 348 height 422
click at [984, 320] on div "# Use game.spawnXY() to build a fence around the farm! game . spawnXY ( "fence"…" at bounding box center [1012, 242] width 348 height 422
type textarea "game.spawnXY("fence", 39, 37)"
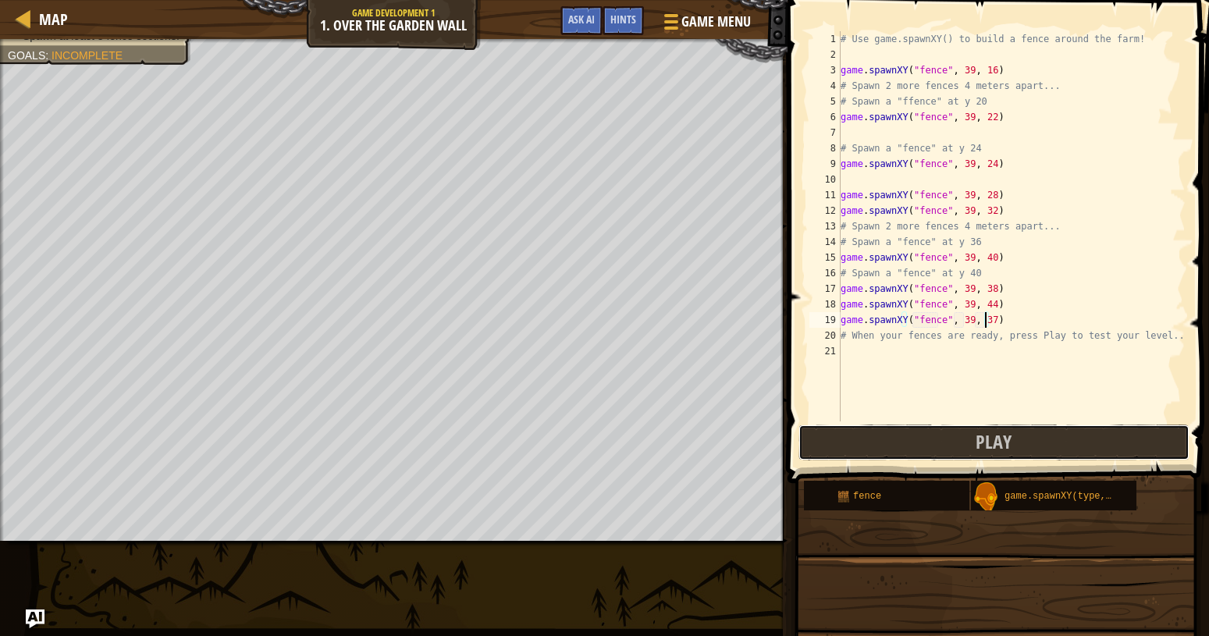
click at [866, 440] on button "Play" at bounding box center [994, 443] width 391 height 36
click at [788, 454] on div "The humans must survive. Spawn at least 8 fence sections. Goals : Incomplete" at bounding box center [394, 290] width 788 height 502
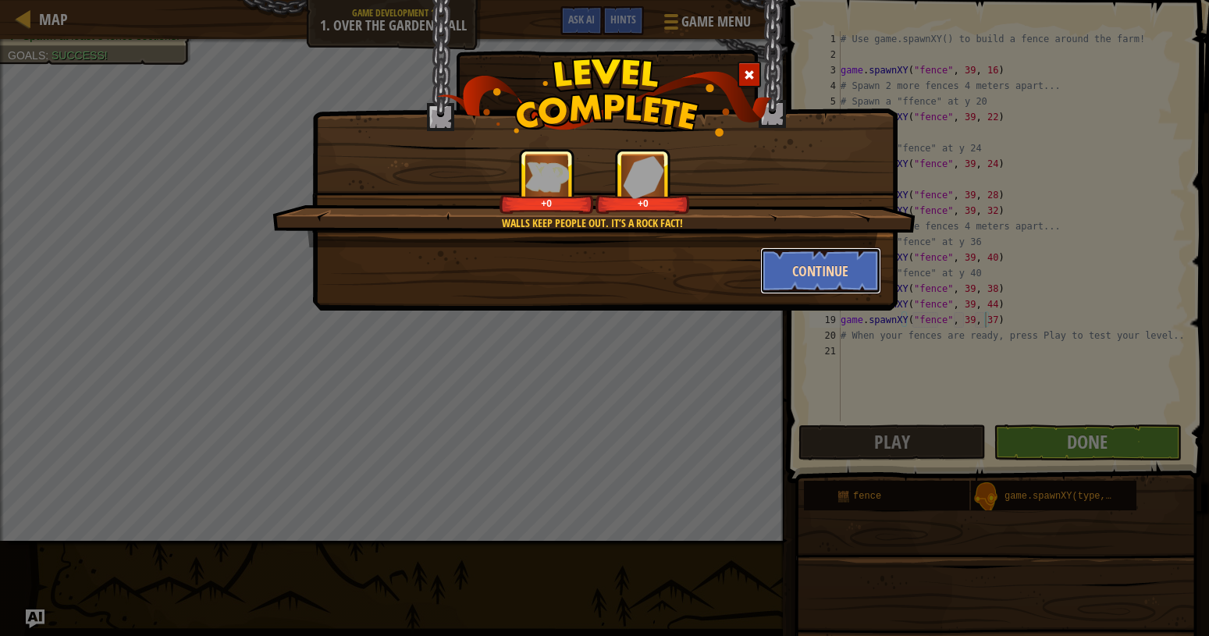
click at [806, 288] on button "Continue" at bounding box center [820, 270] width 121 height 47
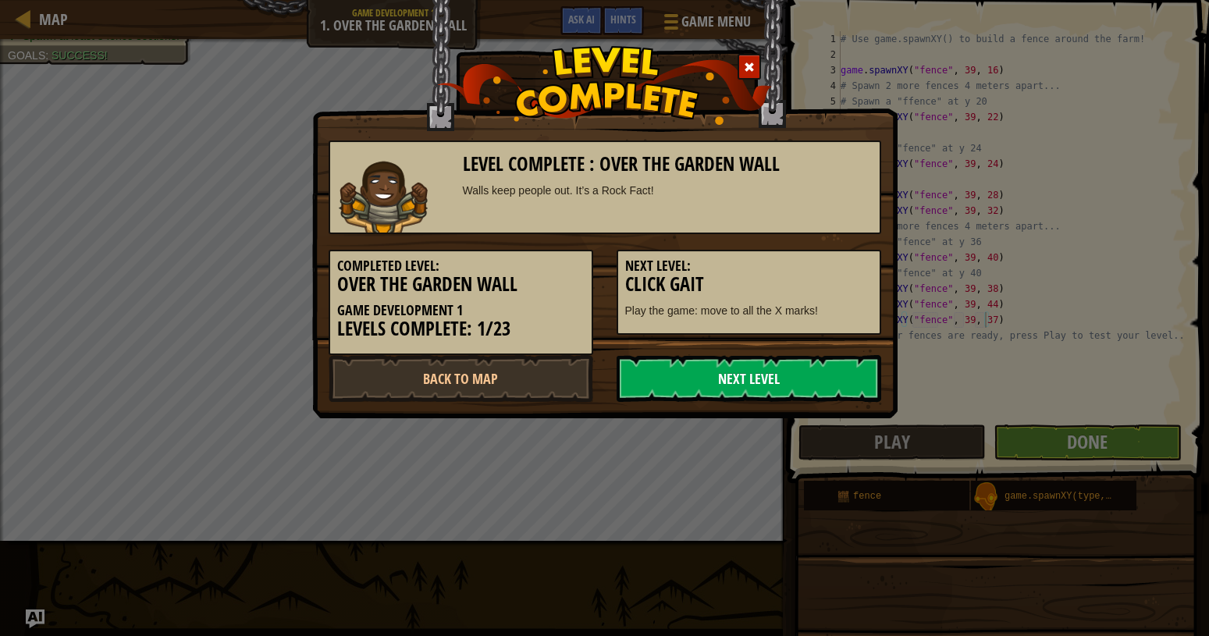
click at [687, 372] on link "Next Level" at bounding box center [749, 378] width 265 height 47
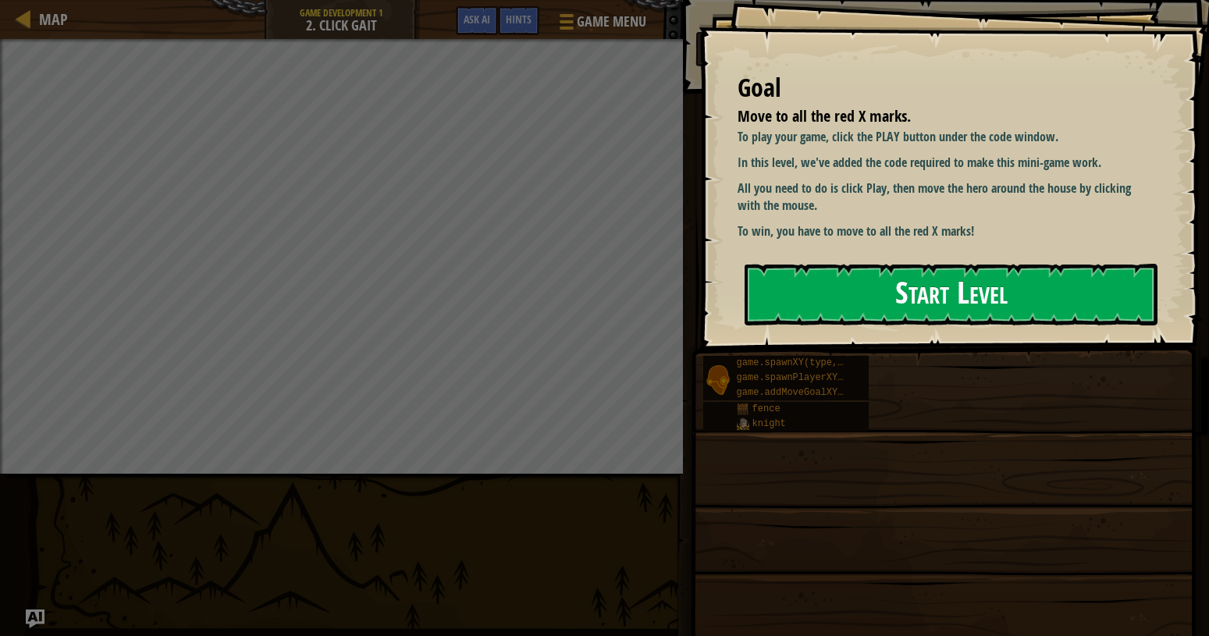
click at [920, 292] on button "Start Level" at bounding box center [951, 295] width 413 height 62
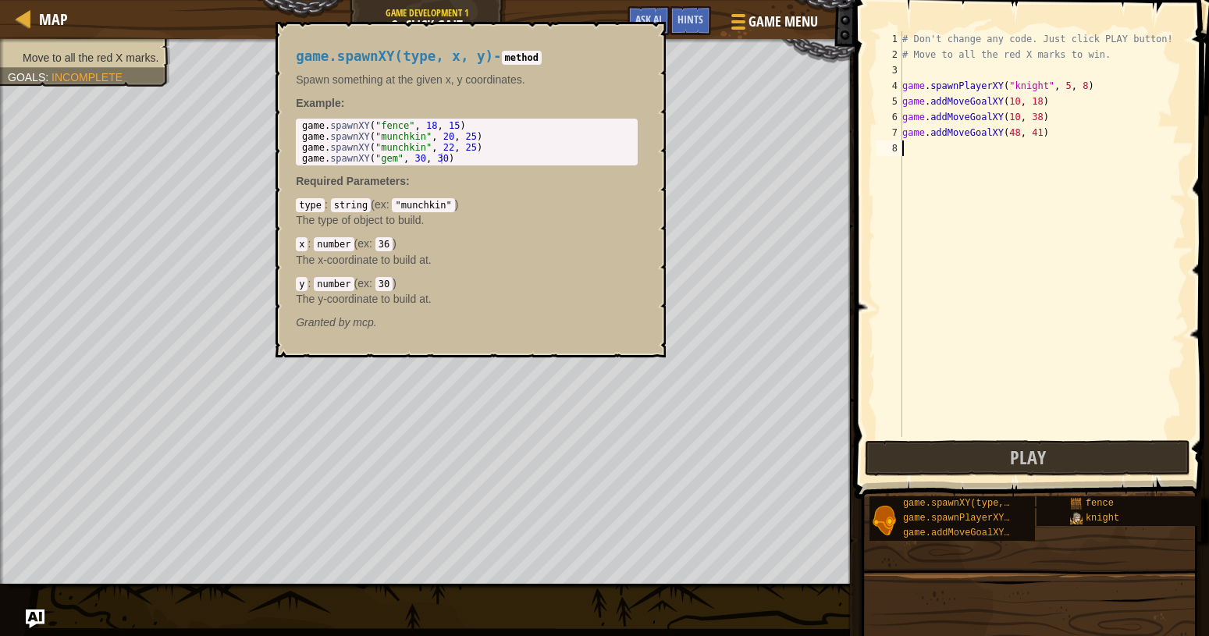
click at [468, 348] on div "game.spawnXY(type, x, y) - method Spawn something at the given x, y coordinates…" at bounding box center [471, 190] width 390 height 336
click at [424, 345] on div "game.spawnXY(type, x, y) - method Spawn something at the given x, y coordinates…" at bounding box center [467, 189] width 364 height 311
